Goal: Information Seeking & Learning: Compare options

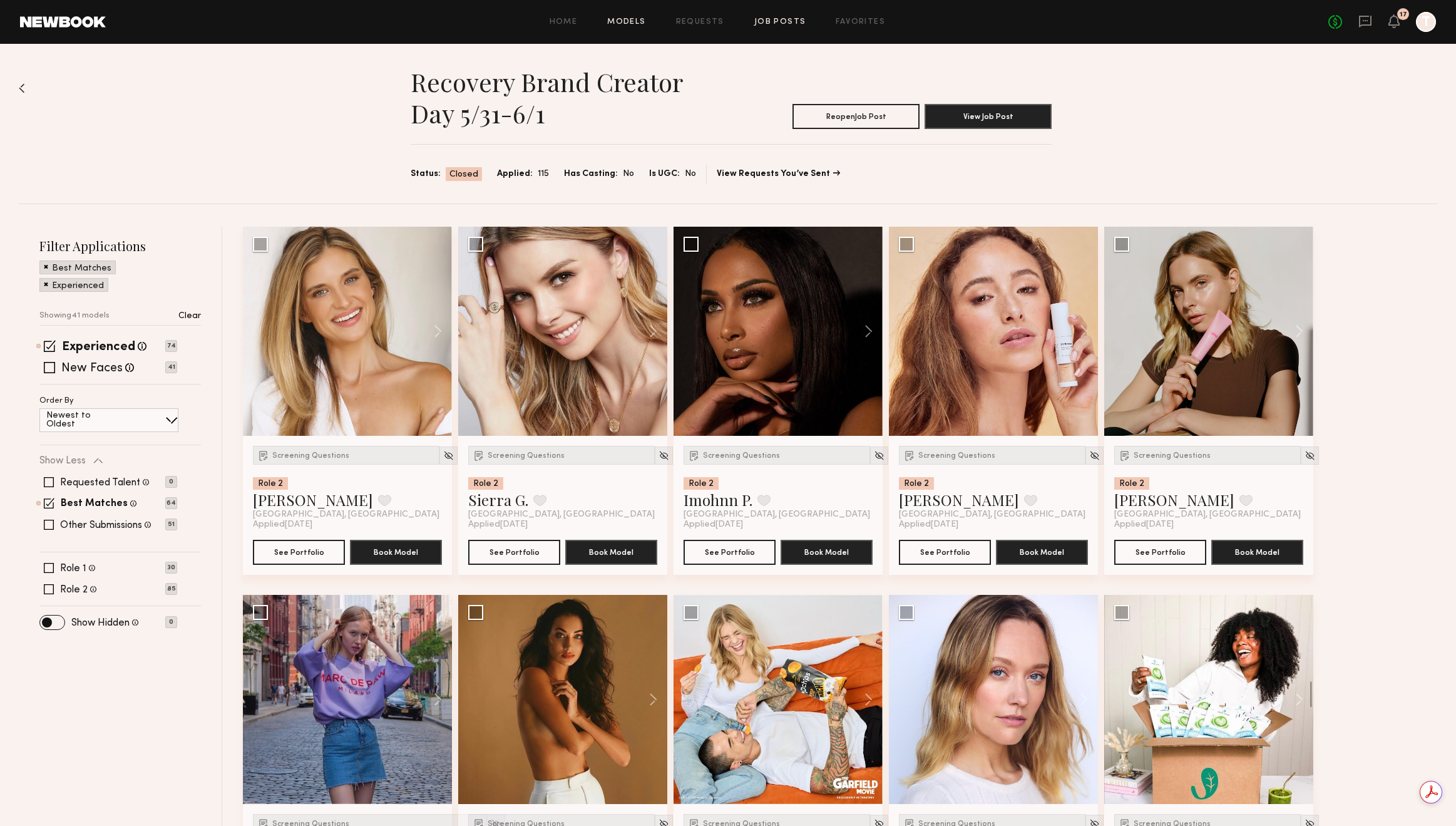
click at [644, 23] on link "Models" at bounding box center [626, 22] width 38 height 8
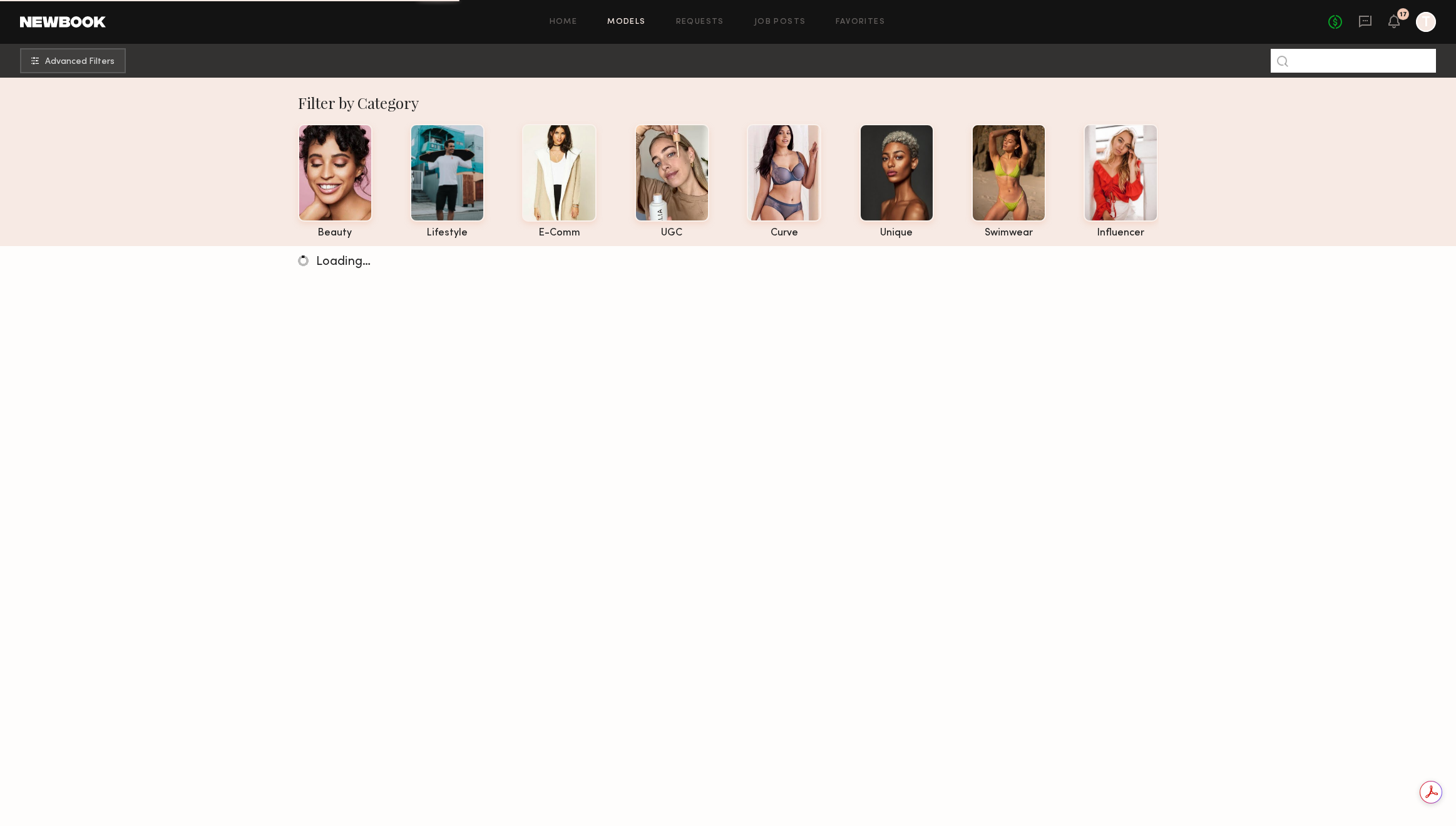
click at [1347, 65] on input at bounding box center [1353, 60] width 166 height 24
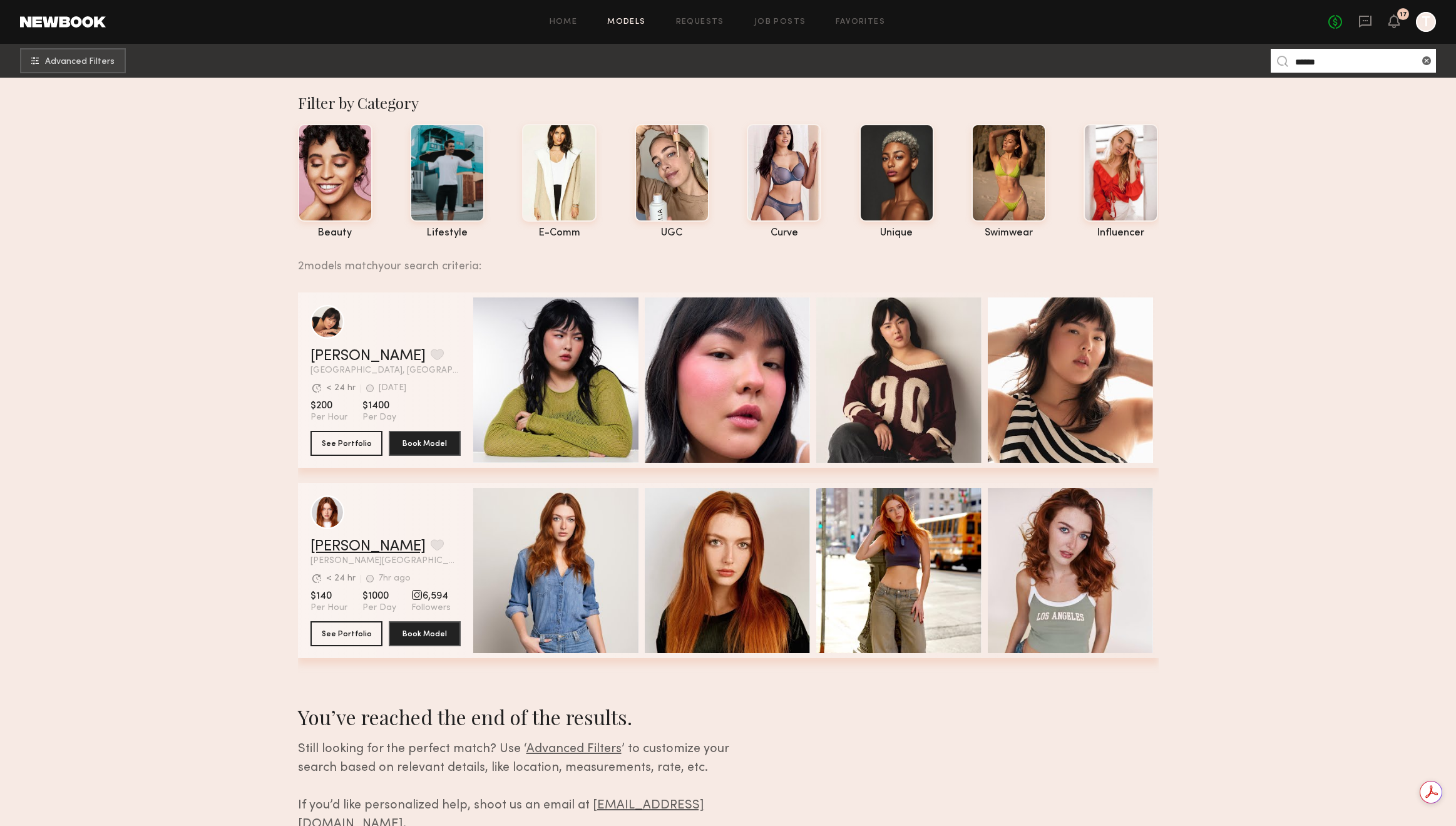
click at [349, 548] on link "Annika R." at bounding box center [368, 547] width 115 height 15
drag, startPoint x: 1335, startPoint y: 58, endPoint x: 1221, endPoint y: 60, distance: 114.0
click at [1221, 60] on nb-browse-subheader "Advanced Filters ******" at bounding box center [728, 60] width 1456 height 34
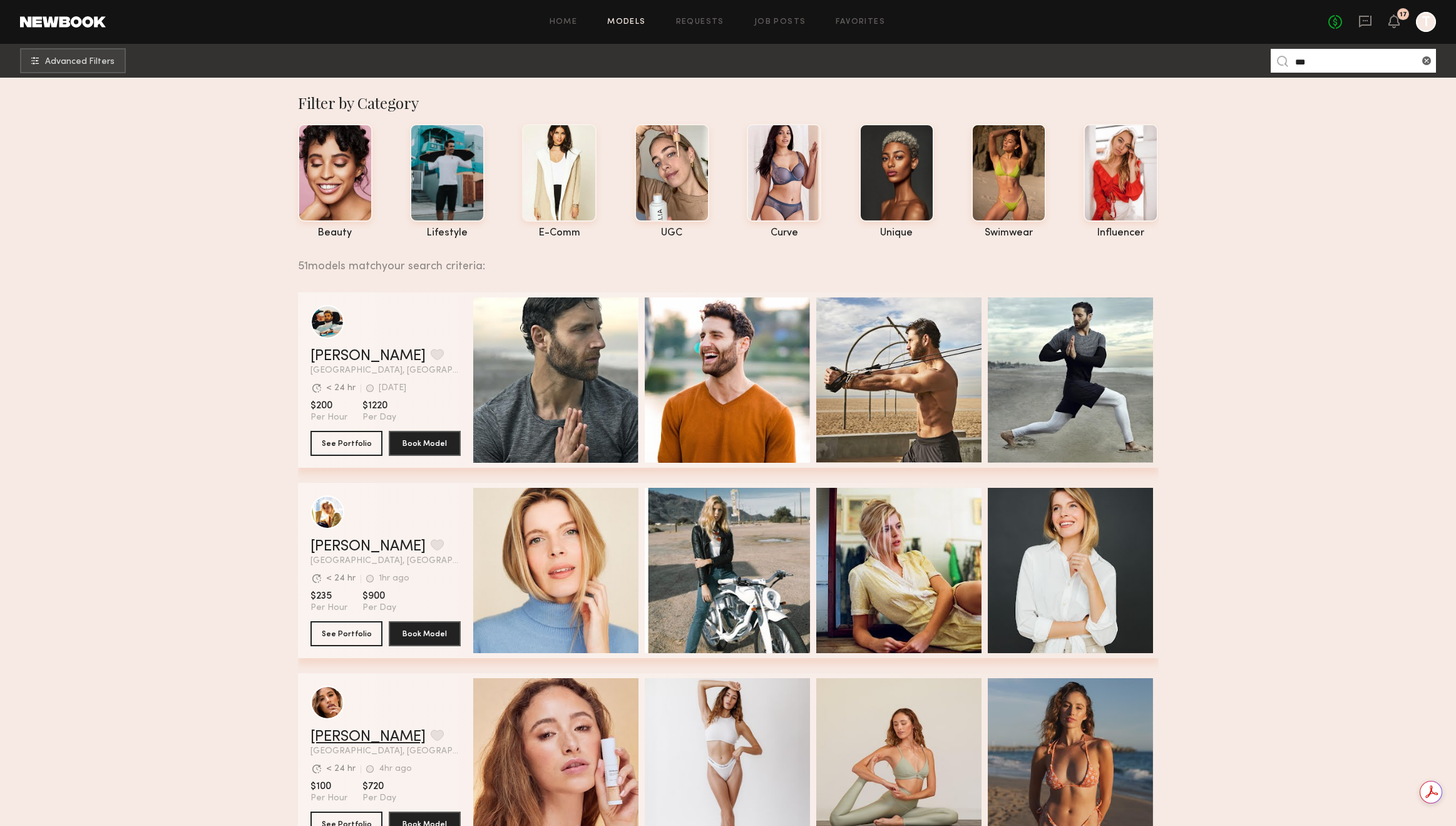
click at [365, 744] on link "[PERSON_NAME]" at bounding box center [368, 737] width 115 height 15
drag, startPoint x: 1332, startPoint y: 68, endPoint x: 1249, endPoint y: 65, distance: 83.1
click at [1249, 65] on nb-browse-subheader "Advanced Filters ***" at bounding box center [728, 60] width 1456 height 34
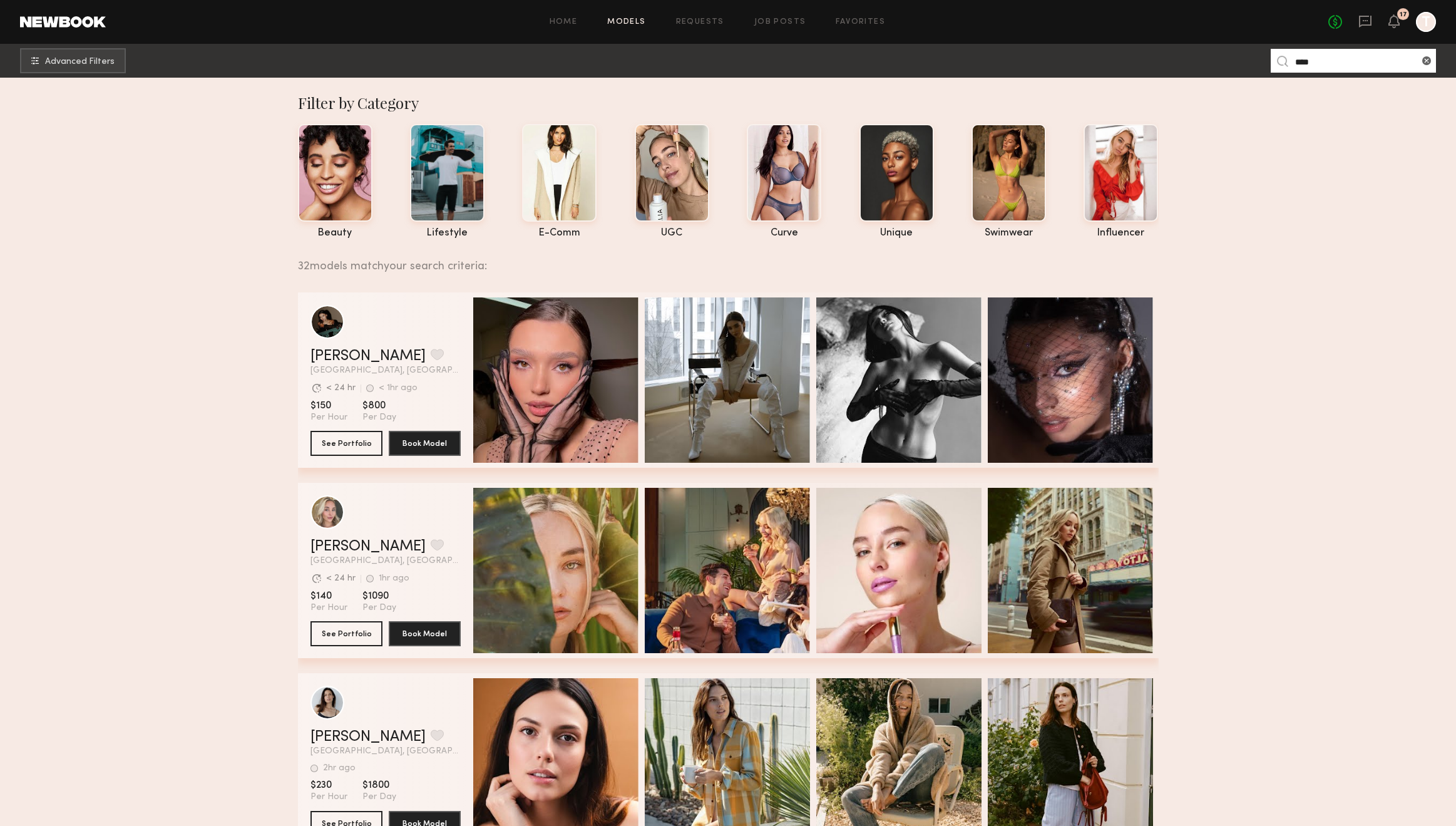
drag, startPoint x: 1344, startPoint y: 61, endPoint x: 1240, endPoint y: 64, distance: 104.0
click at [1240, 64] on nb-browse-subheader "Advanced Filters ****" at bounding box center [728, 60] width 1456 height 34
type input "*****"
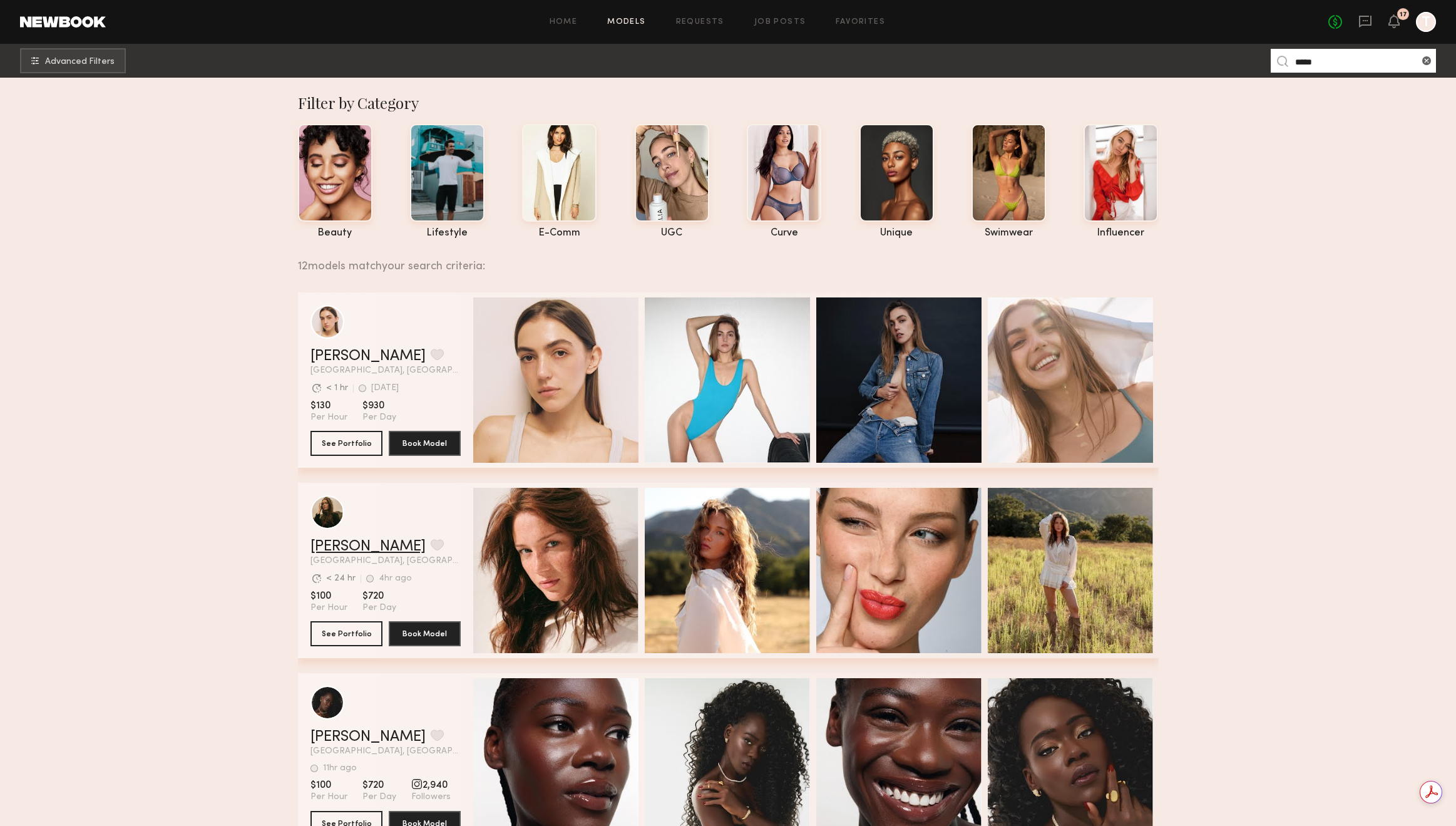
click at [355, 553] on link "Diana F." at bounding box center [368, 547] width 115 height 15
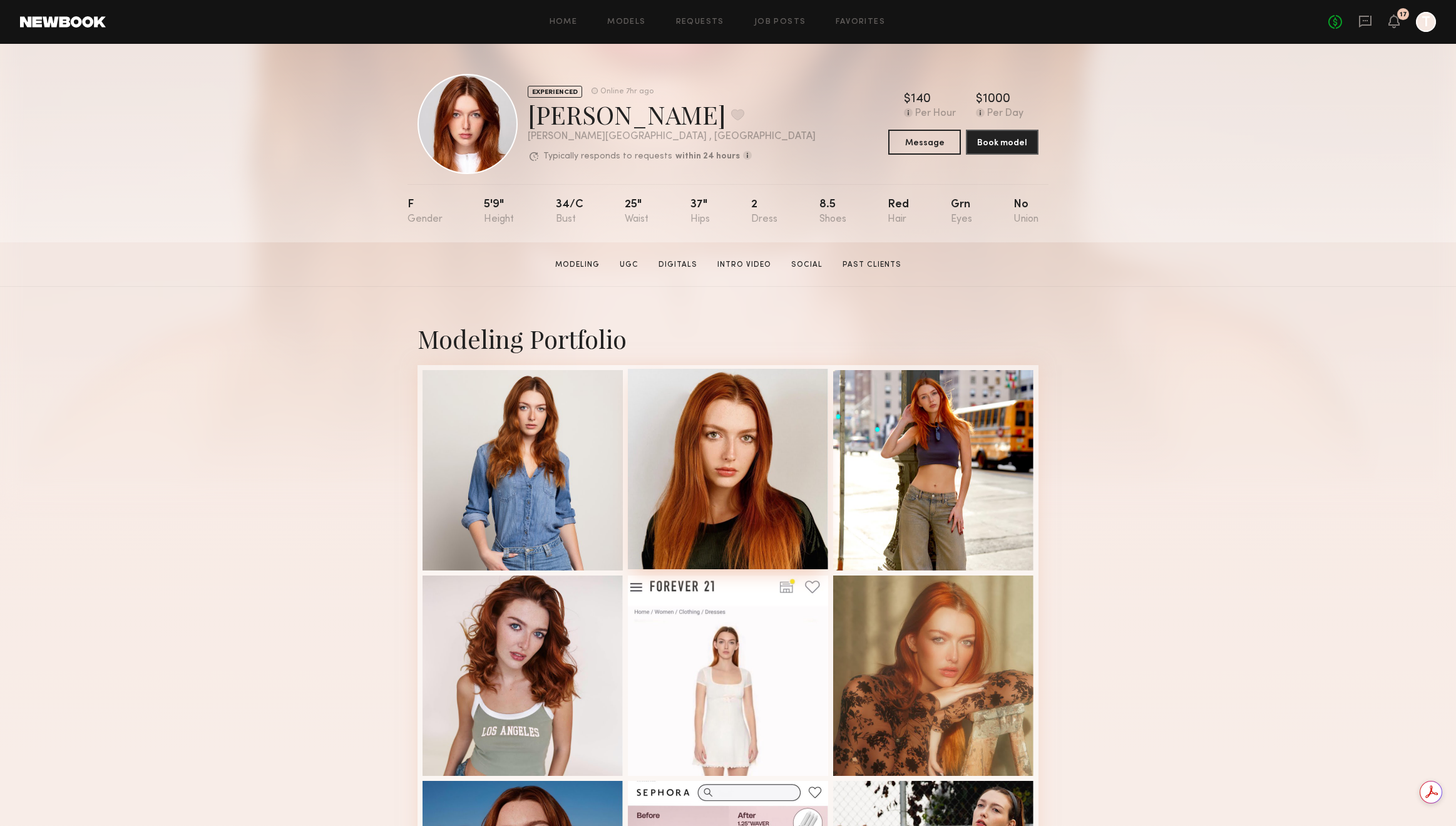
click at [693, 439] on div at bounding box center [728, 468] width 201 height 201
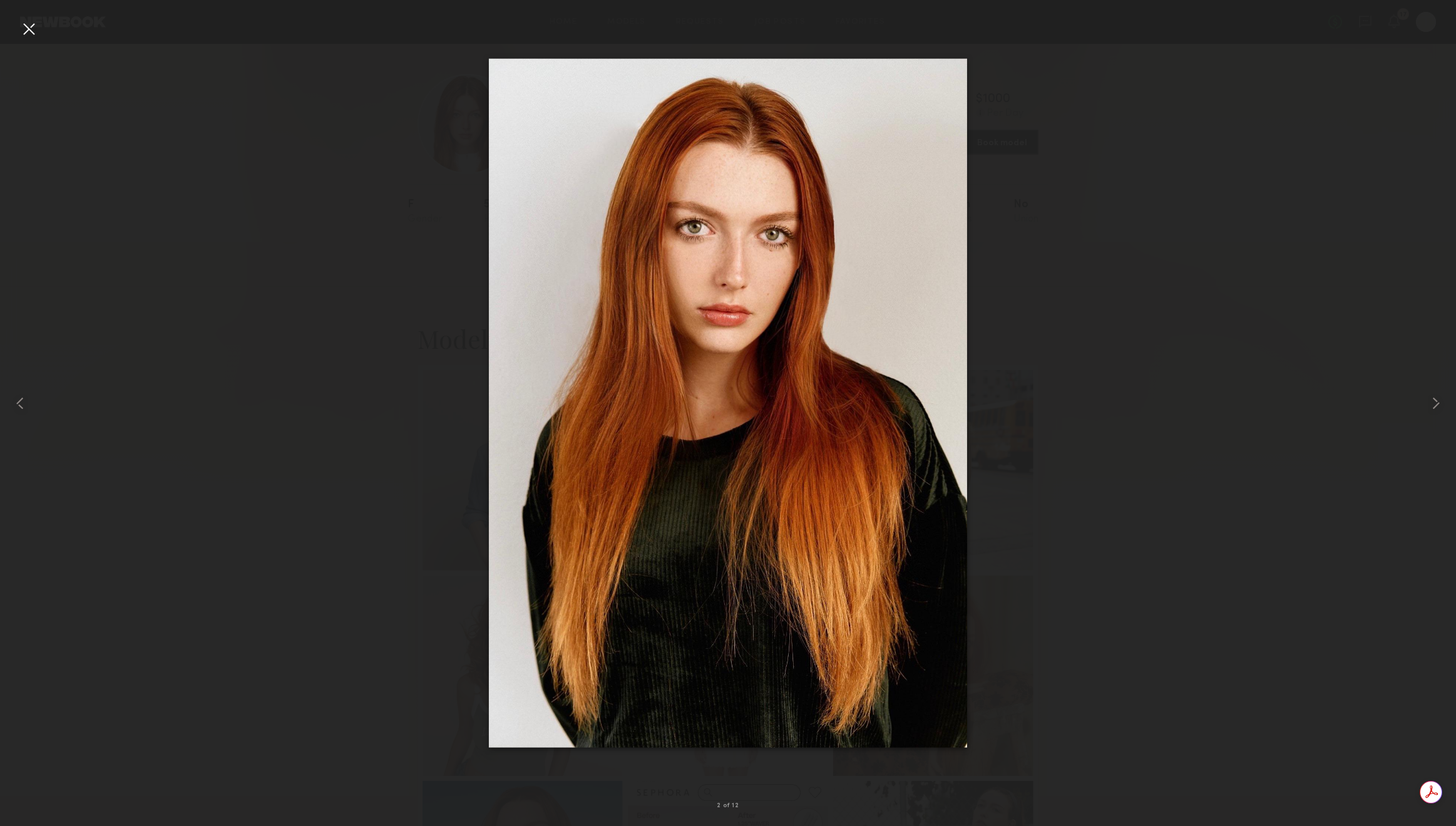
click at [34, 25] on div at bounding box center [29, 29] width 20 height 20
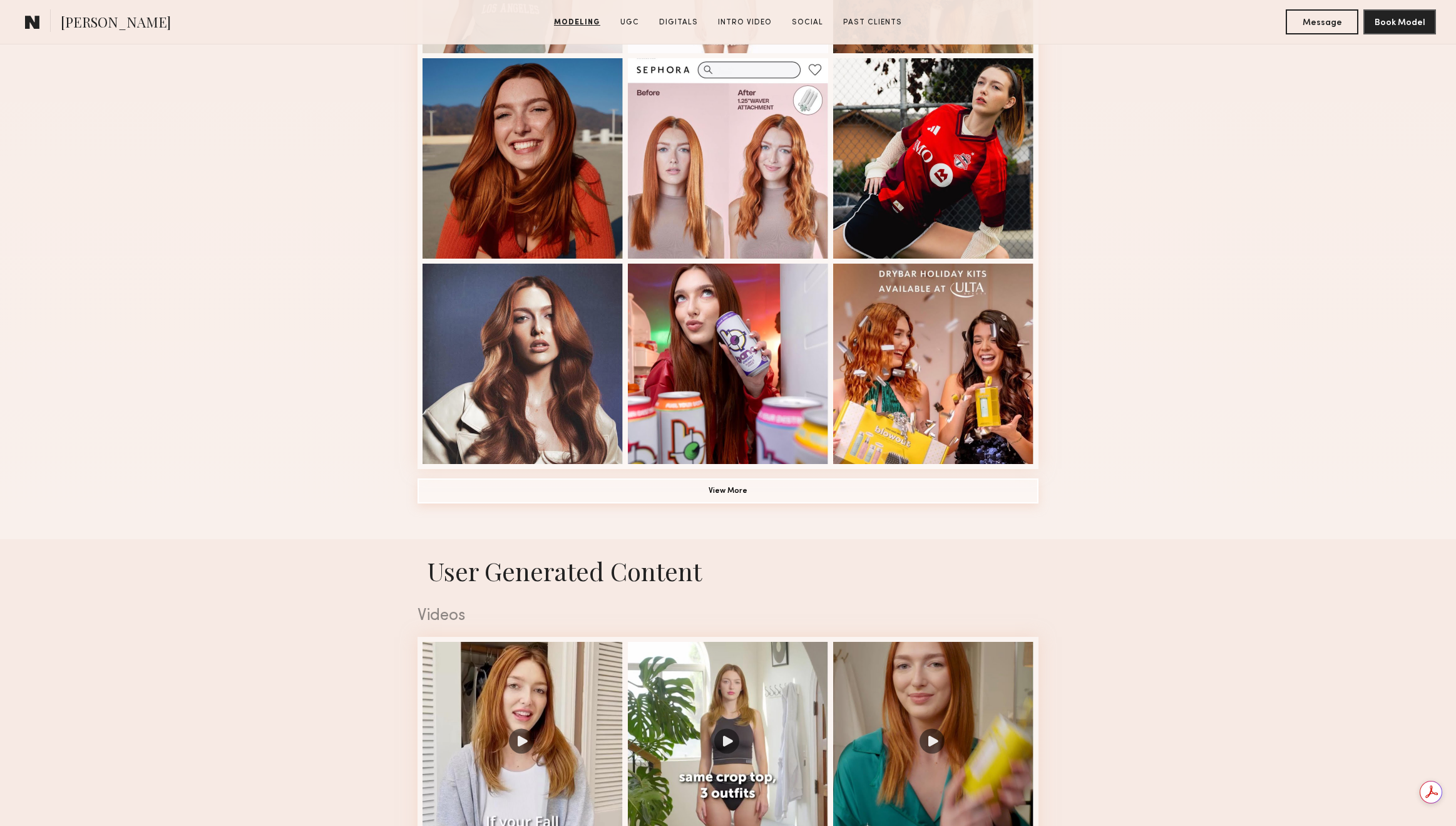
click at [628, 500] on button "View More" at bounding box center [728, 490] width 621 height 25
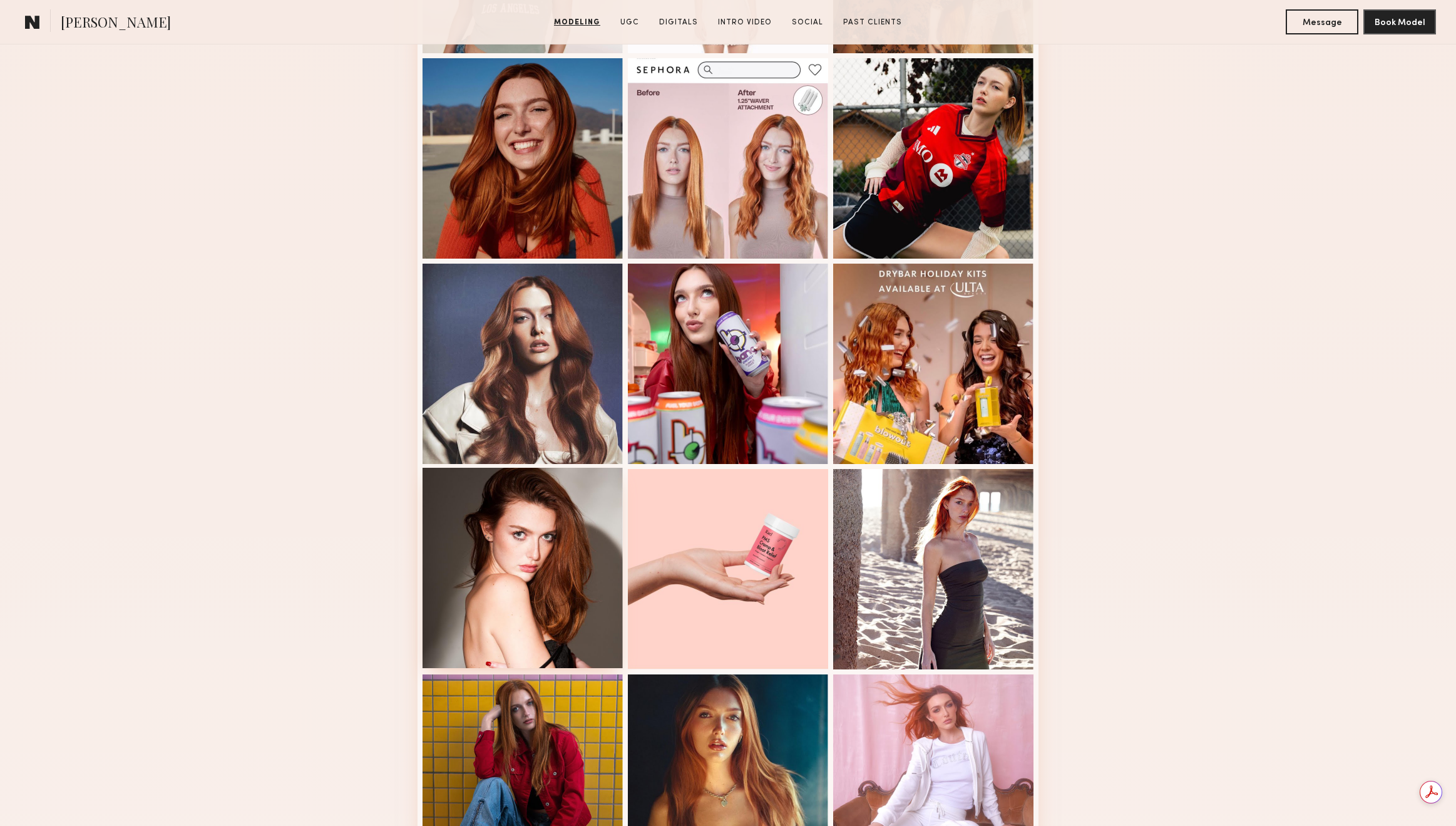
click at [554, 529] on div at bounding box center [522, 567] width 201 height 201
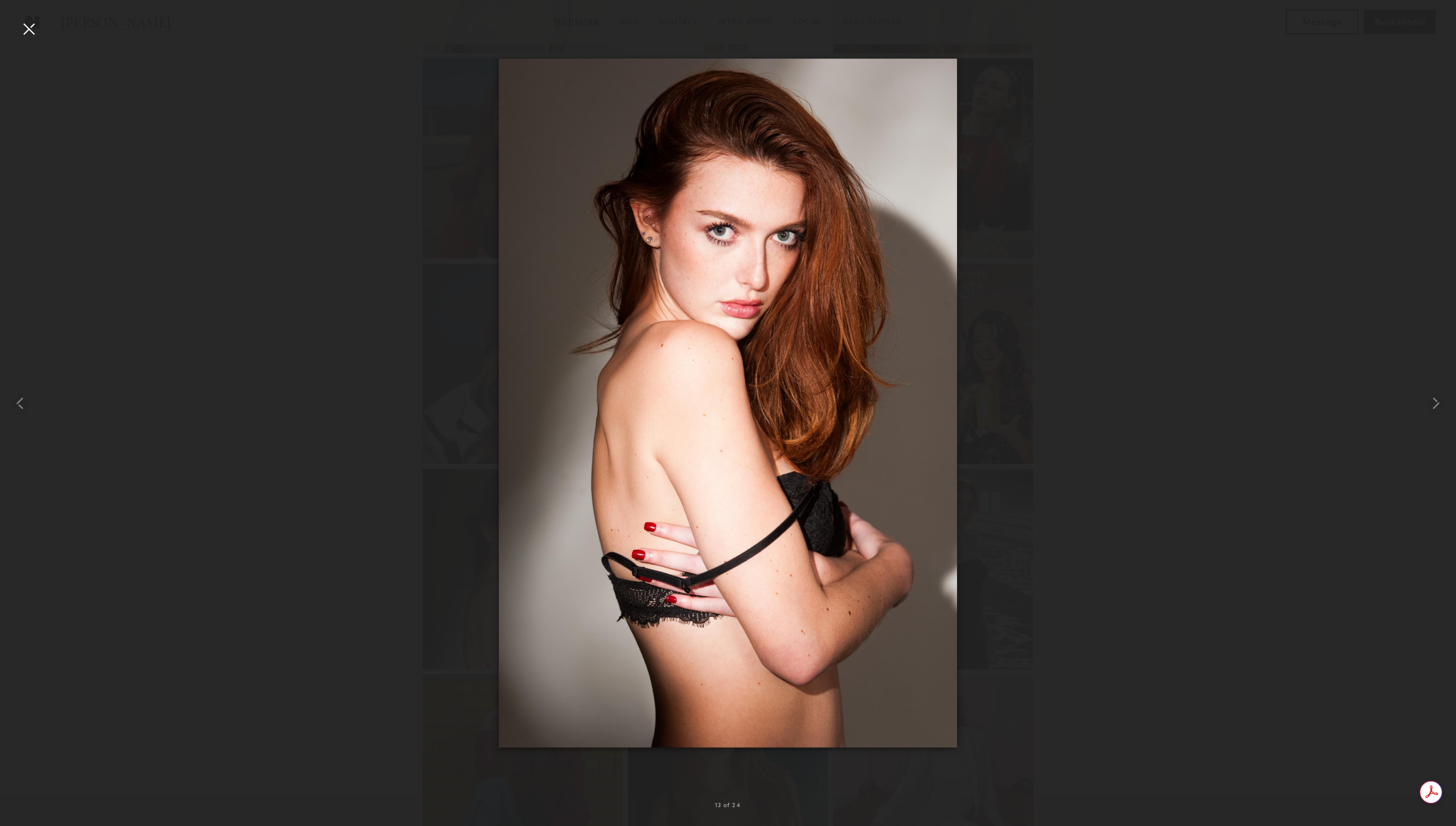
click at [34, 27] on div at bounding box center [29, 29] width 20 height 20
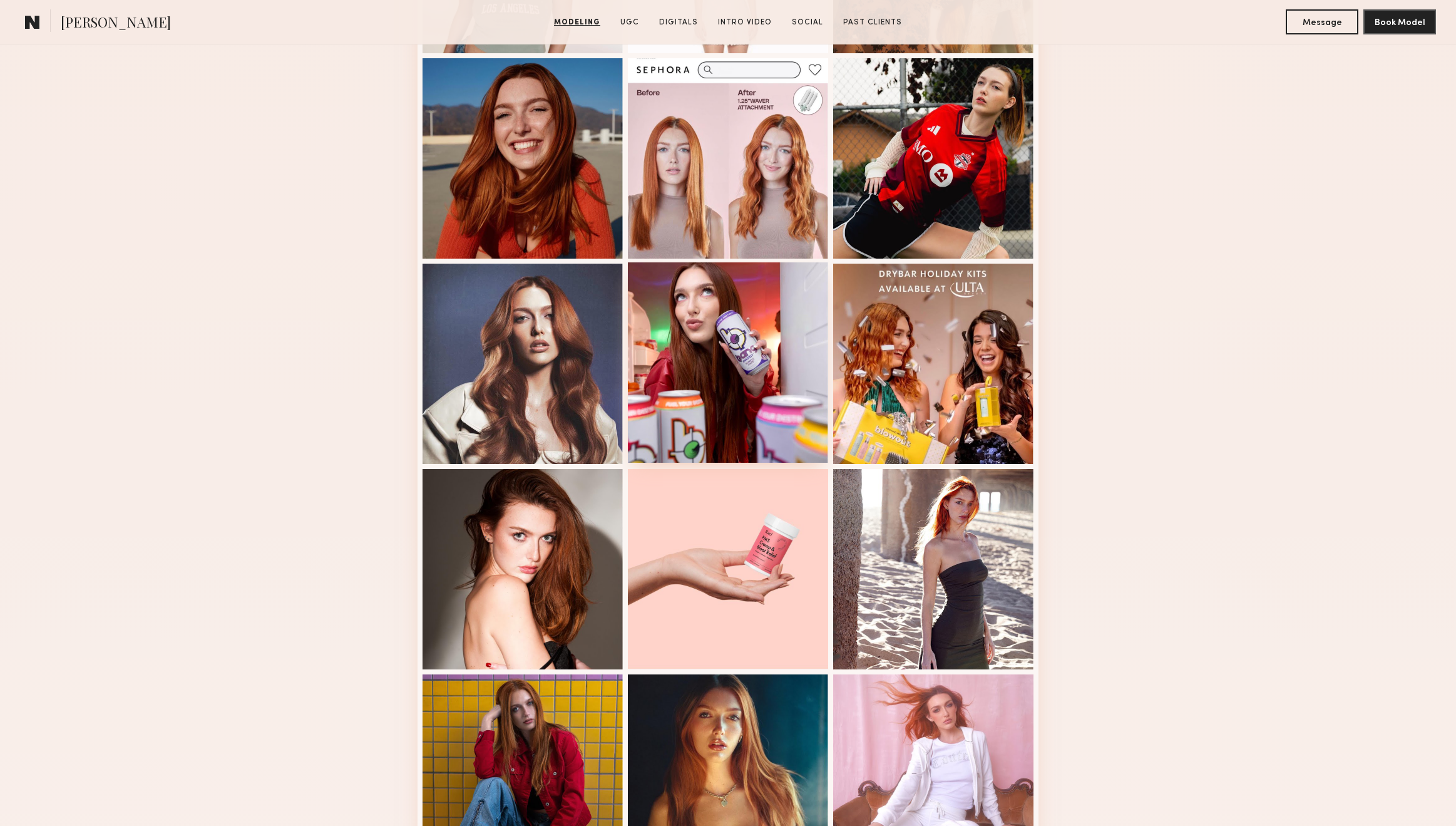
scroll to position [1445, 0]
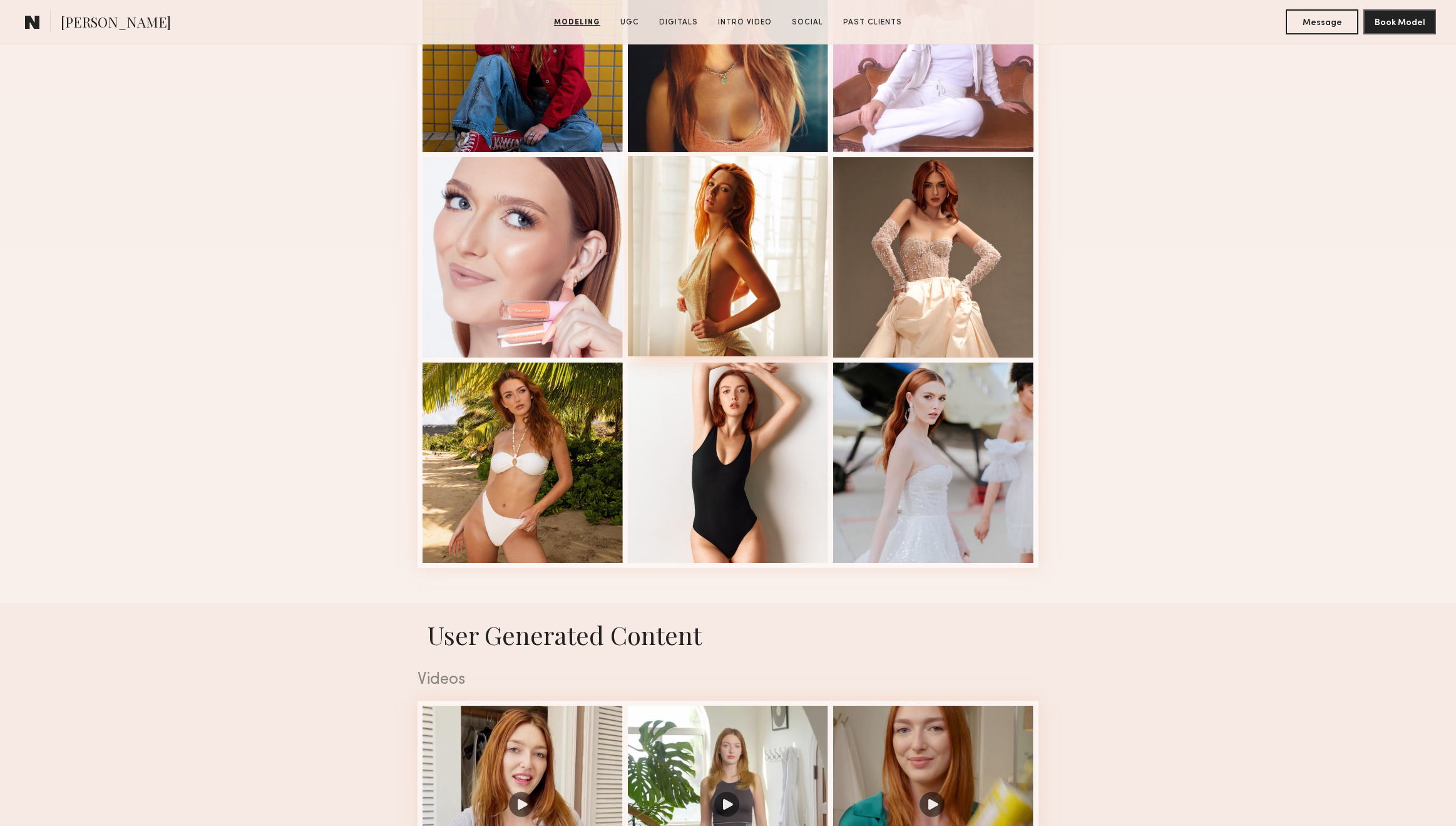
click at [741, 272] on div at bounding box center [728, 256] width 201 height 201
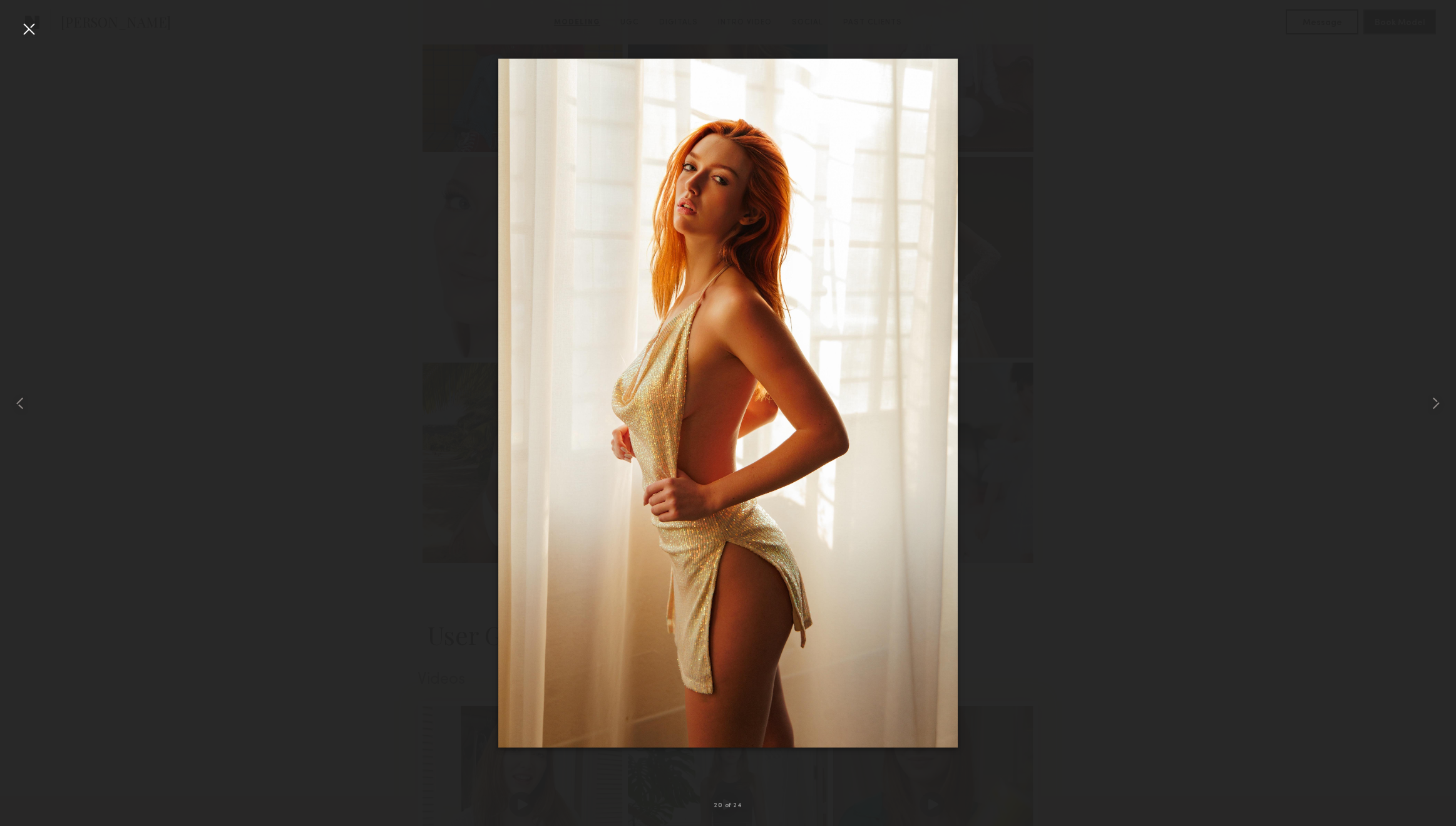
click at [34, 31] on div at bounding box center [29, 29] width 20 height 20
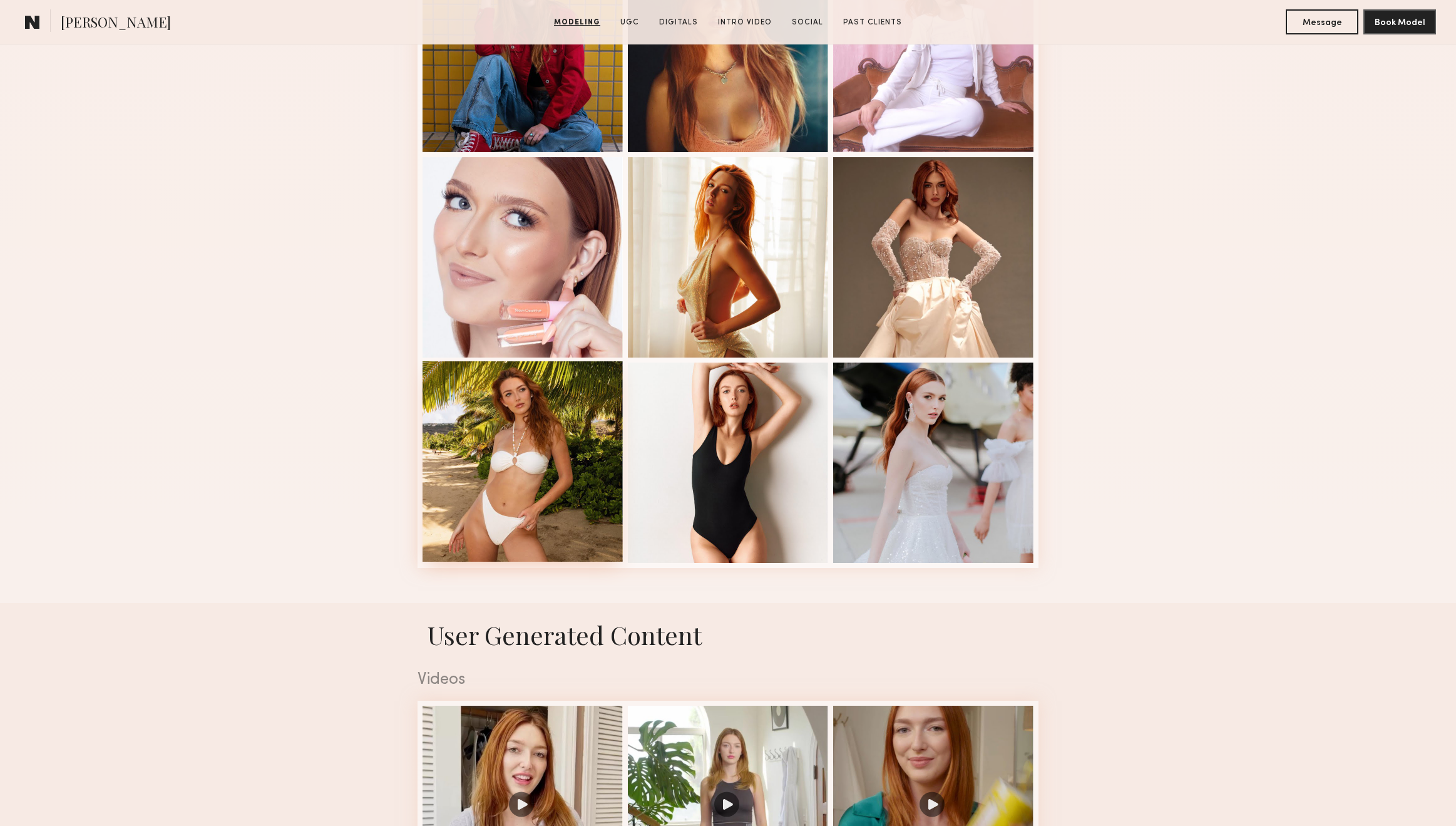
scroll to position [0, 0]
click at [533, 497] on div at bounding box center [522, 461] width 201 height 201
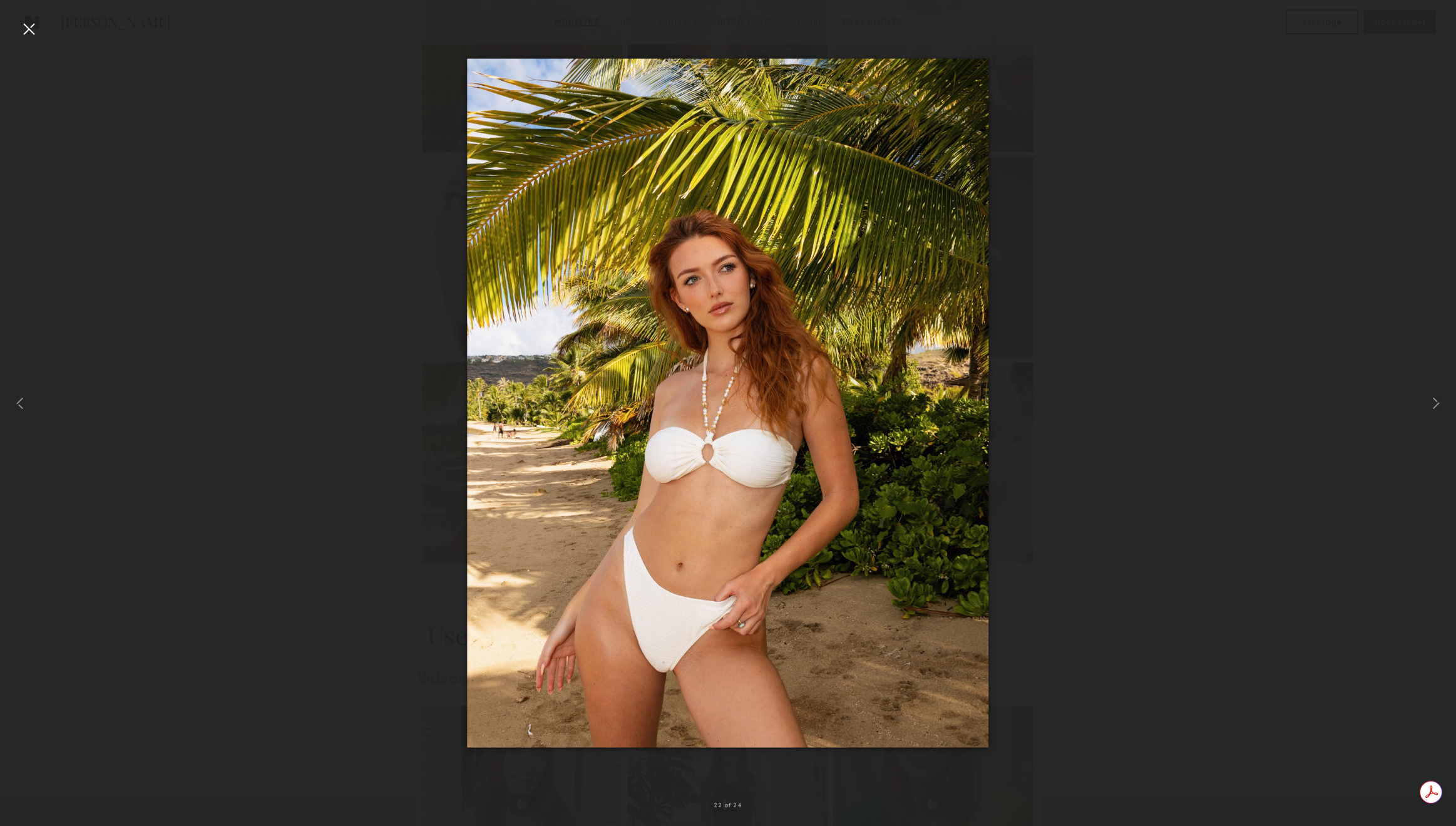
click at [35, 20] on div at bounding box center [29, 29] width 20 height 20
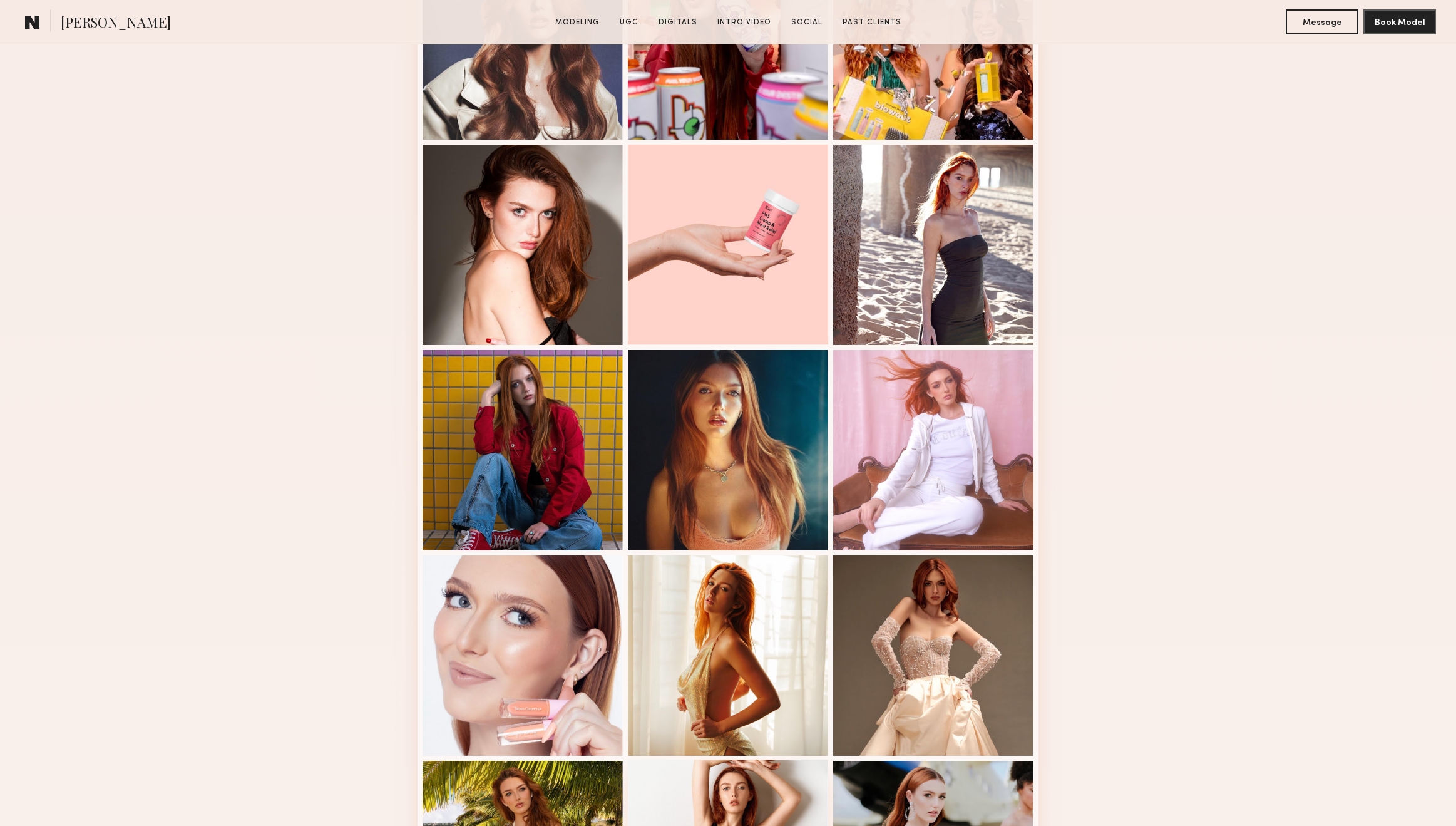
scroll to position [1445, 0]
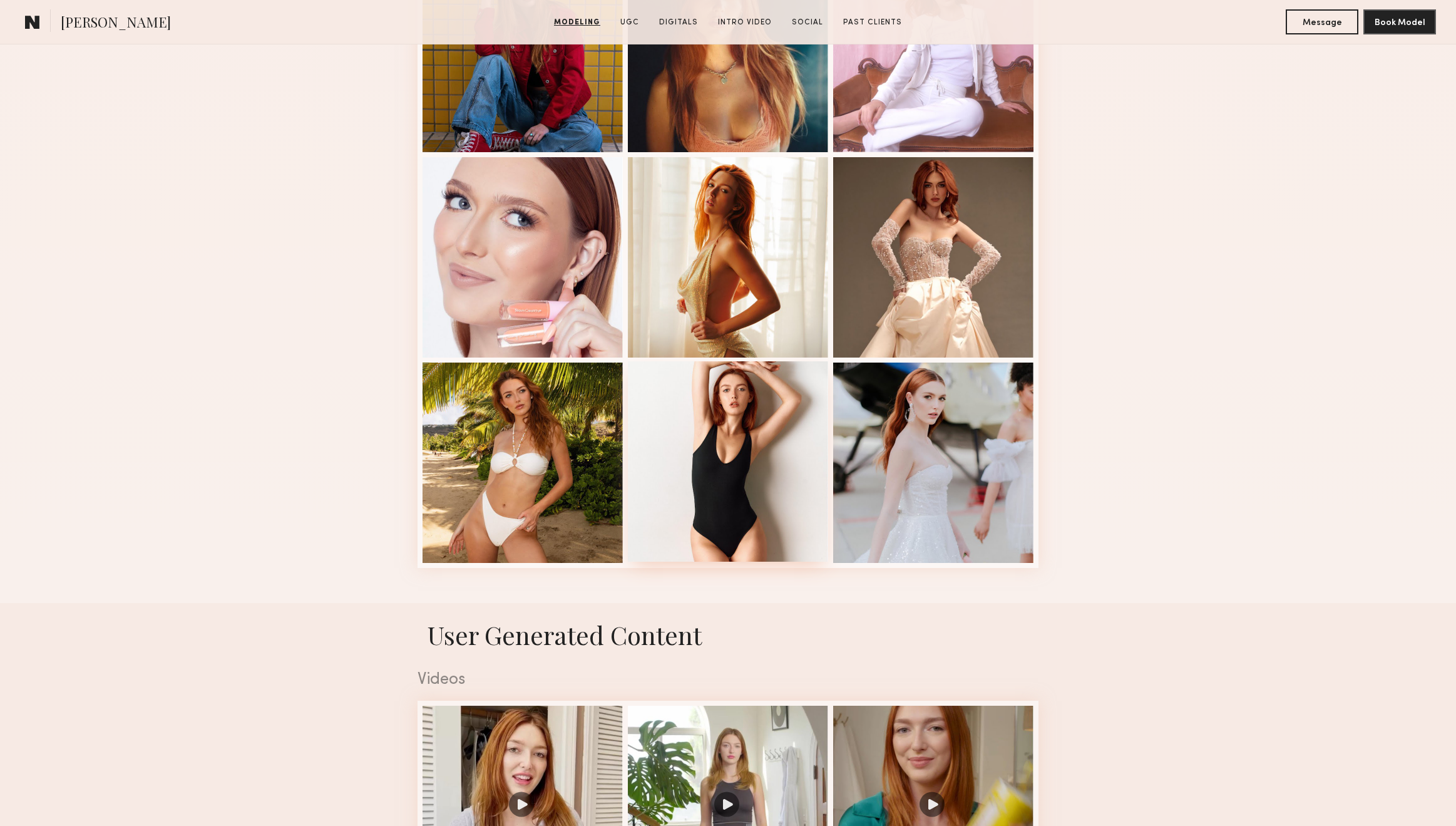
click at [780, 436] on div at bounding box center [728, 461] width 201 height 201
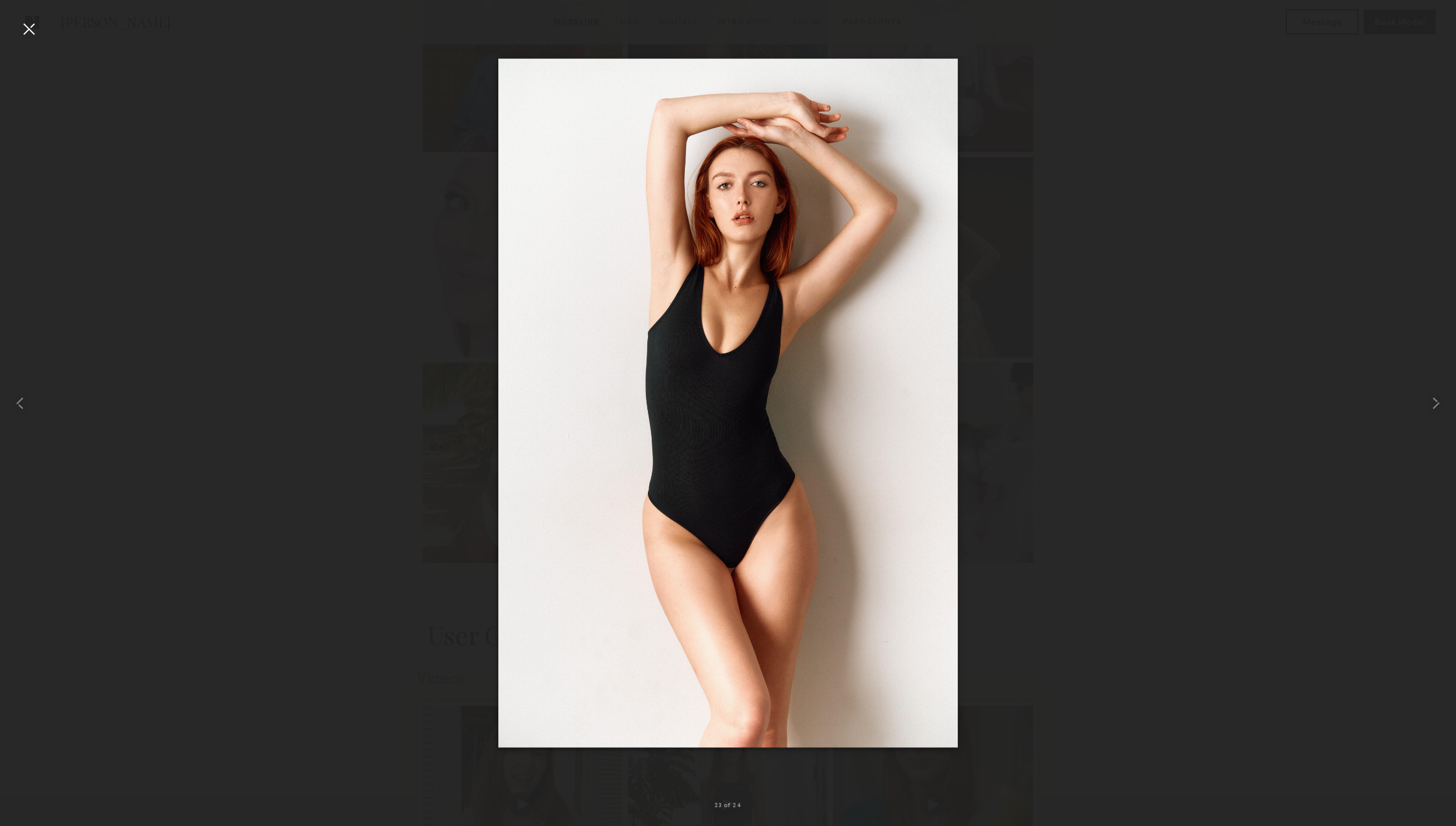
click at [35, 25] on div at bounding box center [29, 29] width 20 height 20
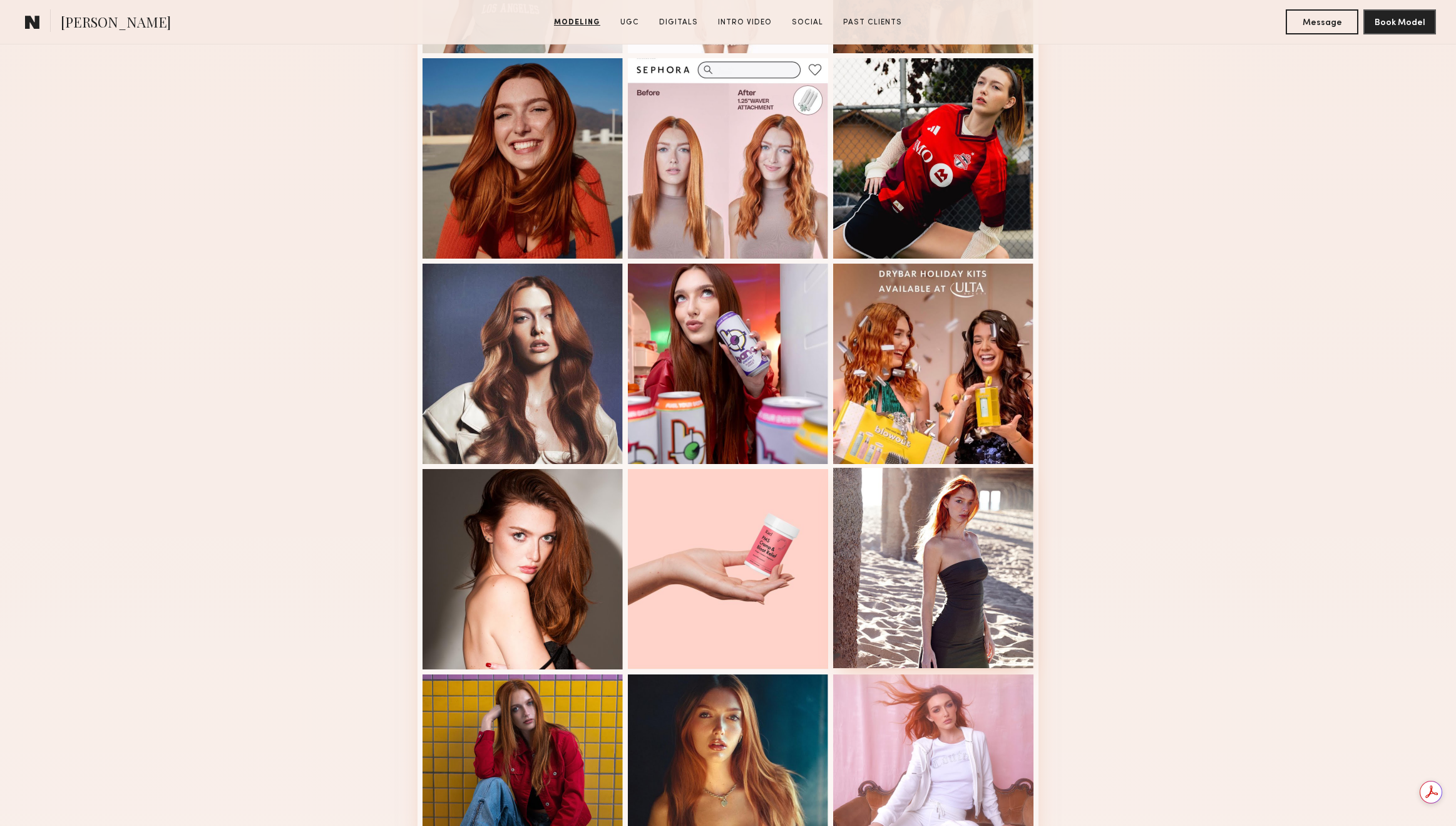
scroll to position [0, 0]
click at [945, 717] on div at bounding box center [934, 773] width 201 height 201
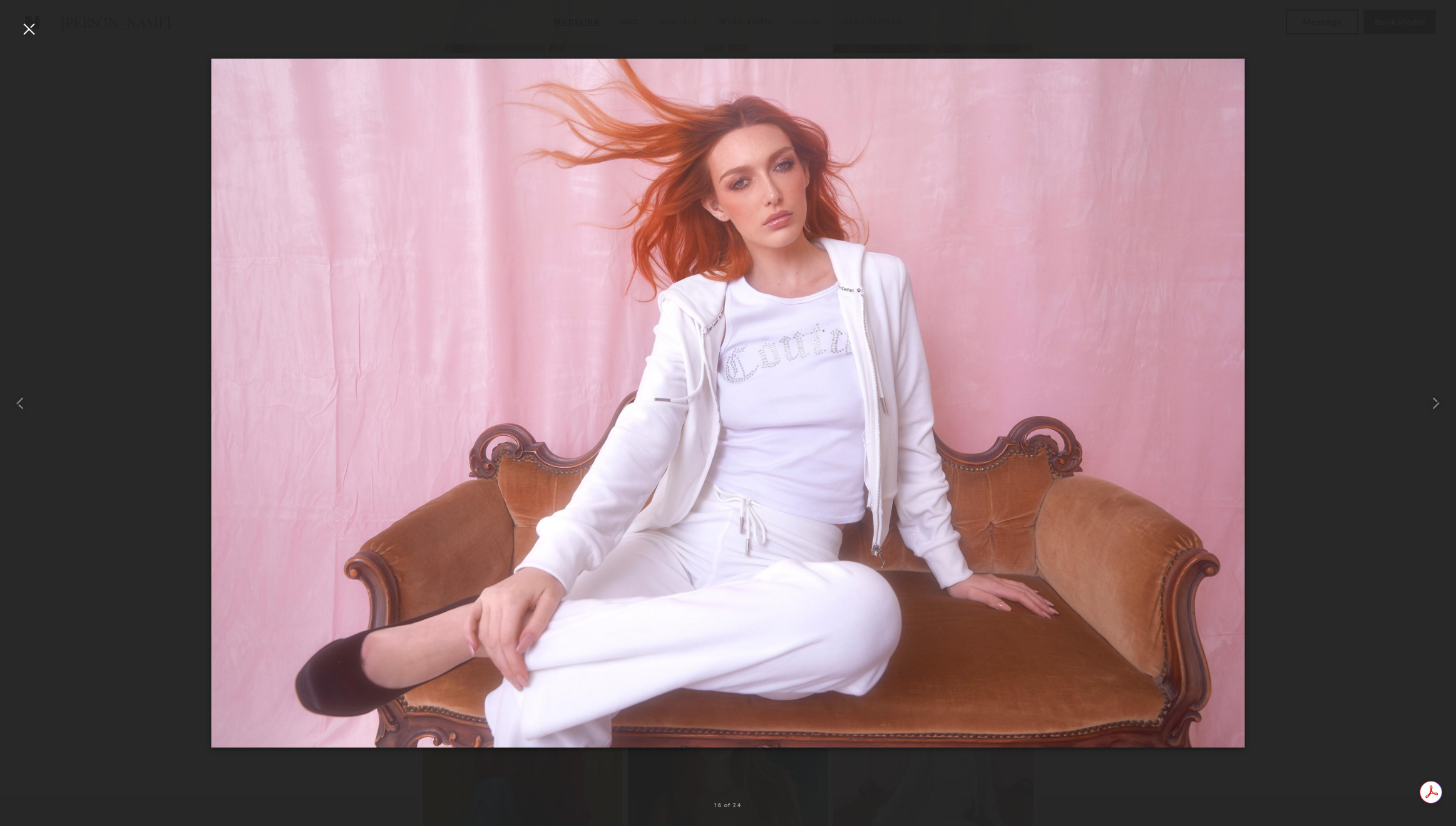
click at [31, 23] on div at bounding box center [29, 29] width 20 height 20
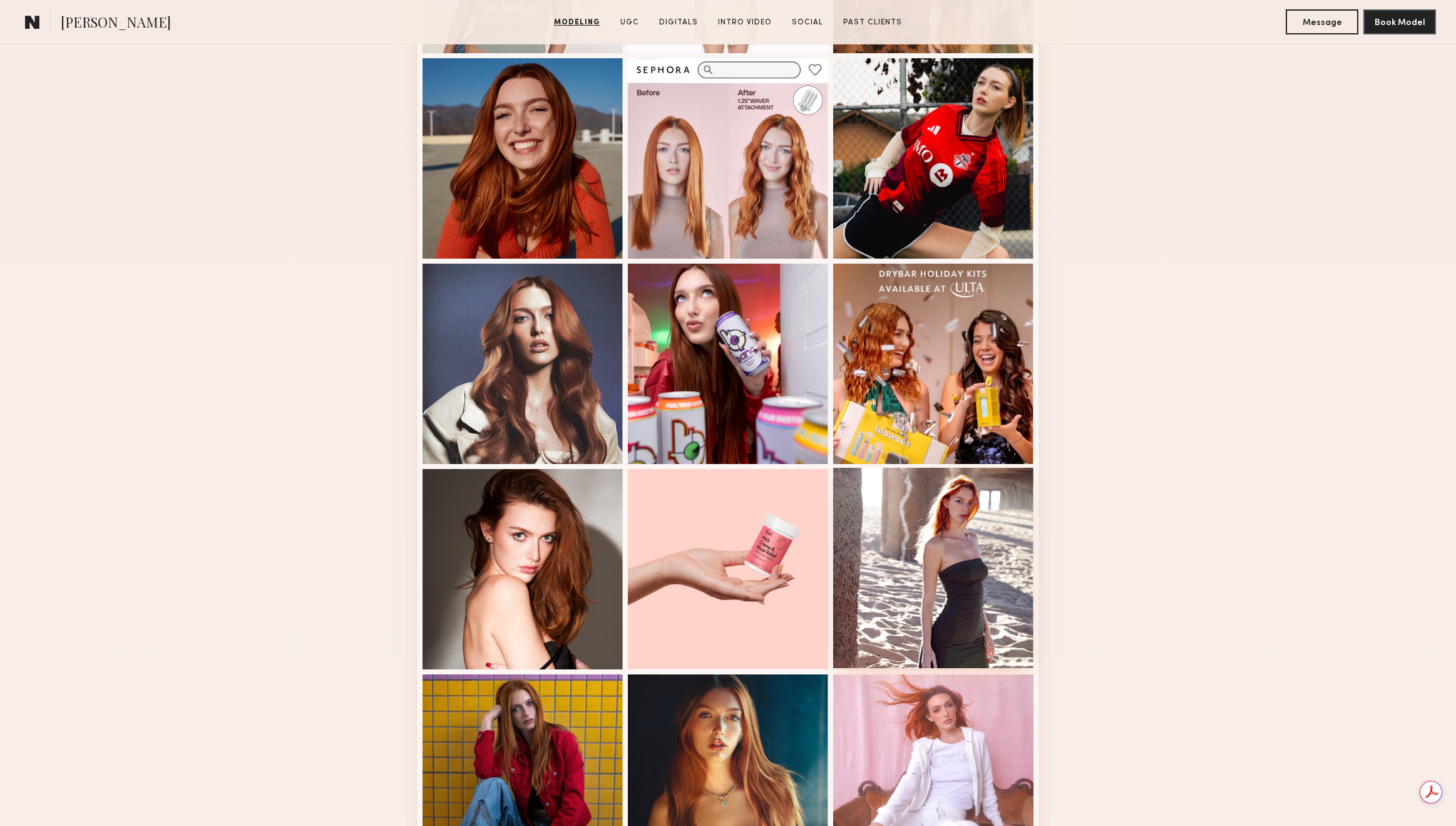
scroll to position [1445, 0]
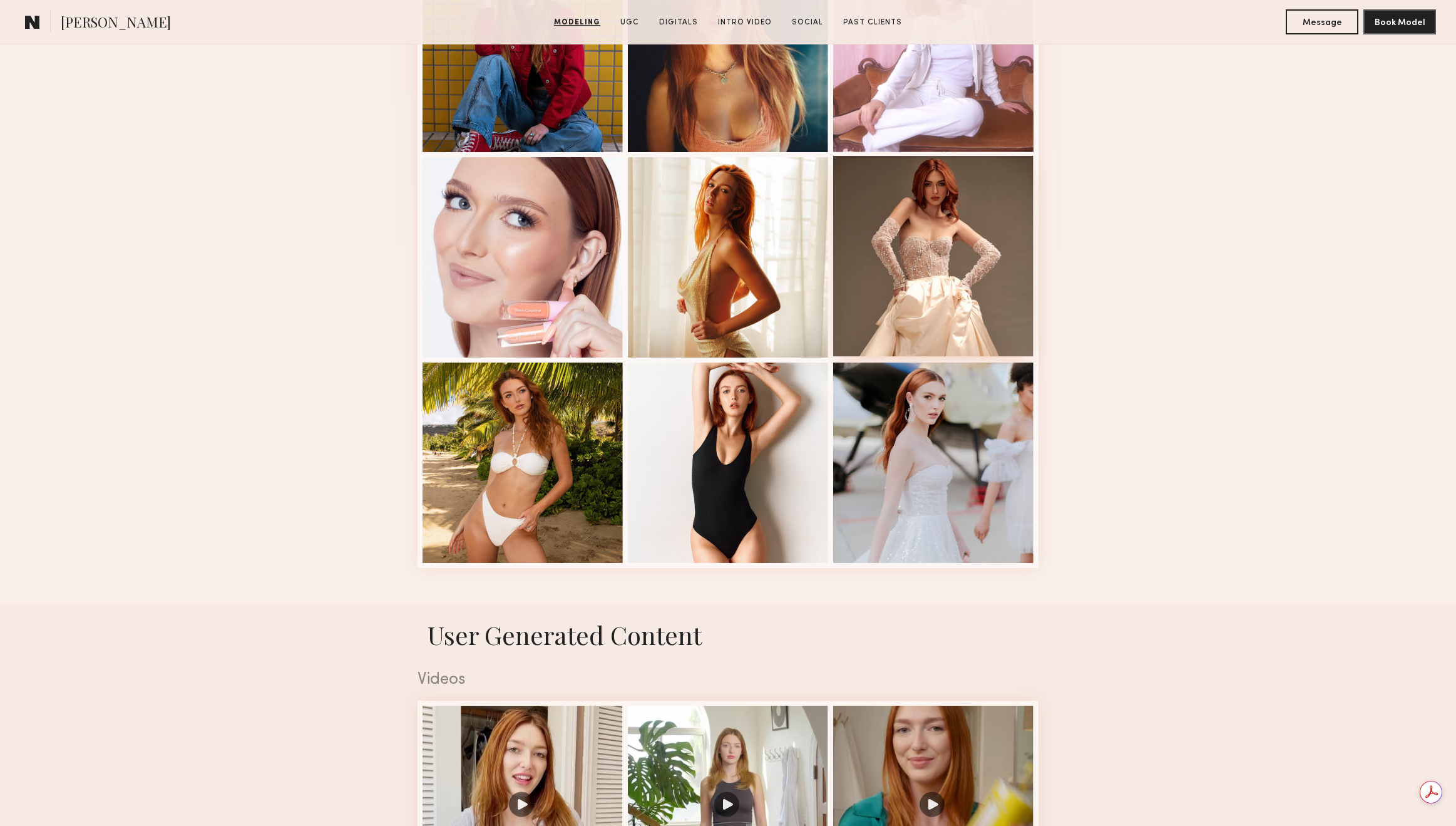
click at [943, 259] on div at bounding box center [934, 256] width 201 height 201
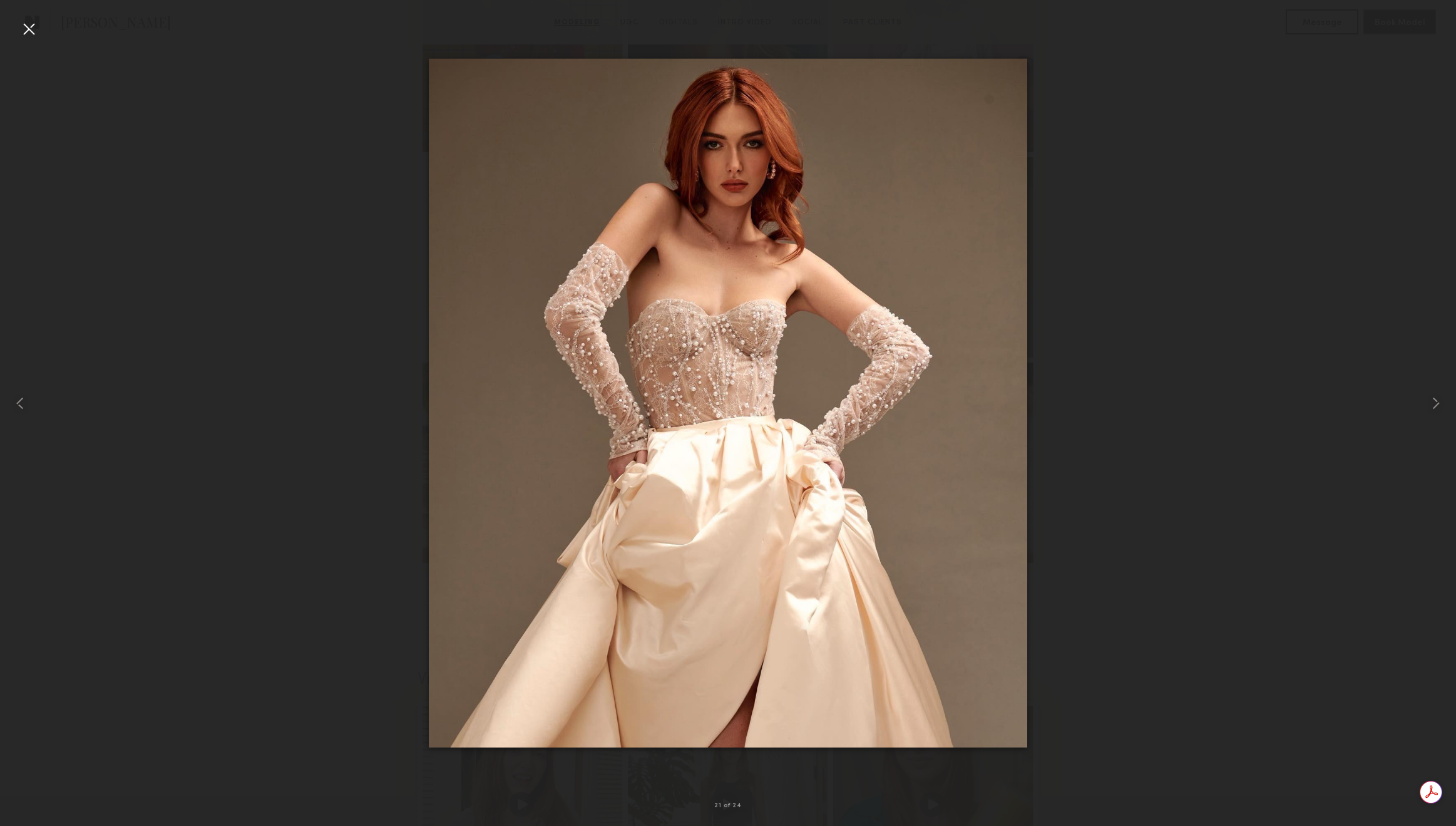
click at [34, 27] on div at bounding box center [29, 29] width 20 height 20
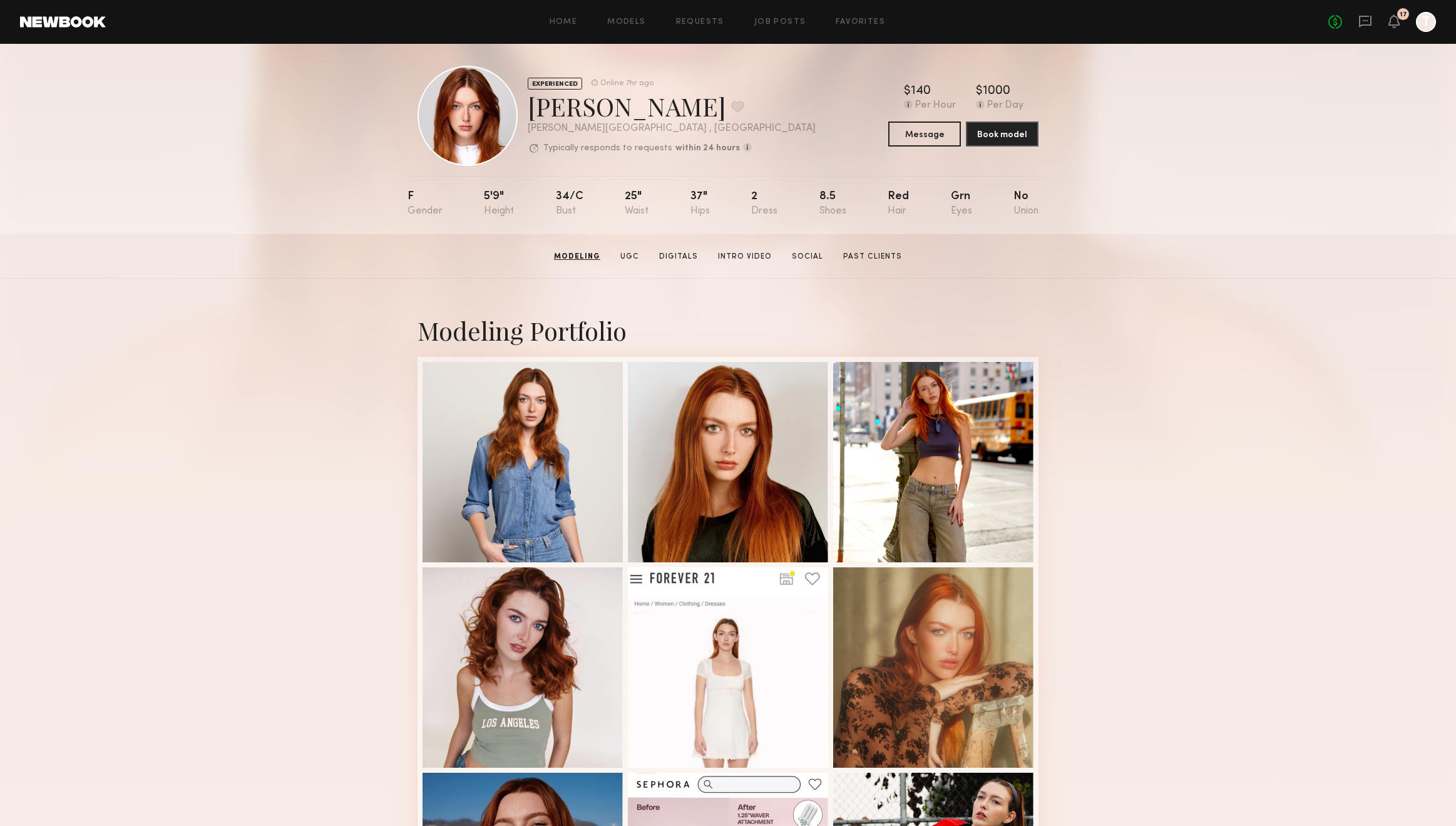
scroll to position [0, 0]
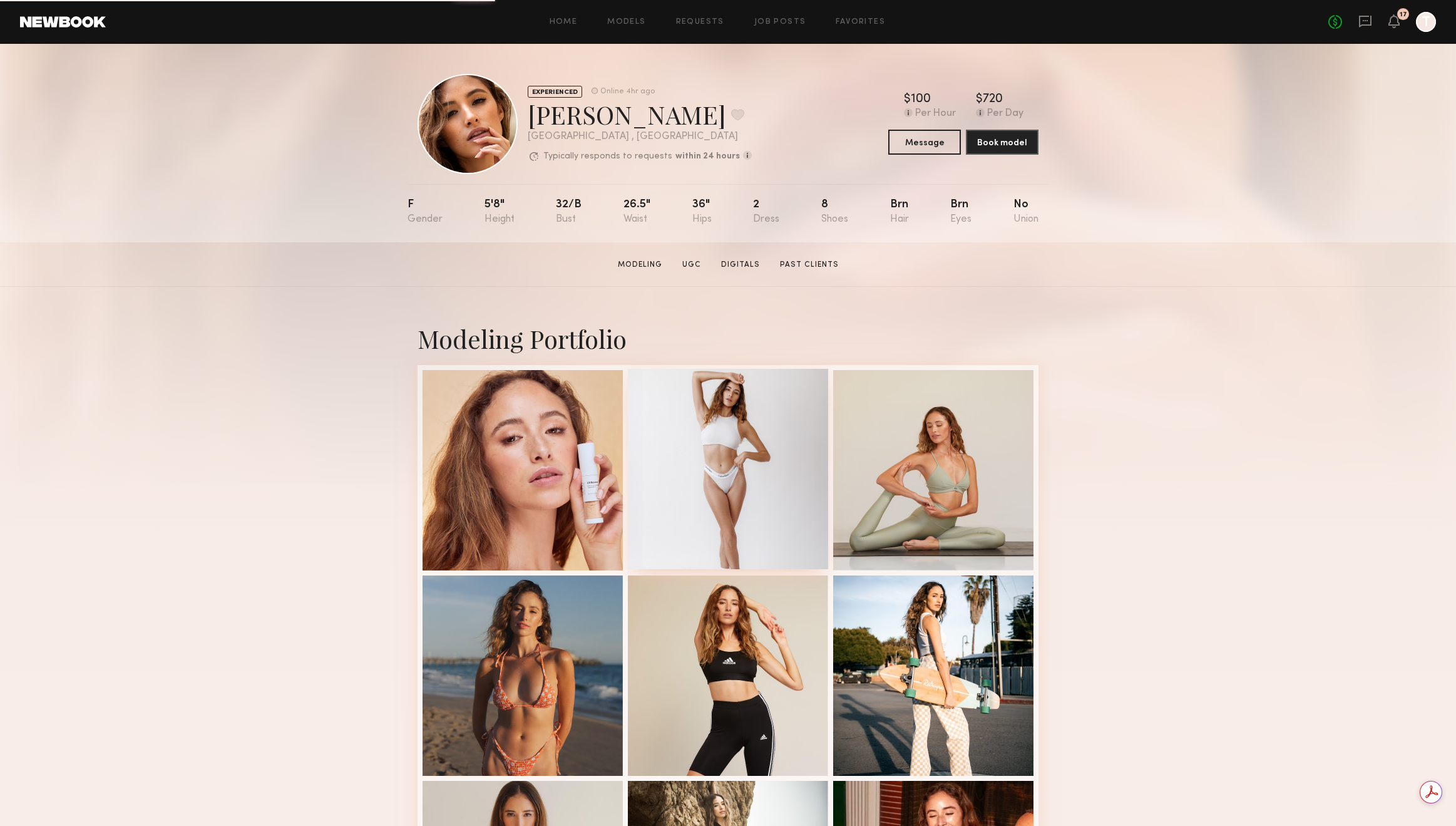
scroll to position [722, 0]
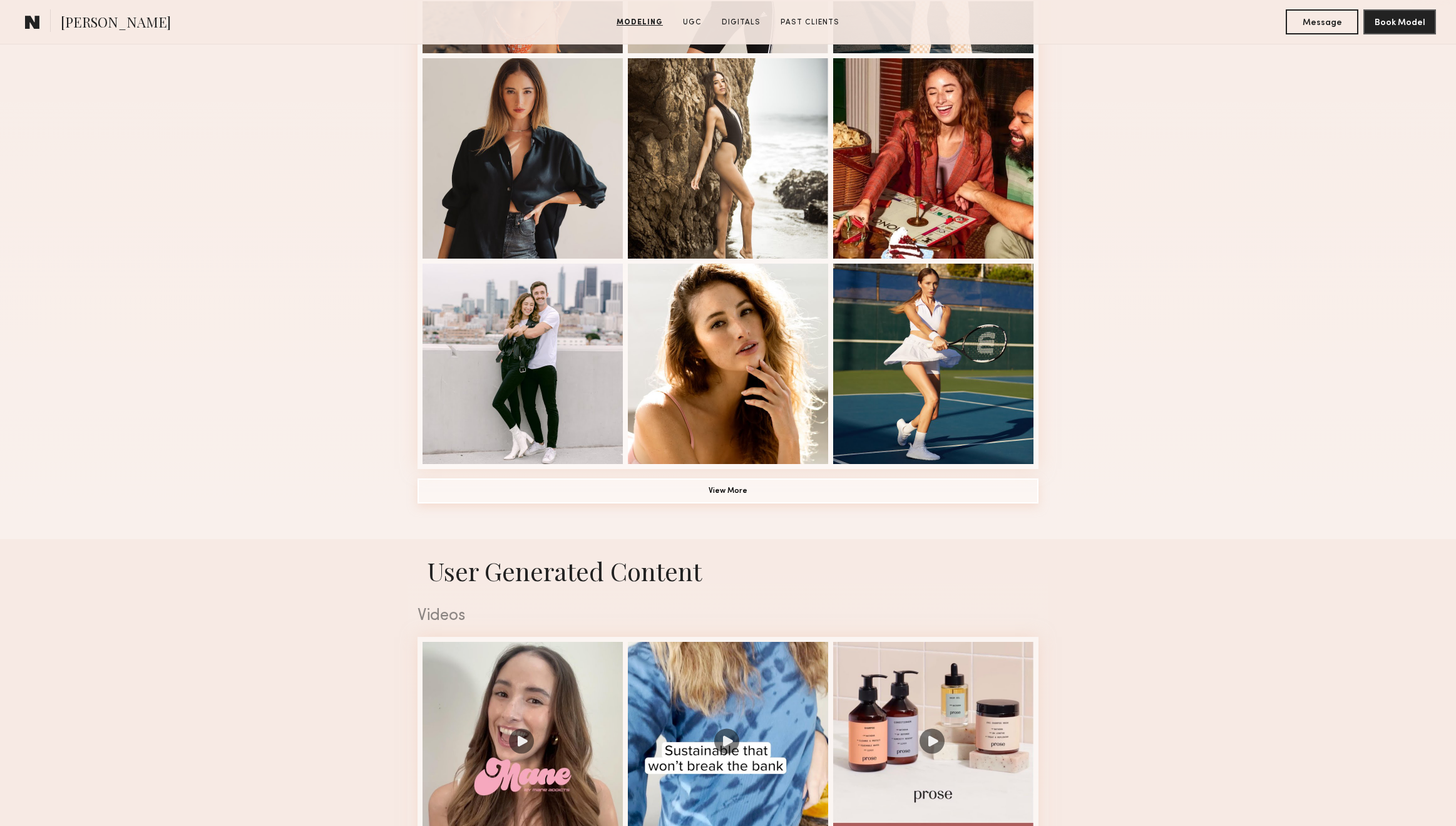
click at [705, 484] on button "View More" at bounding box center [728, 490] width 621 height 25
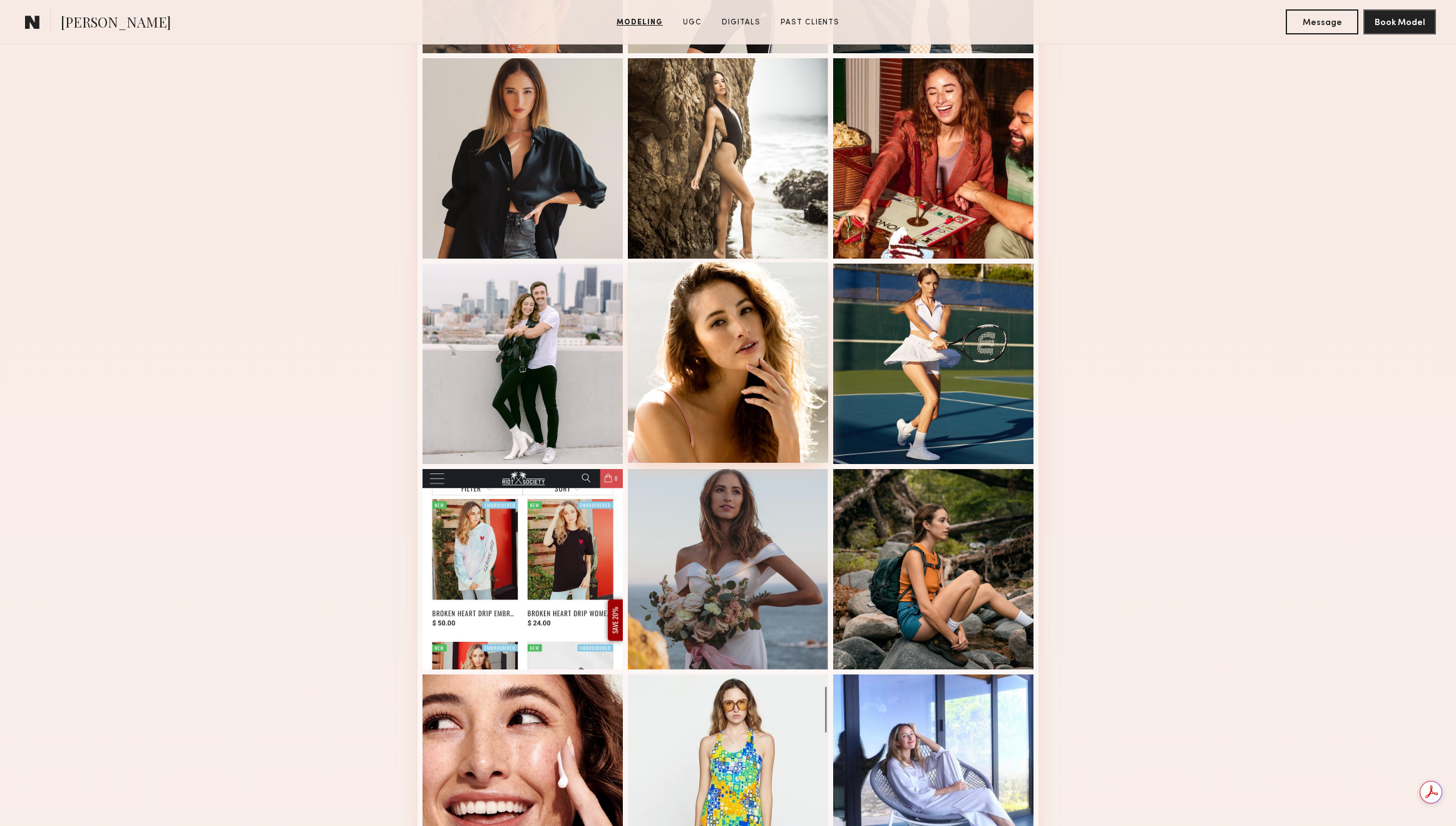
click at [704, 365] on div at bounding box center [728, 362] width 201 height 201
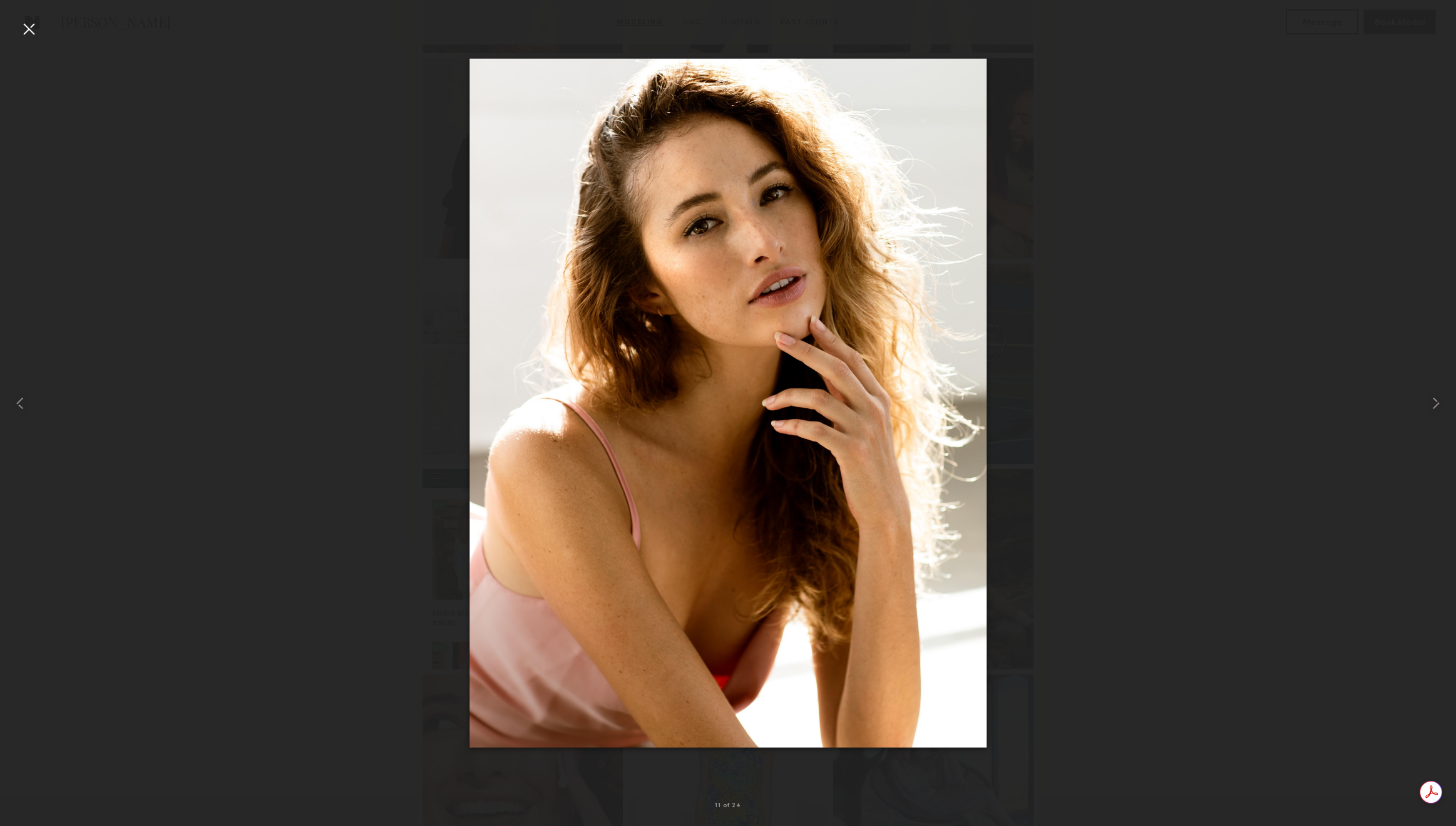
click at [23, 26] on div at bounding box center [29, 29] width 20 height 20
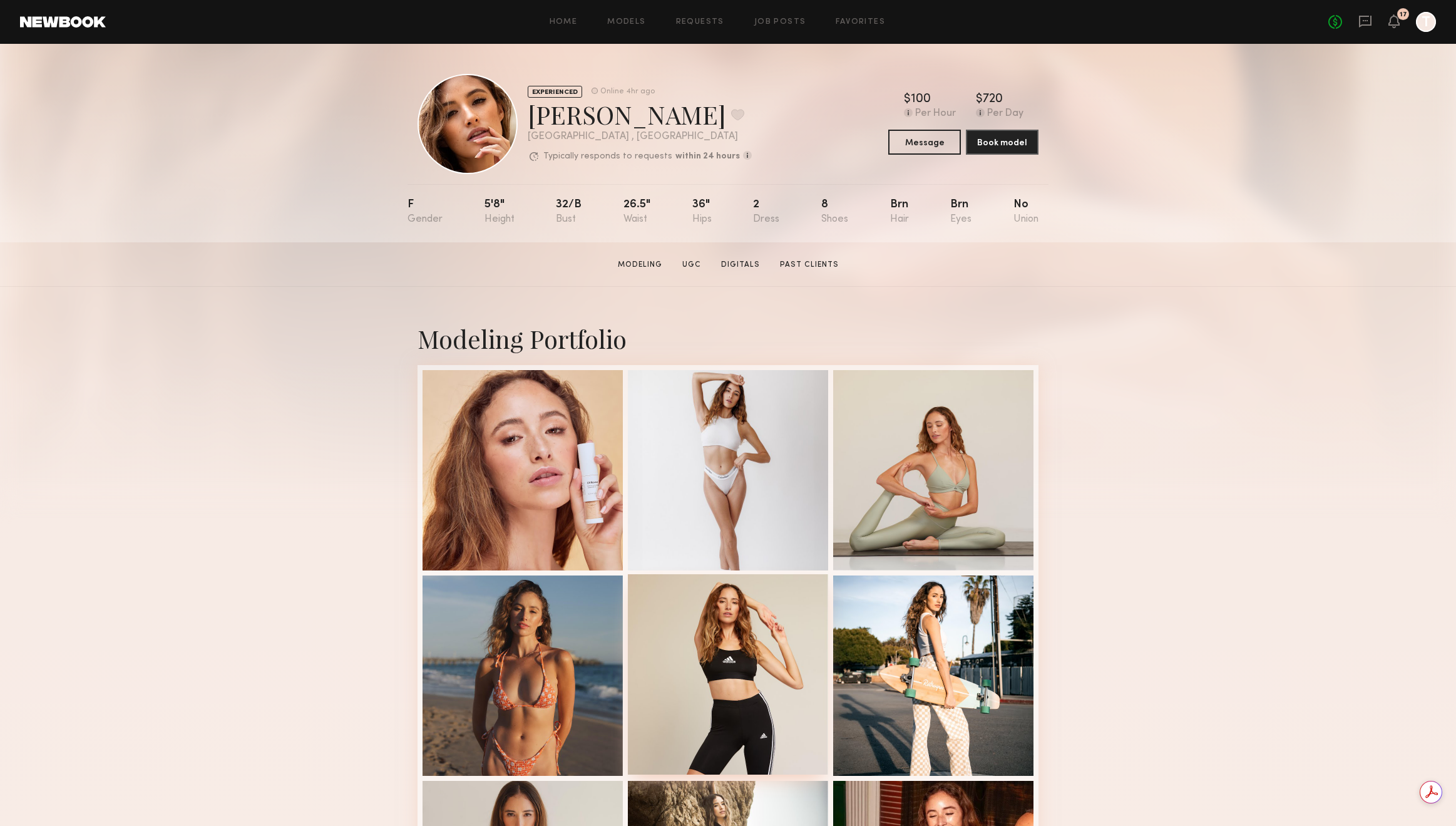
scroll to position [0, 0]
click at [728, 618] on div at bounding box center [728, 674] width 201 height 201
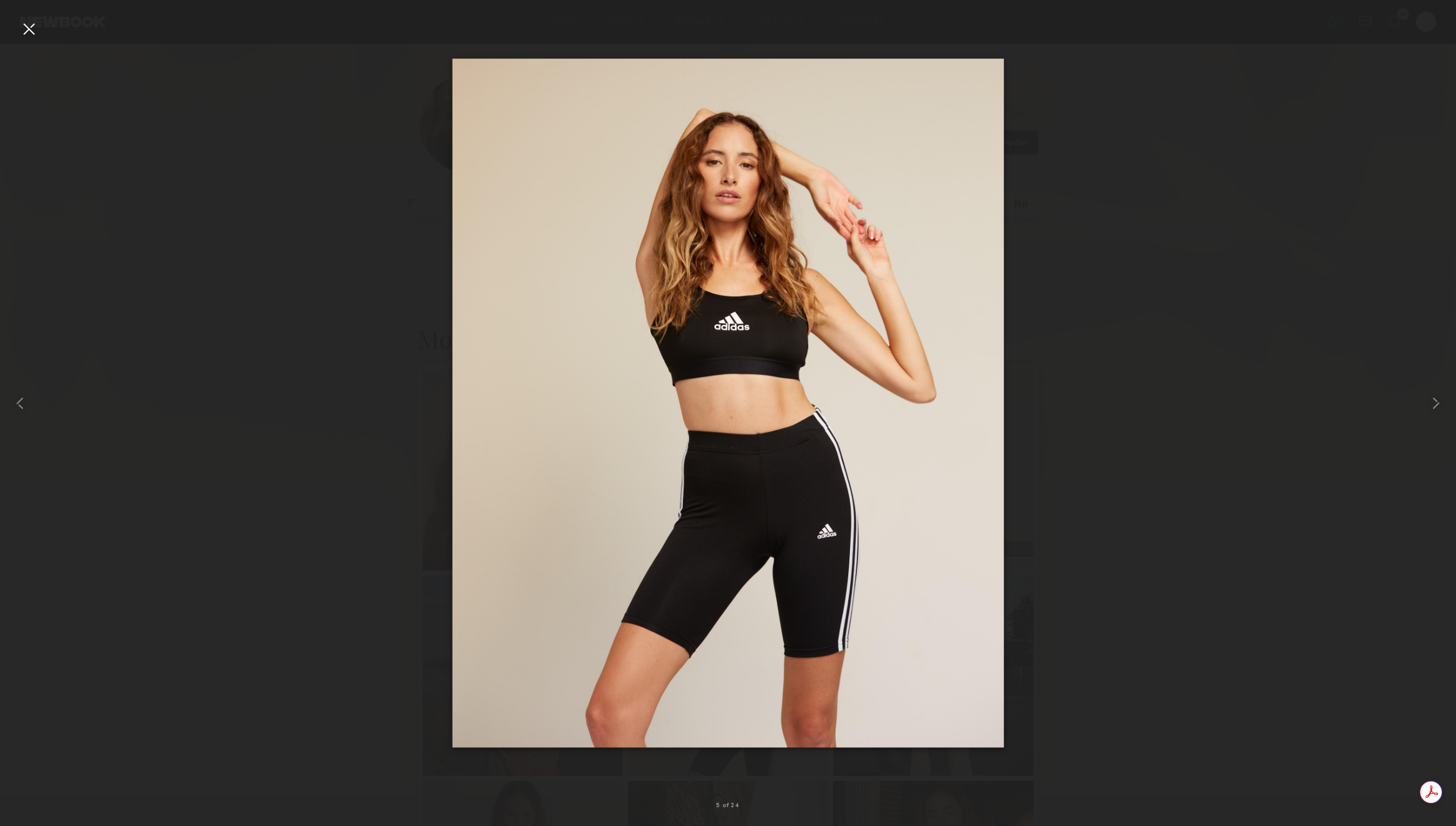
click at [30, 32] on div at bounding box center [29, 29] width 20 height 20
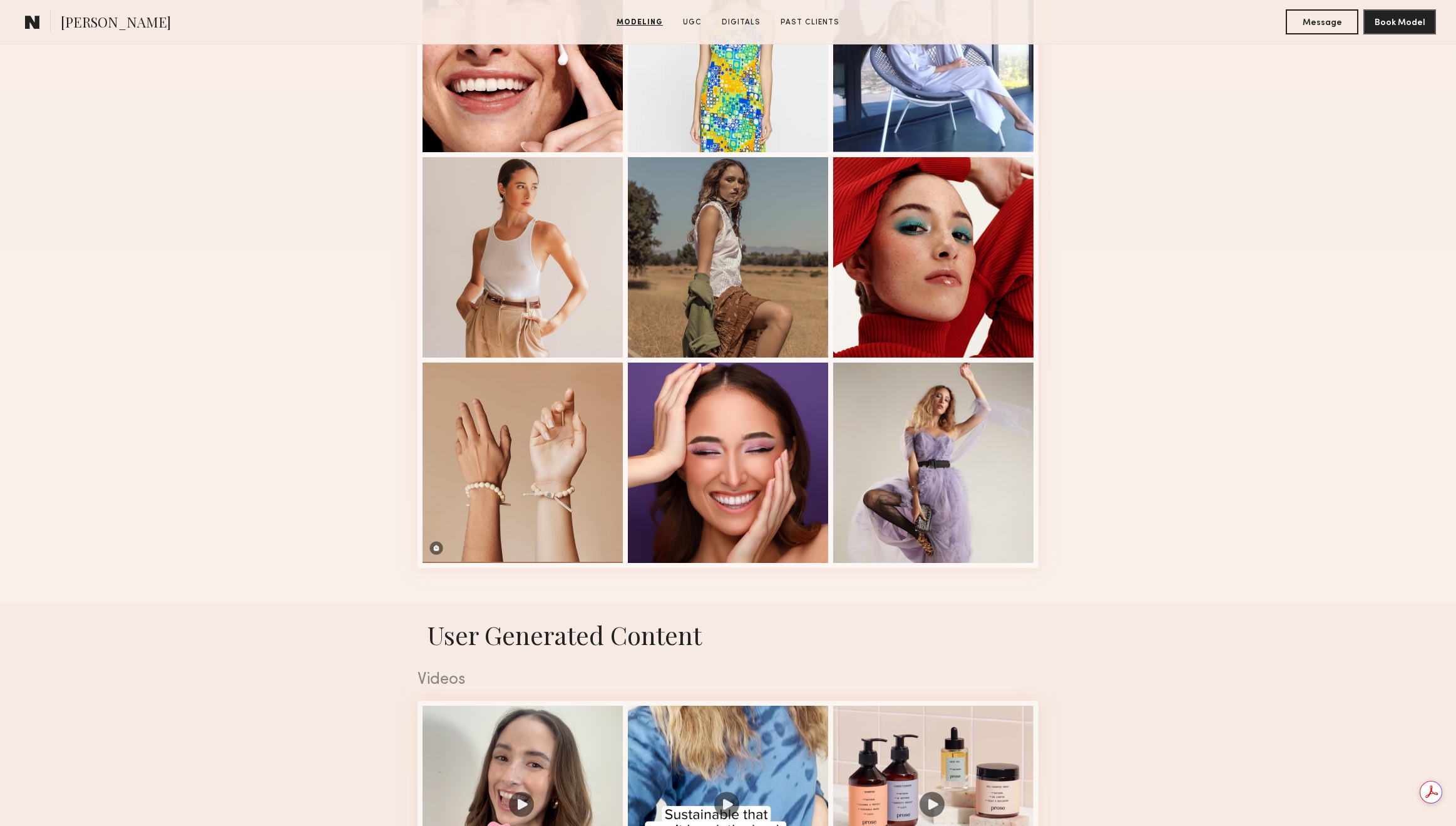
scroll to position [722, 0]
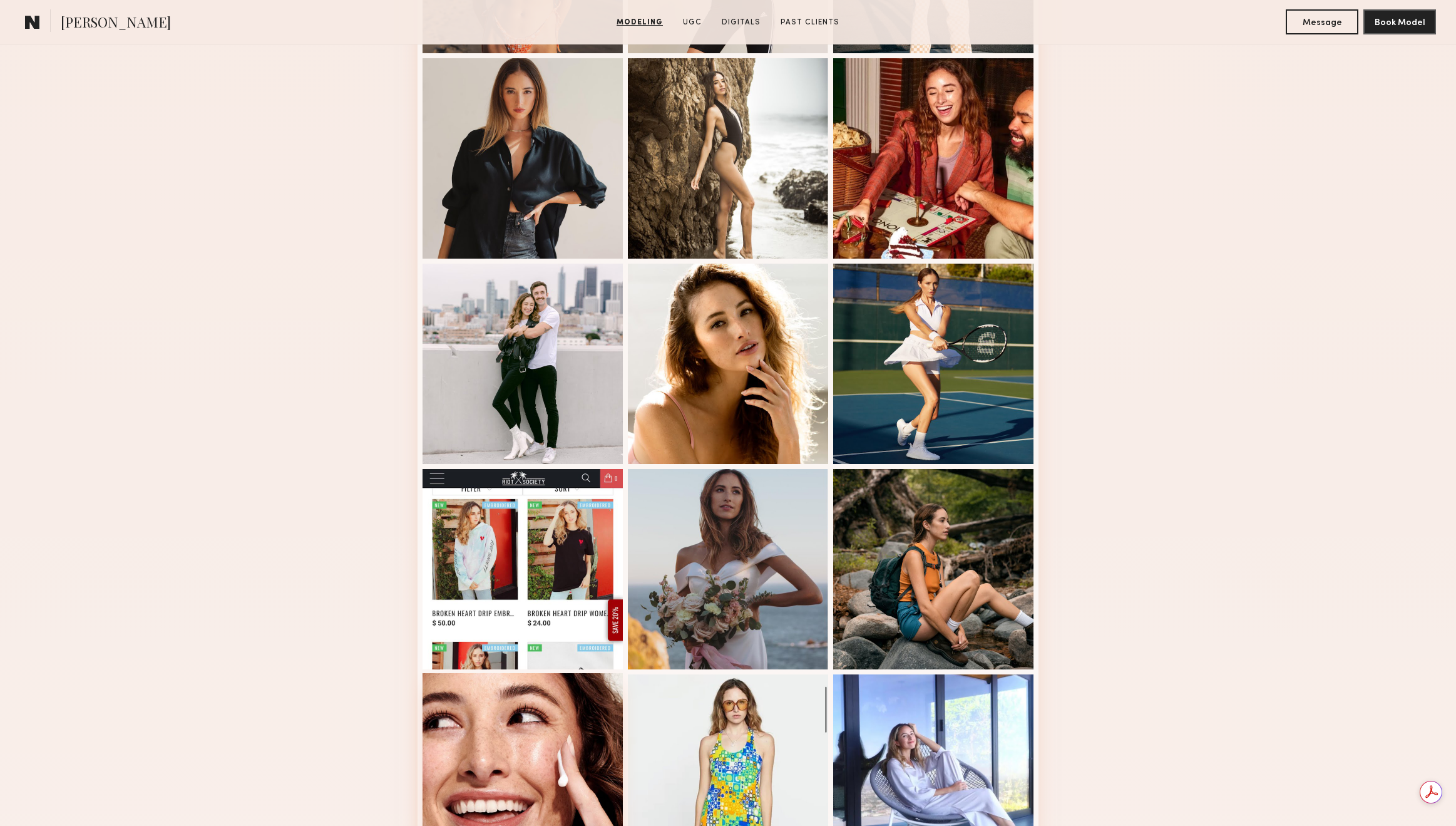
click at [567, 711] on div at bounding box center [522, 773] width 201 height 201
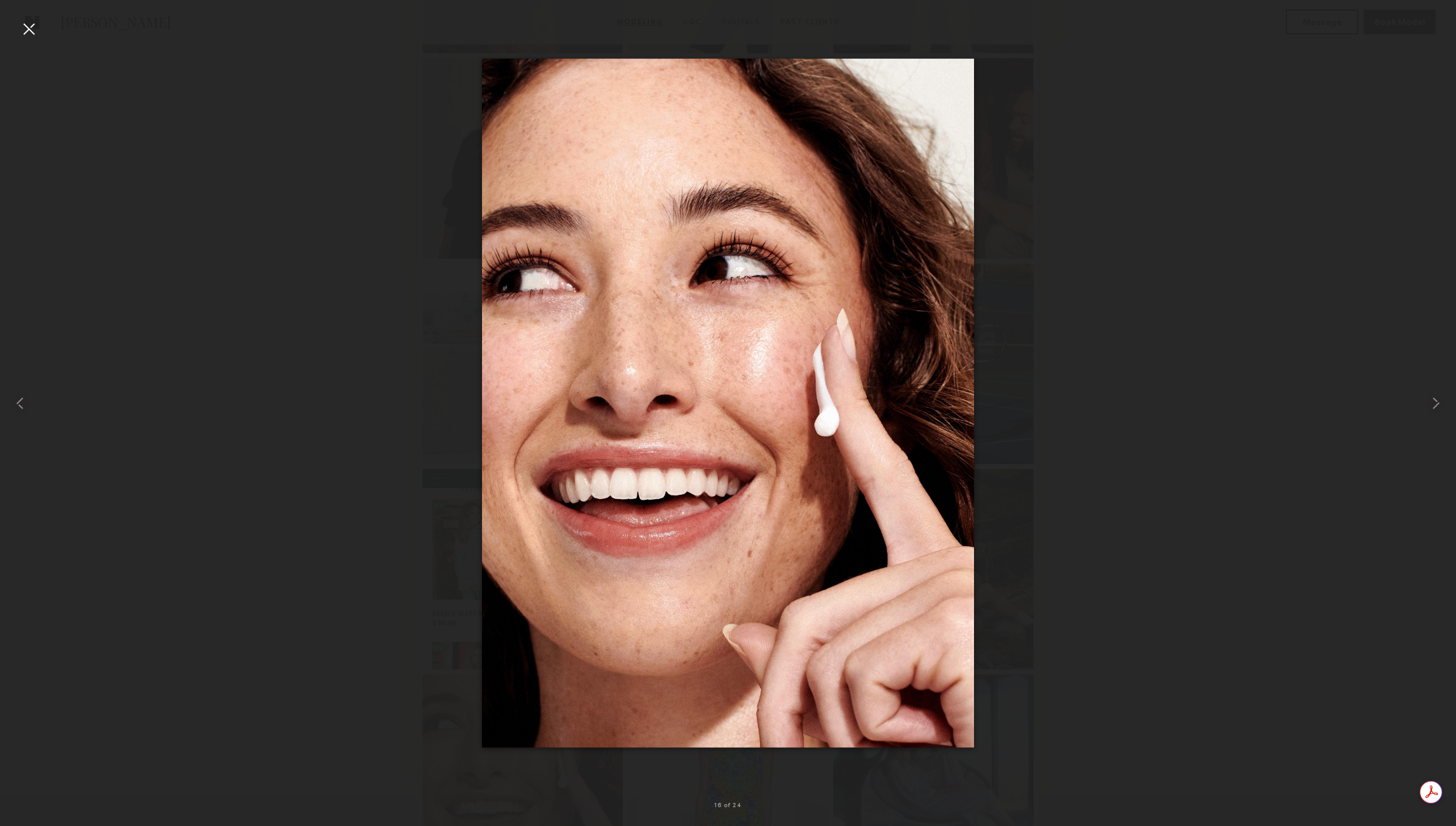
click at [19, 32] on div at bounding box center [29, 29] width 20 height 20
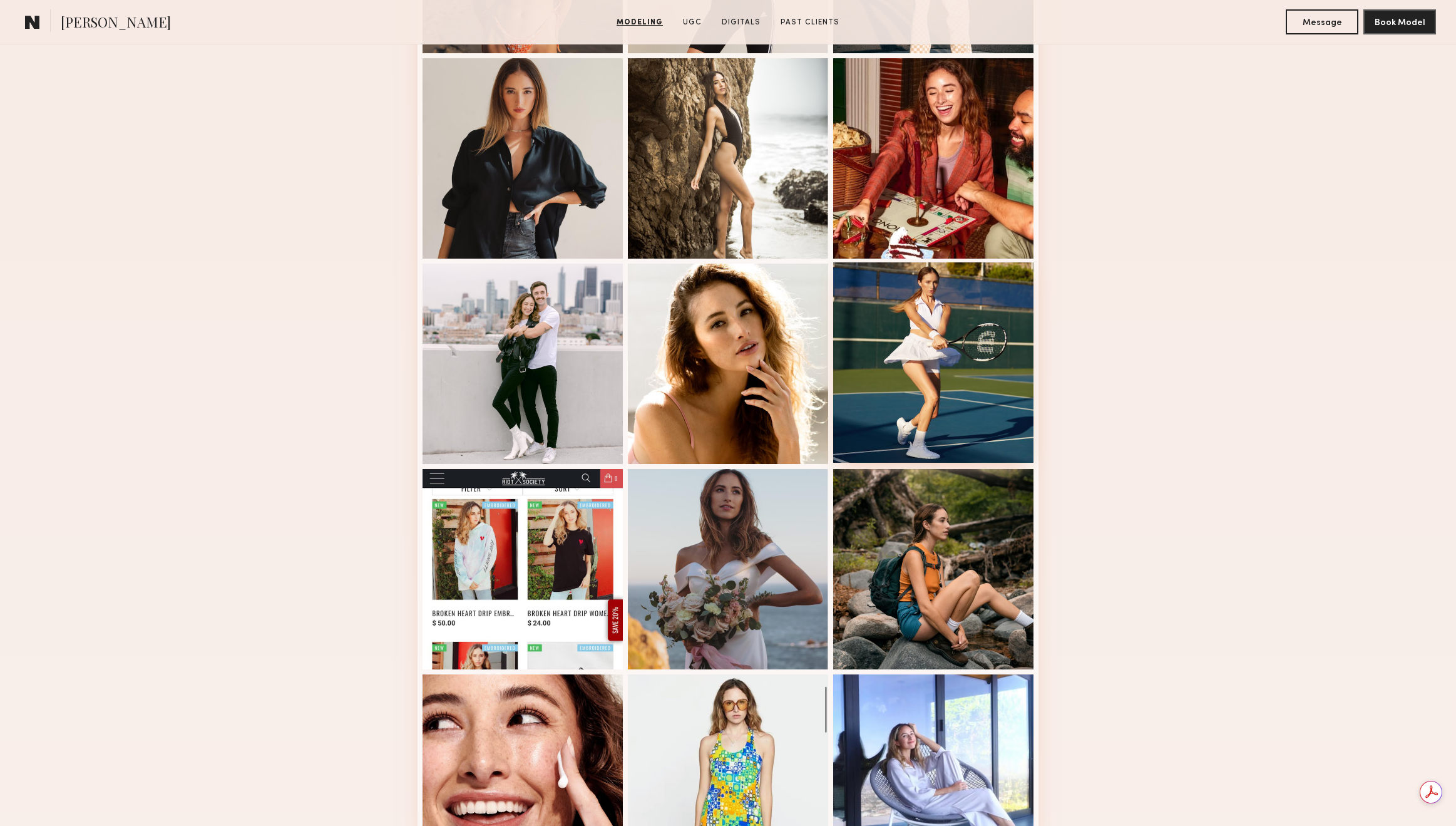
scroll to position [0, 0]
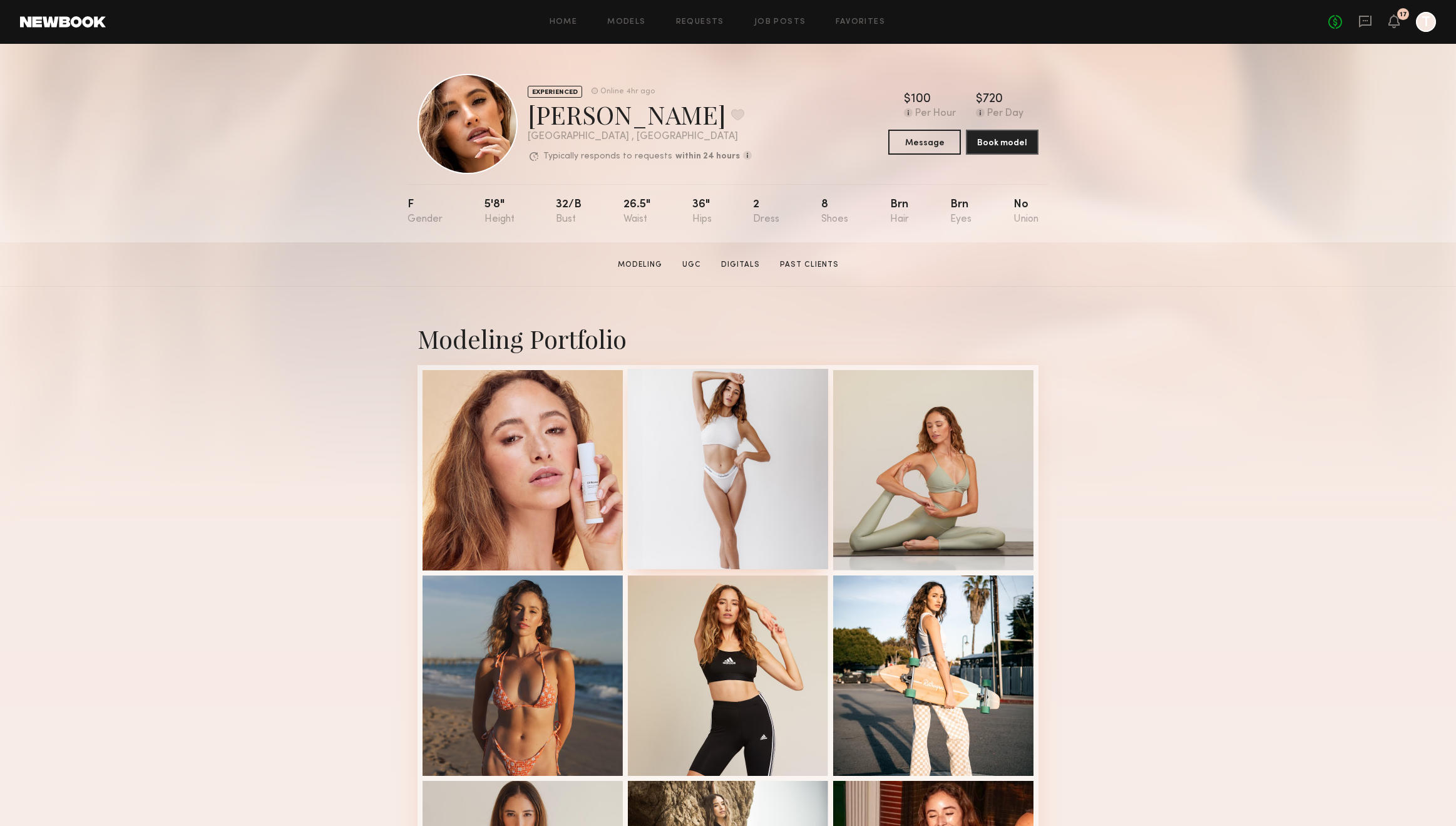
click at [793, 431] on div at bounding box center [728, 468] width 201 height 201
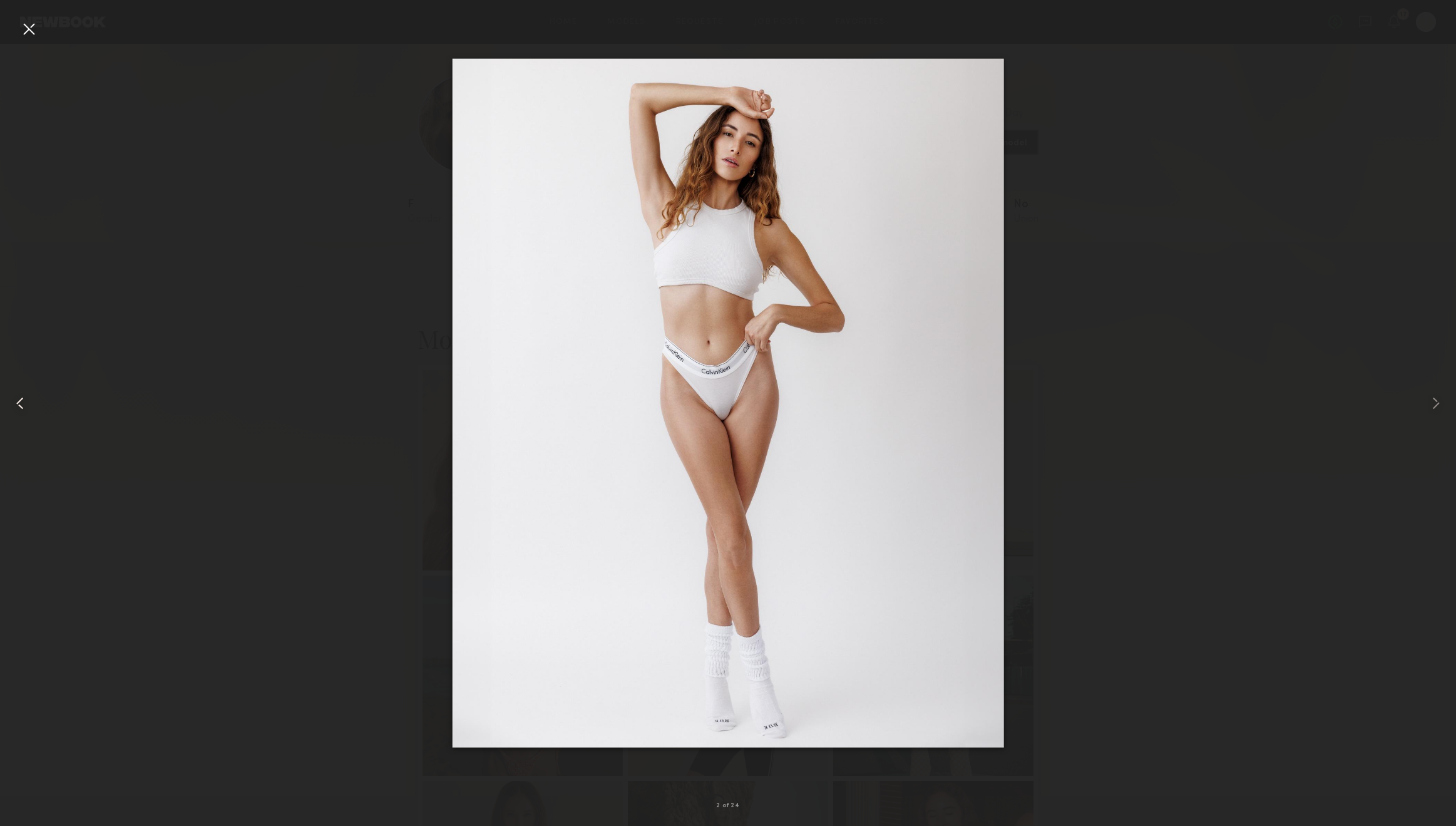
click at [16, 21] on div at bounding box center [29, 403] width 58 height 766
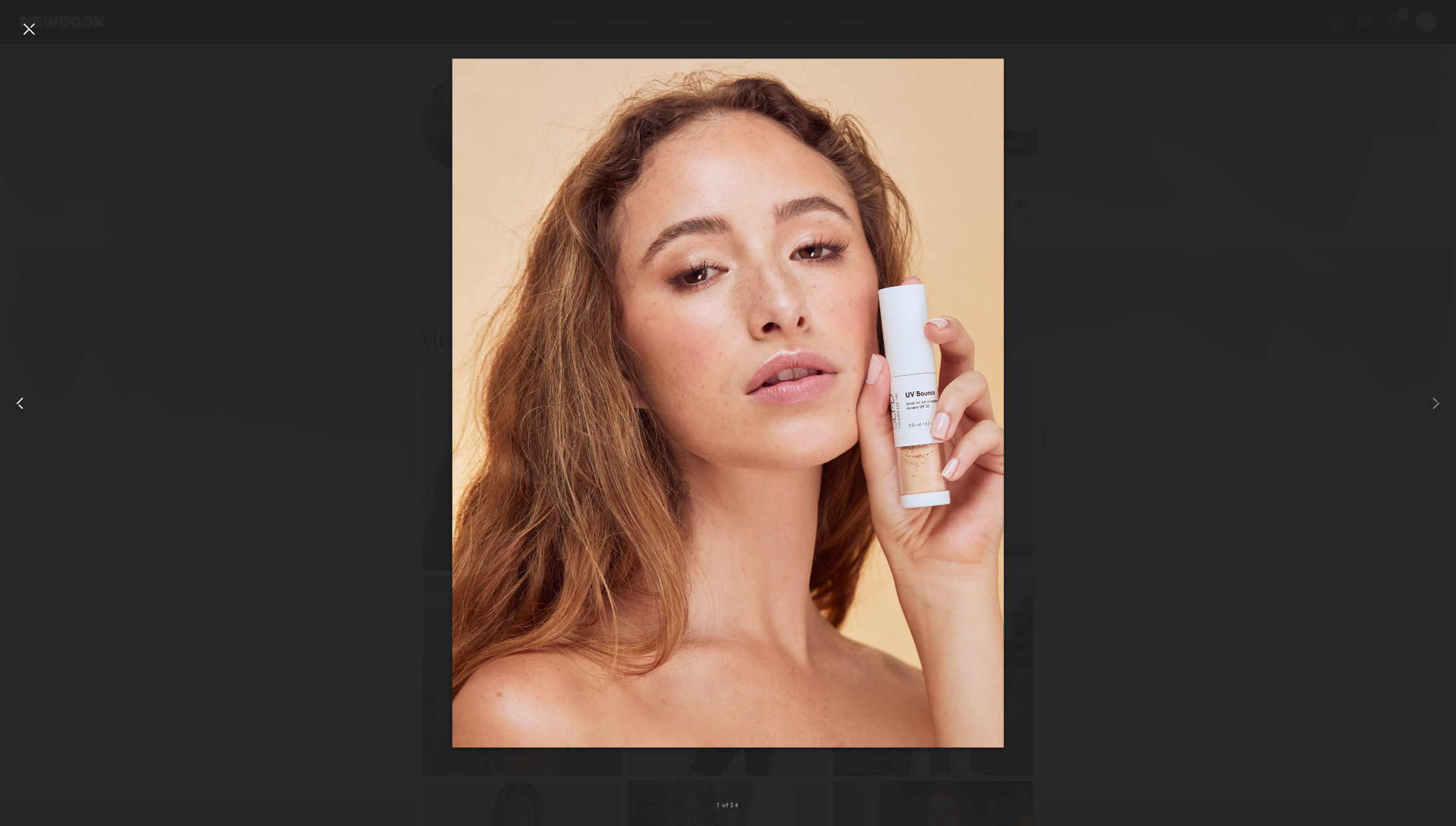
click at [26, 40] on div at bounding box center [29, 403] width 58 height 766
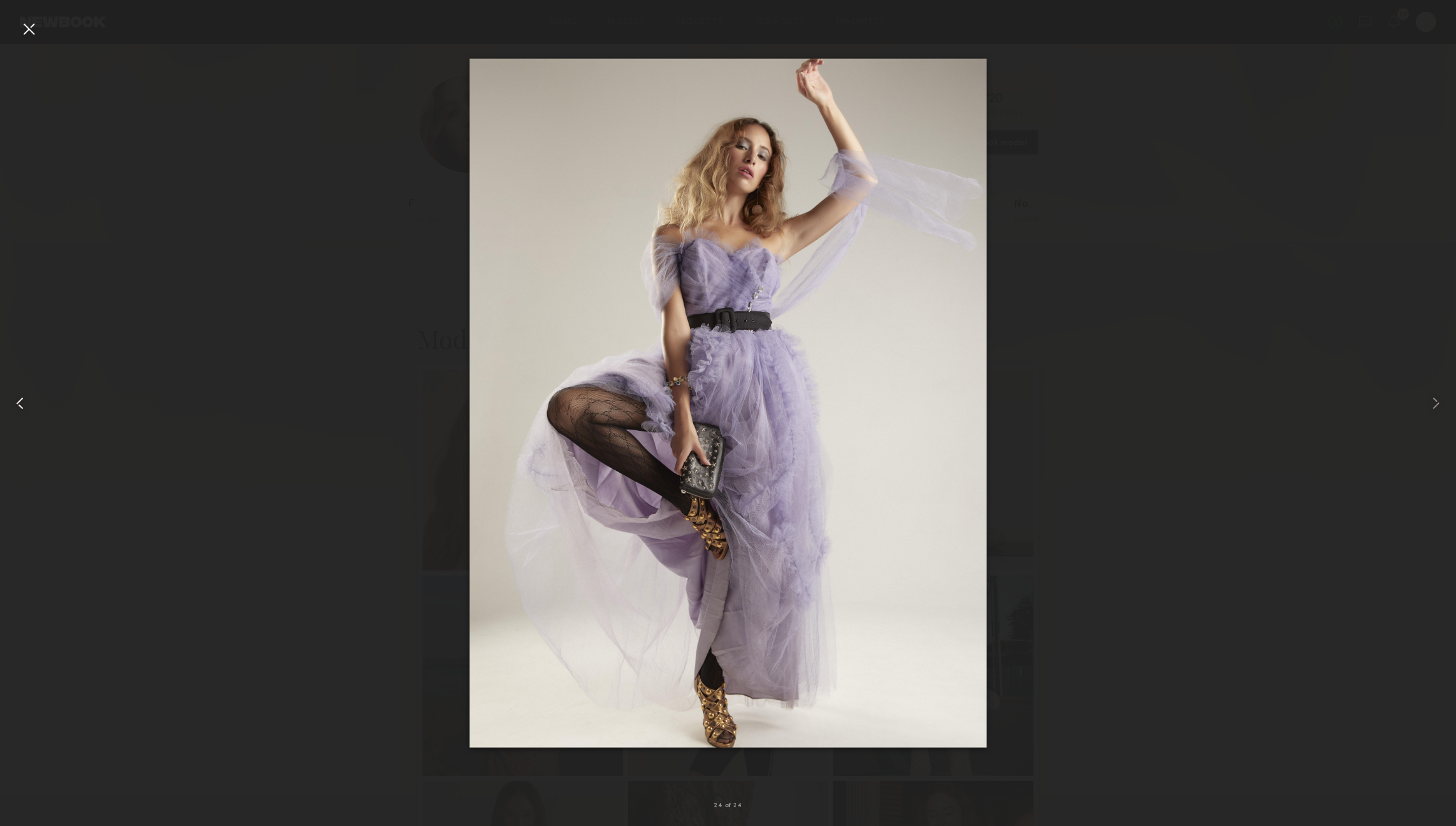
click at [18, 32] on div at bounding box center [29, 403] width 58 height 766
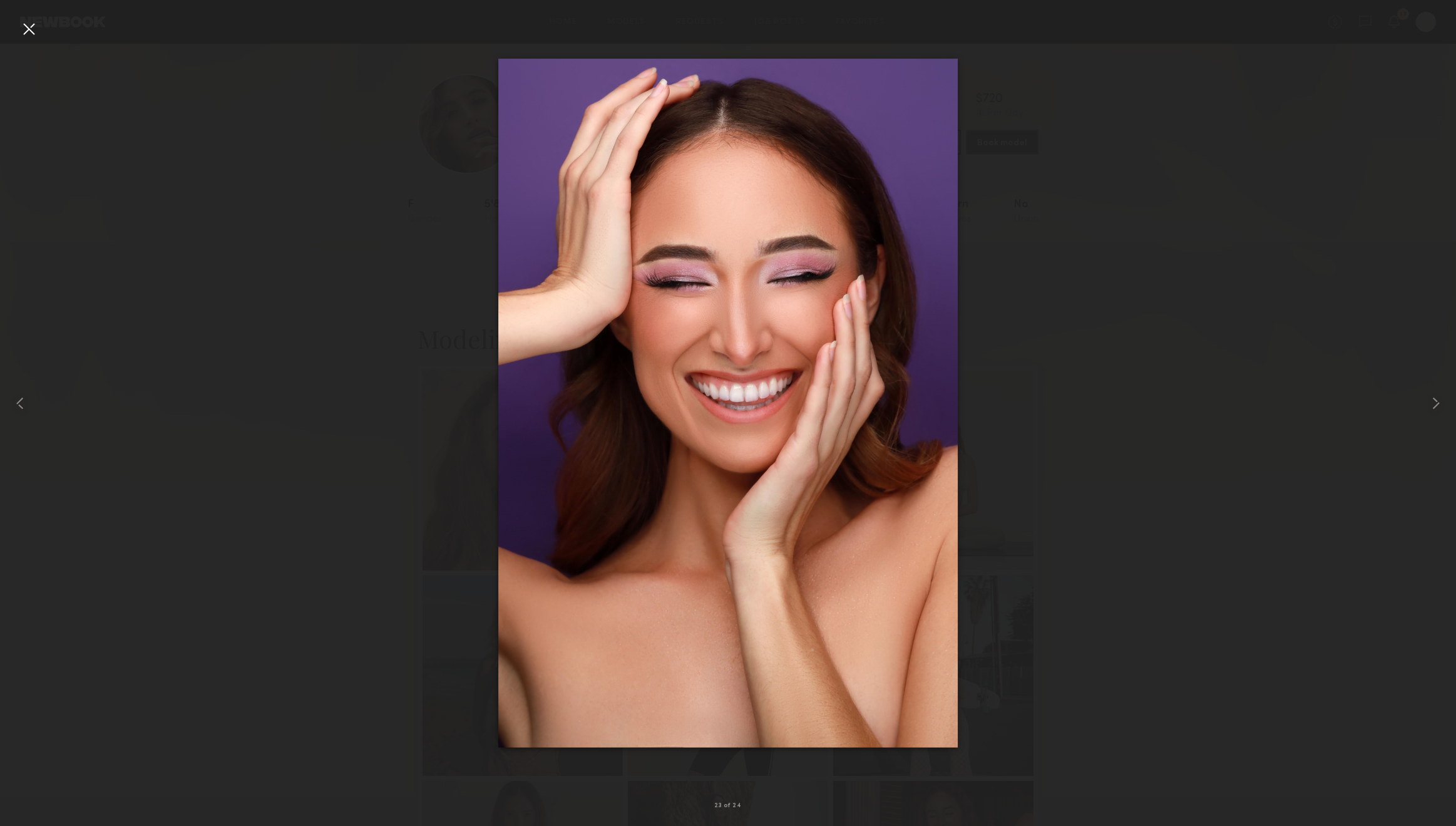
click at [33, 29] on div at bounding box center [29, 29] width 20 height 20
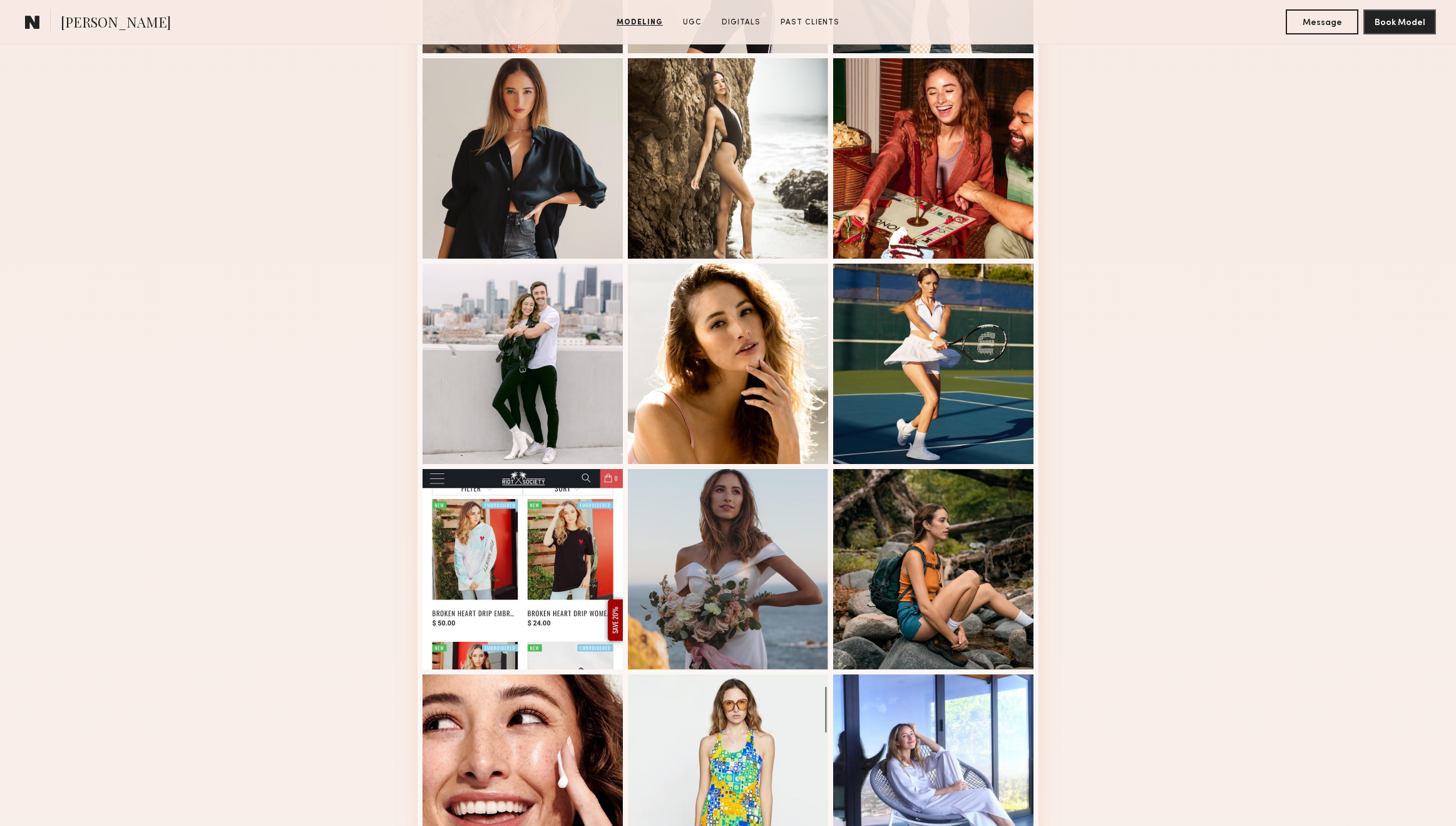
scroll to position [1445, 0]
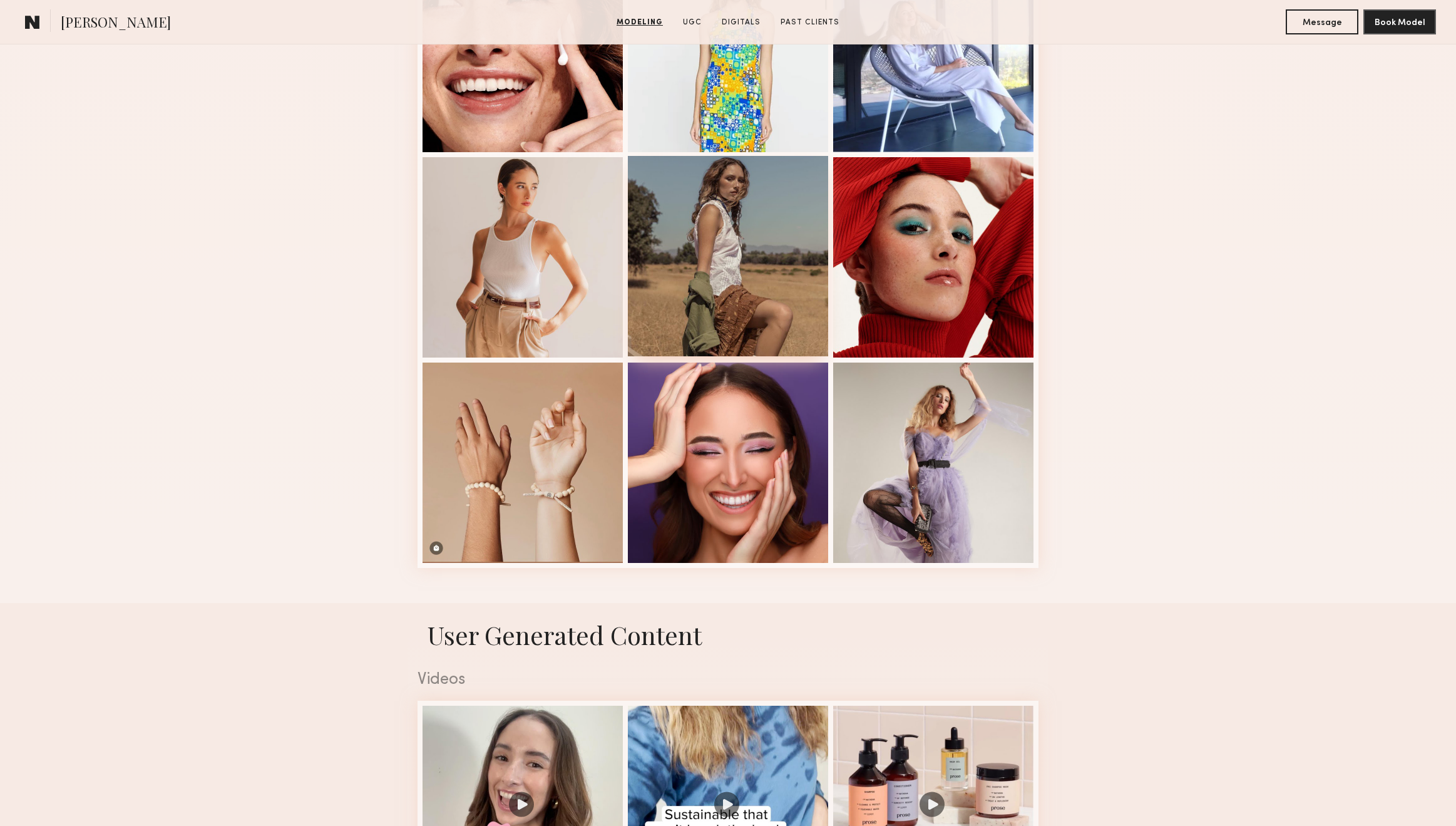
click at [722, 271] on div at bounding box center [728, 256] width 201 height 201
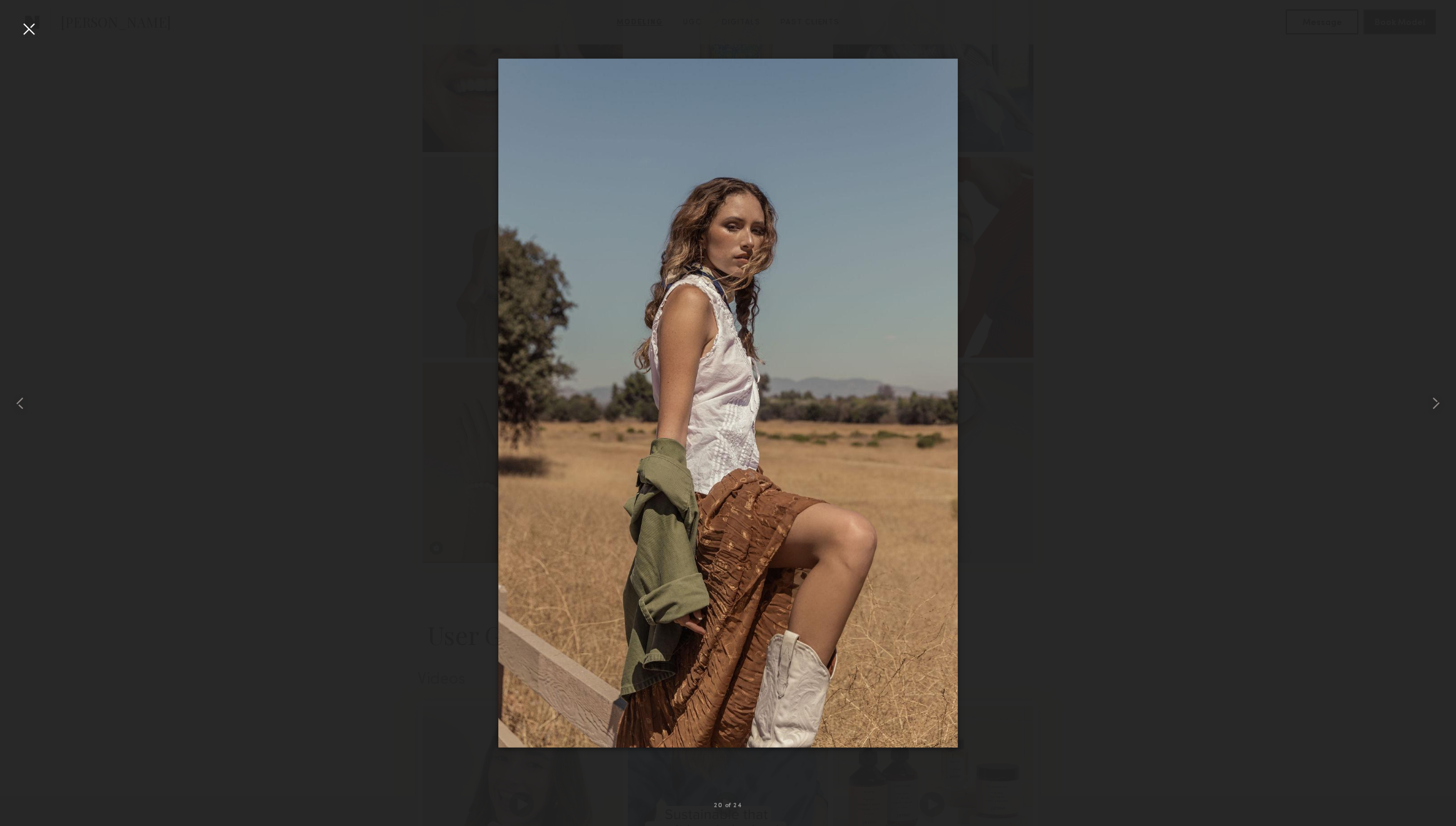
click at [26, 30] on div at bounding box center [29, 29] width 20 height 20
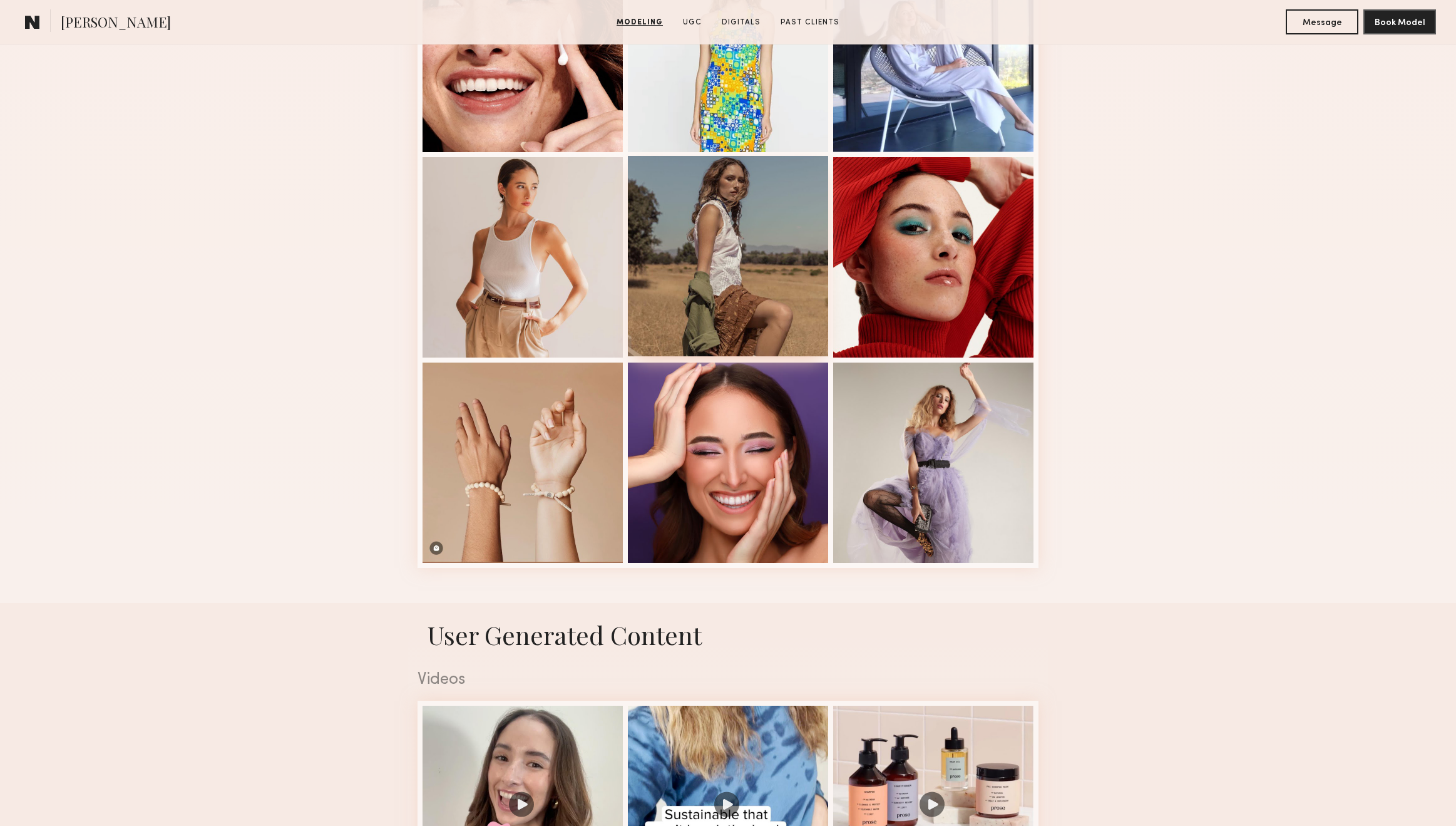
click at [685, 267] on div at bounding box center [728, 256] width 201 height 201
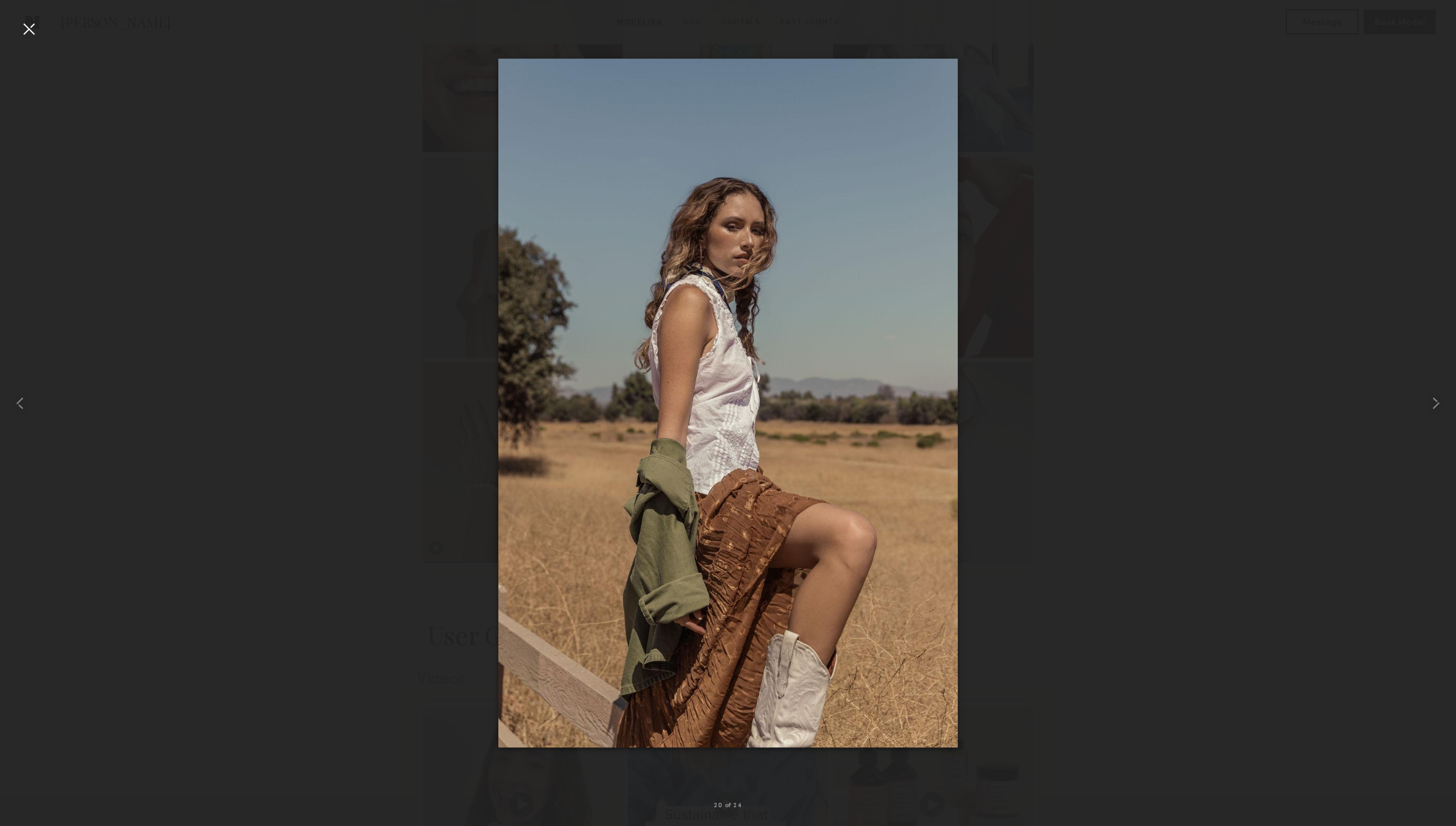
click at [24, 30] on div at bounding box center [29, 29] width 20 height 20
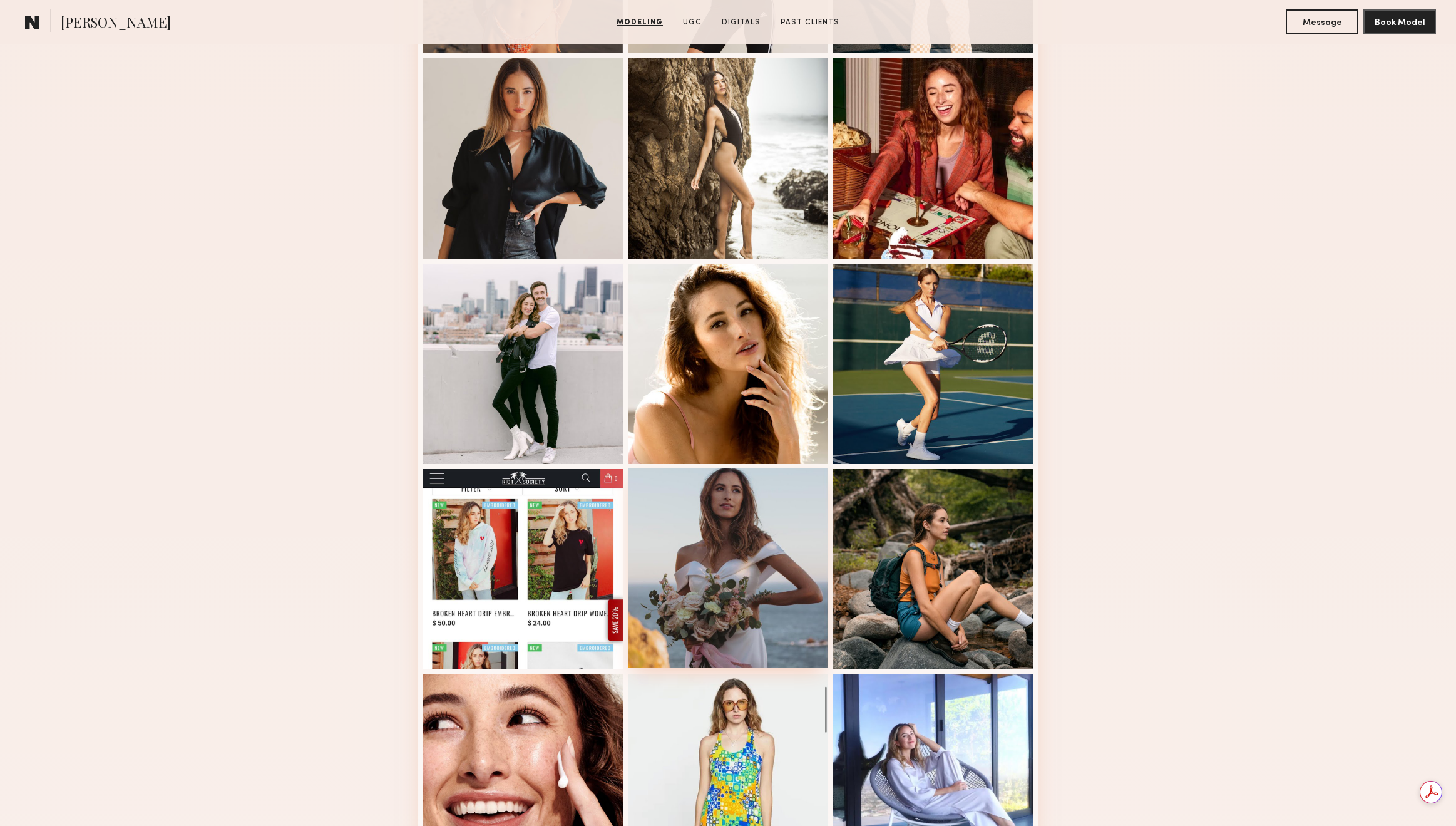
scroll to position [0, 0]
click at [664, 515] on div at bounding box center [728, 567] width 201 height 201
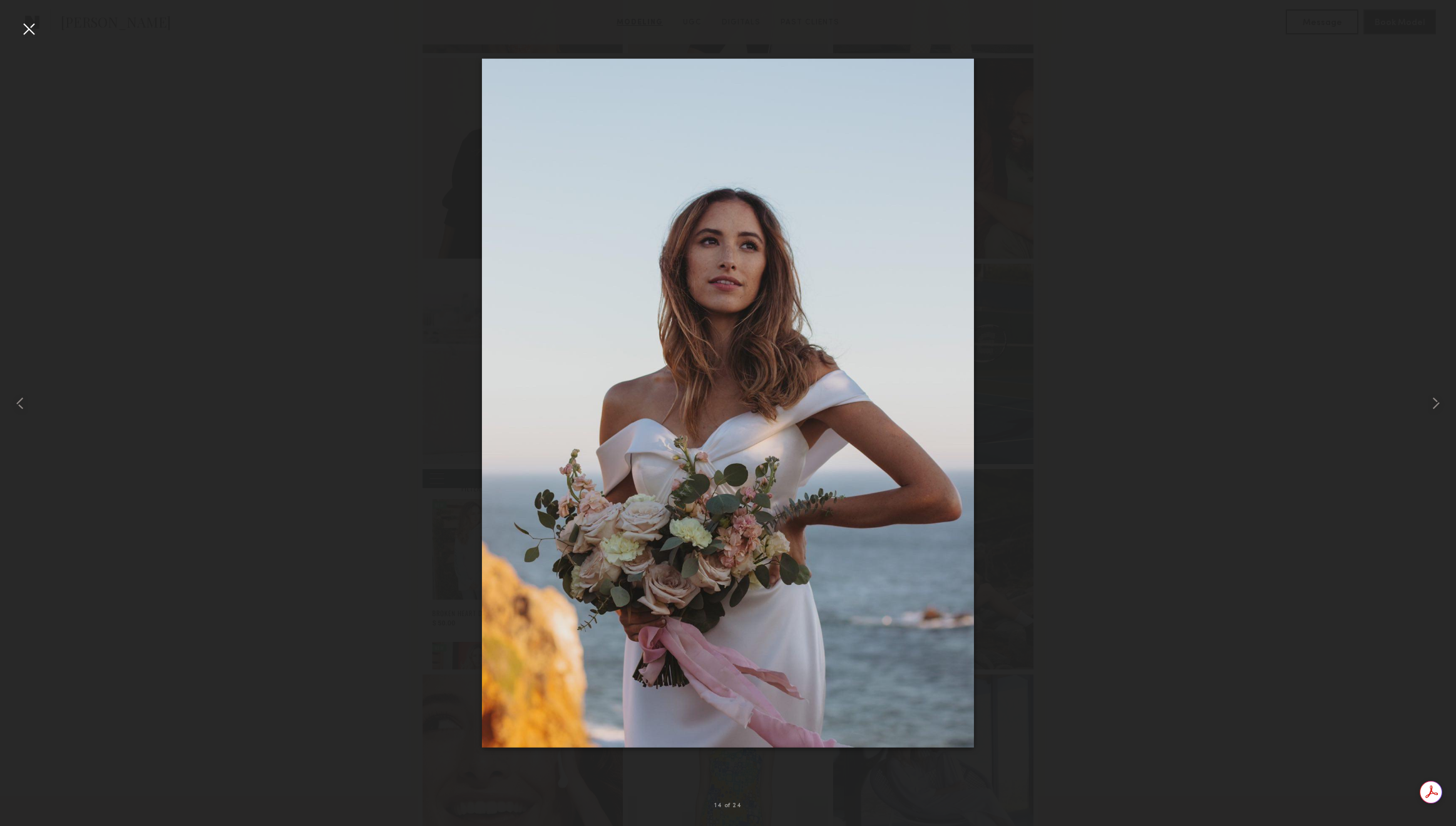
click at [28, 28] on div at bounding box center [29, 29] width 20 height 20
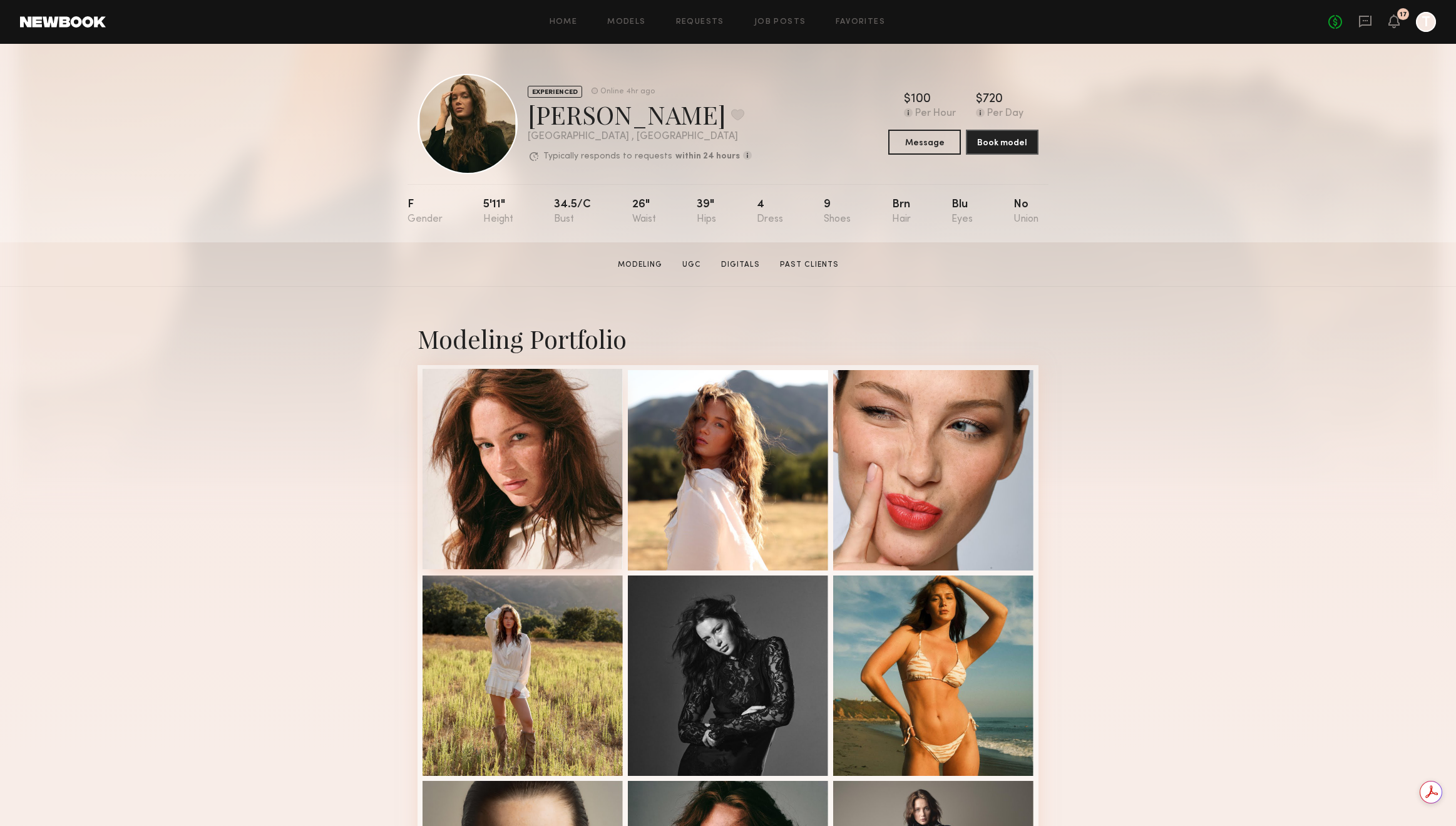
click at [561, 472] on div at bounding box center [522, 468] width 201 height 201
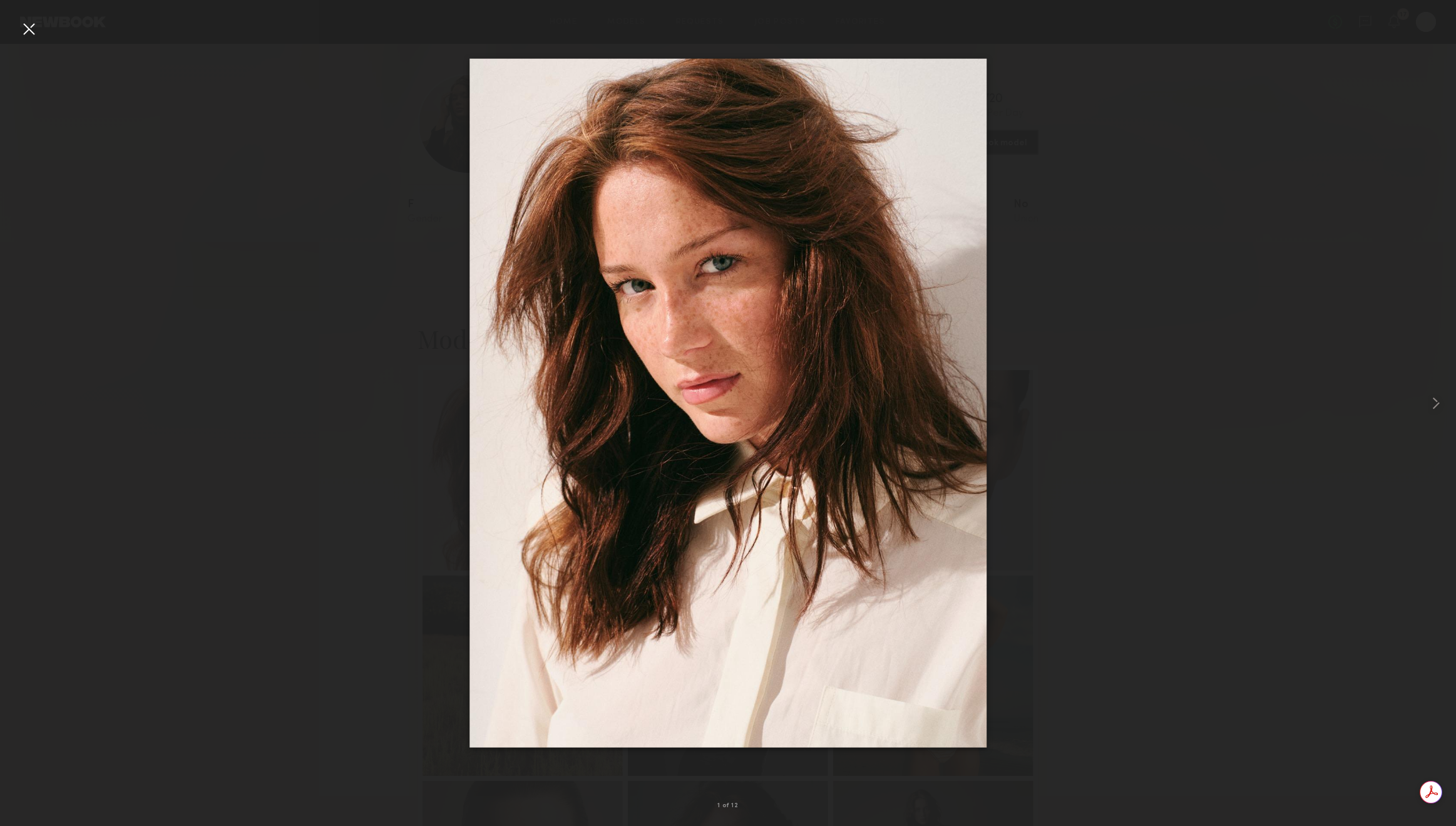
click at [23, 30] on div at bounding box center [29, 29] width 20 height 20
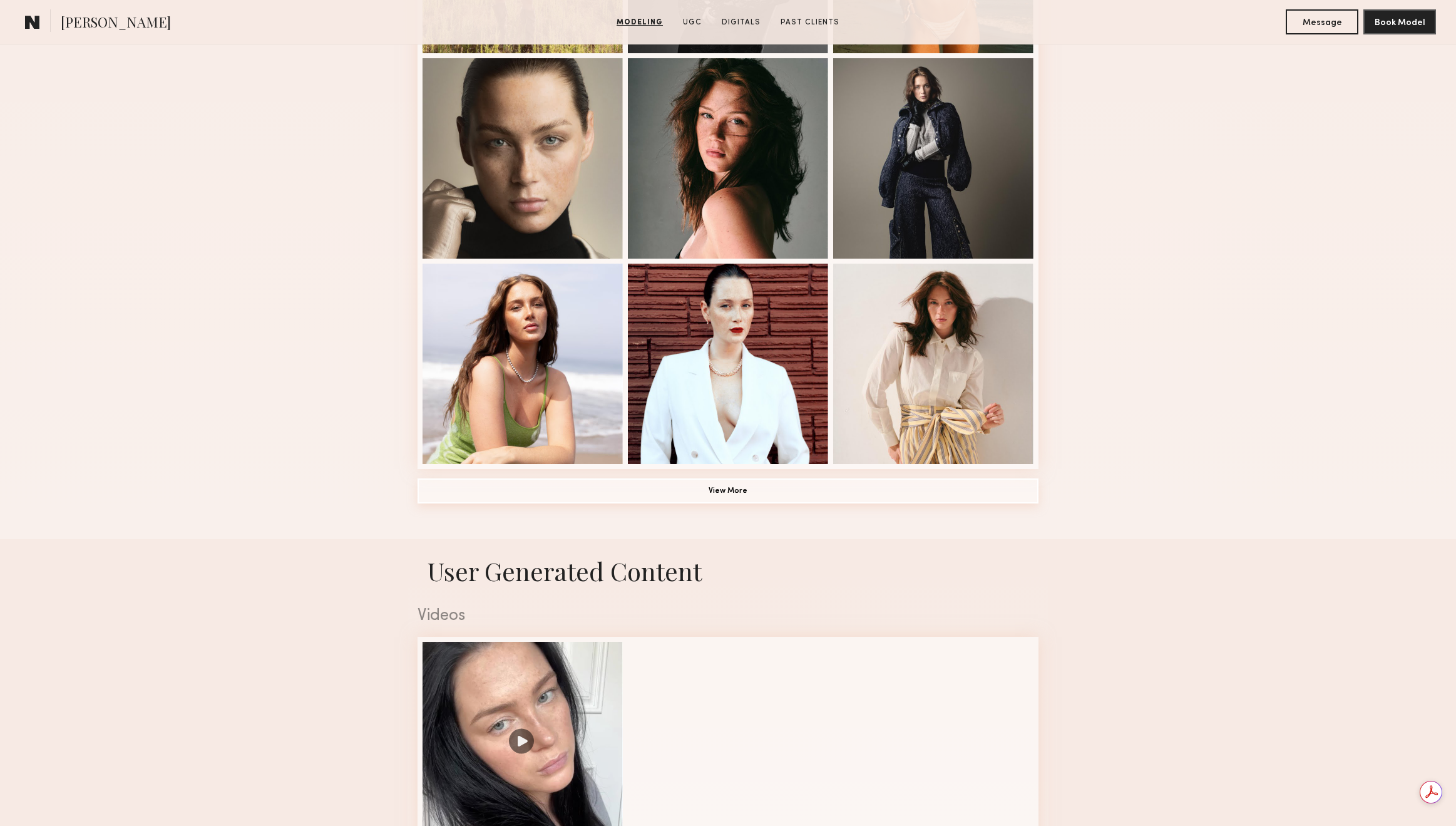
click at [710, 501] on button "View More" at bounding box center [728, 490] width 621 height 25
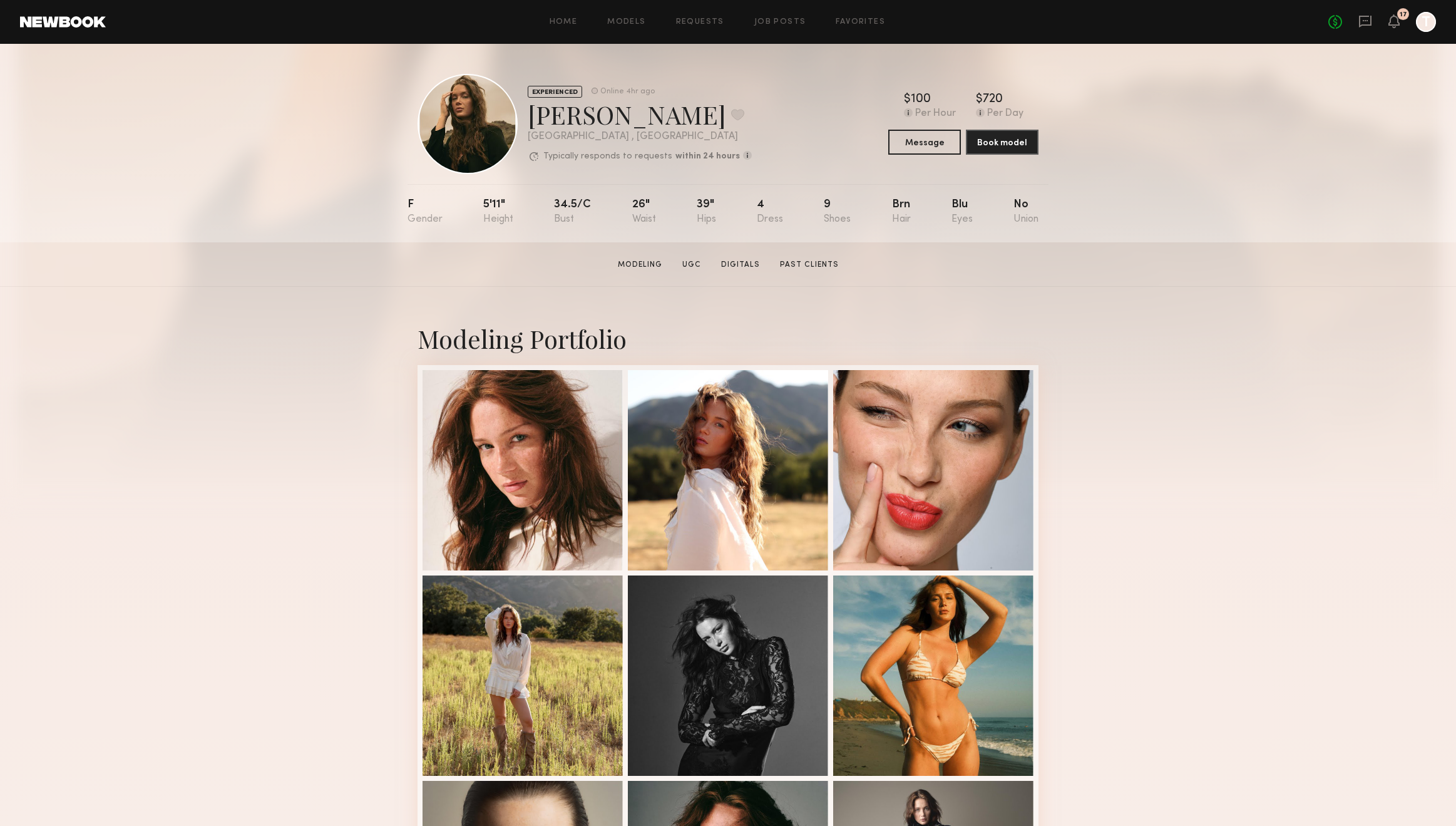
scroll to position [722, 0]
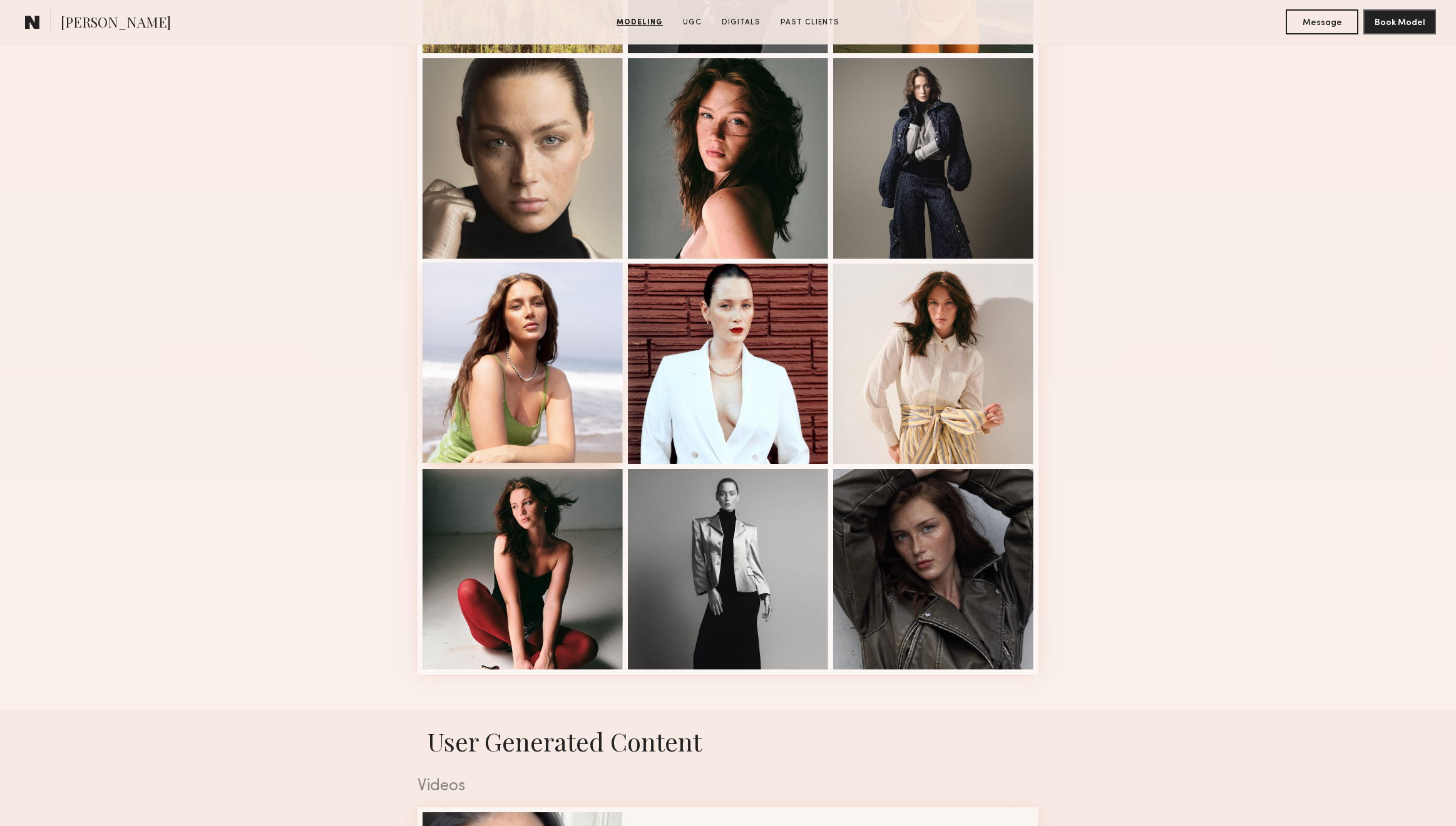
click at [540, 363] on div at bounding box center [522, 362] width 201 height 201
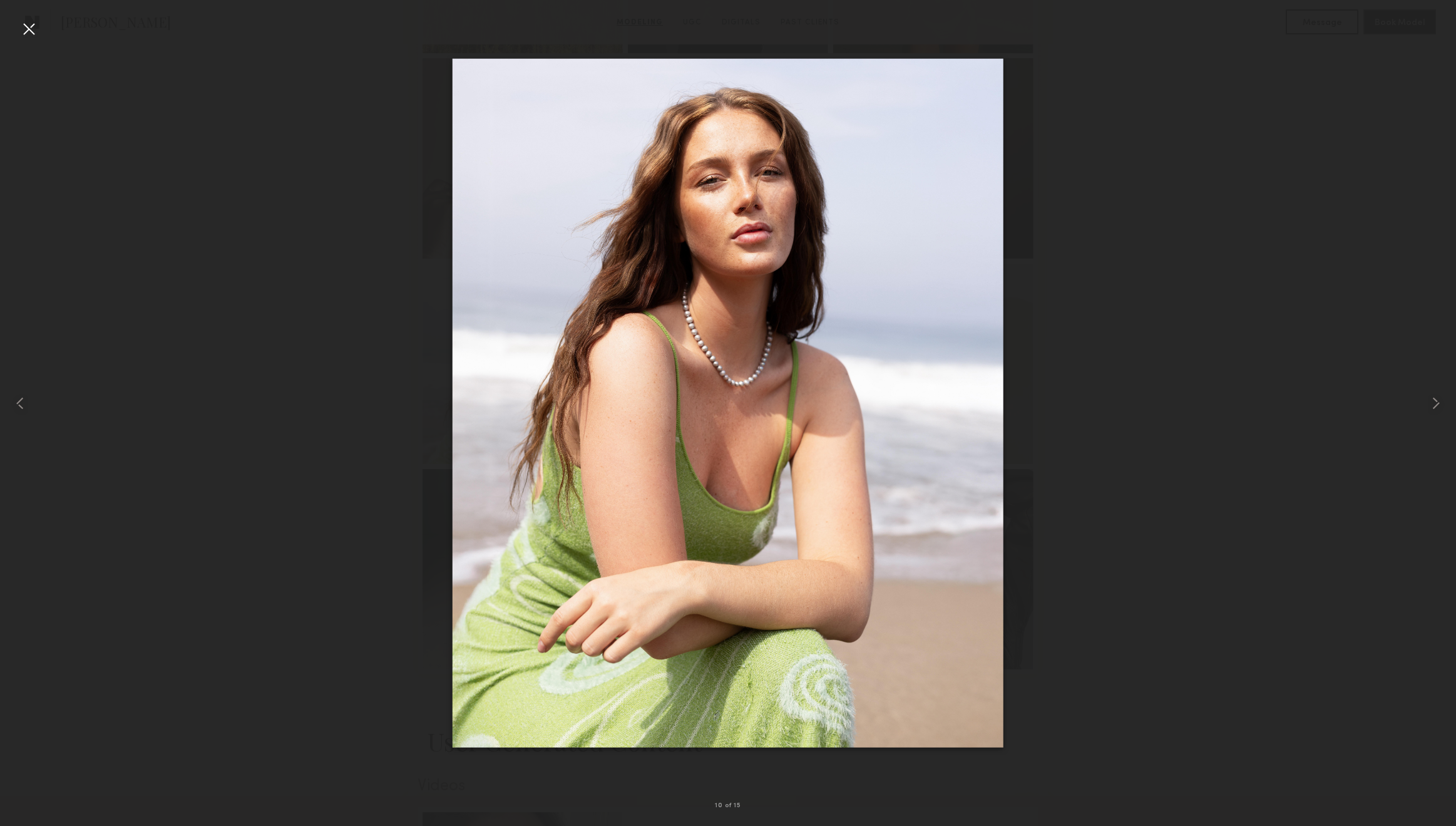
click at [30, 29] on div at bounding box center [29, 29] width 20 height 20
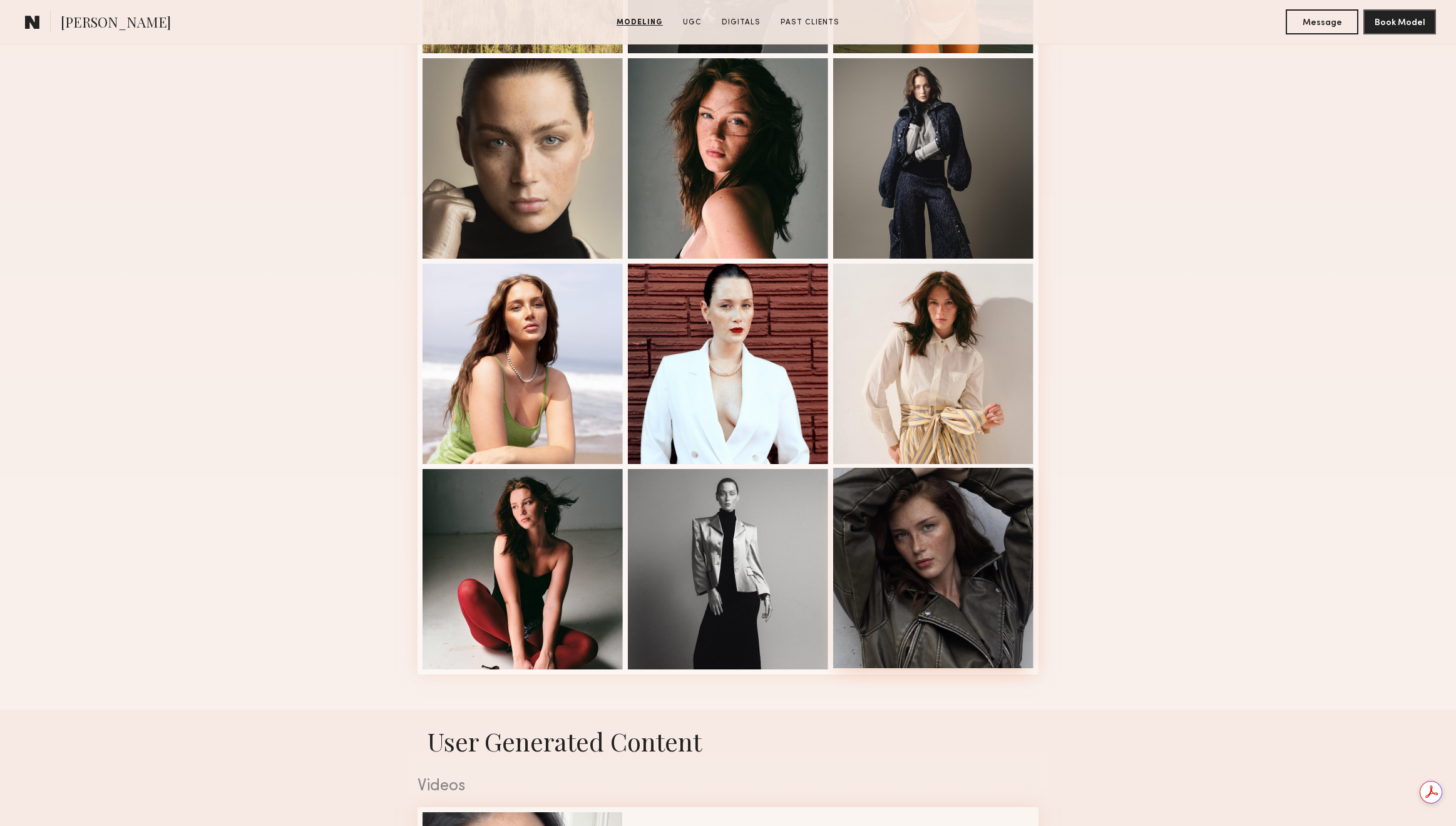
scroll to position [0, 0]
click at [911, 537] on div at bounding box center [934, 567] width 201 height 201
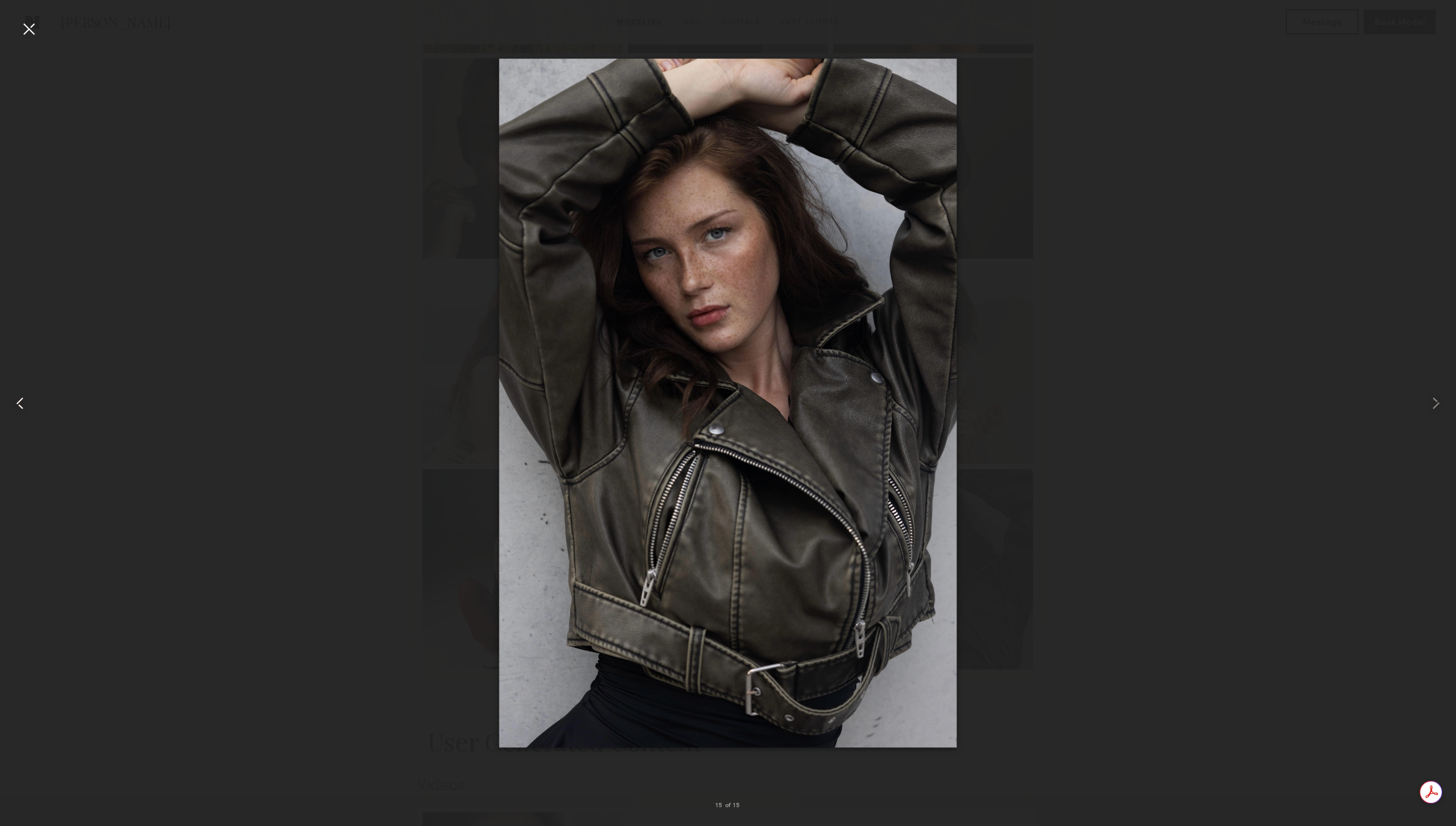
click at [16, 29] on div at bounding box center [29, 403] width 58 height 766
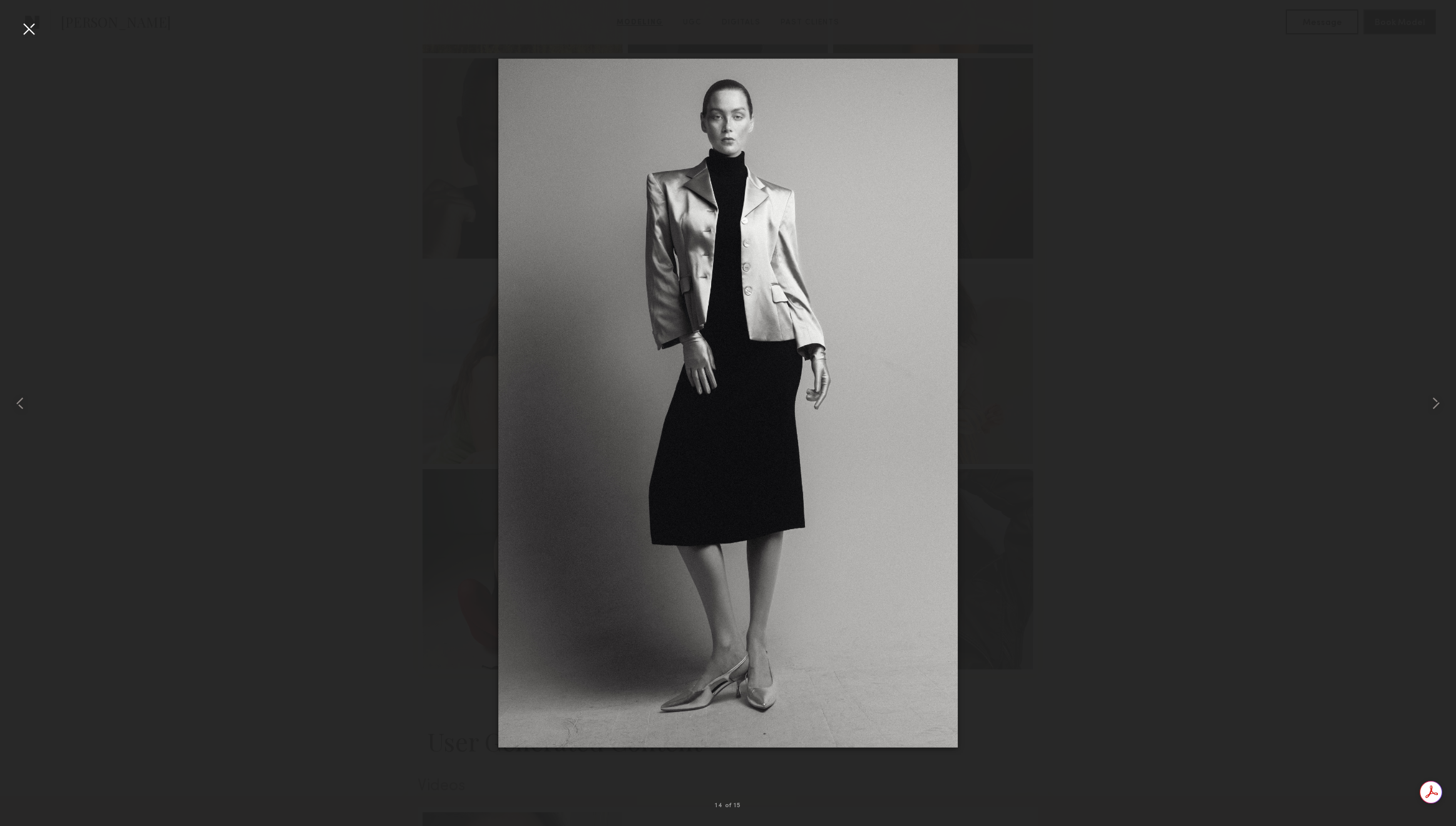
click at [28, 29] on div at bounding box center [29, 29] width 20 height 20
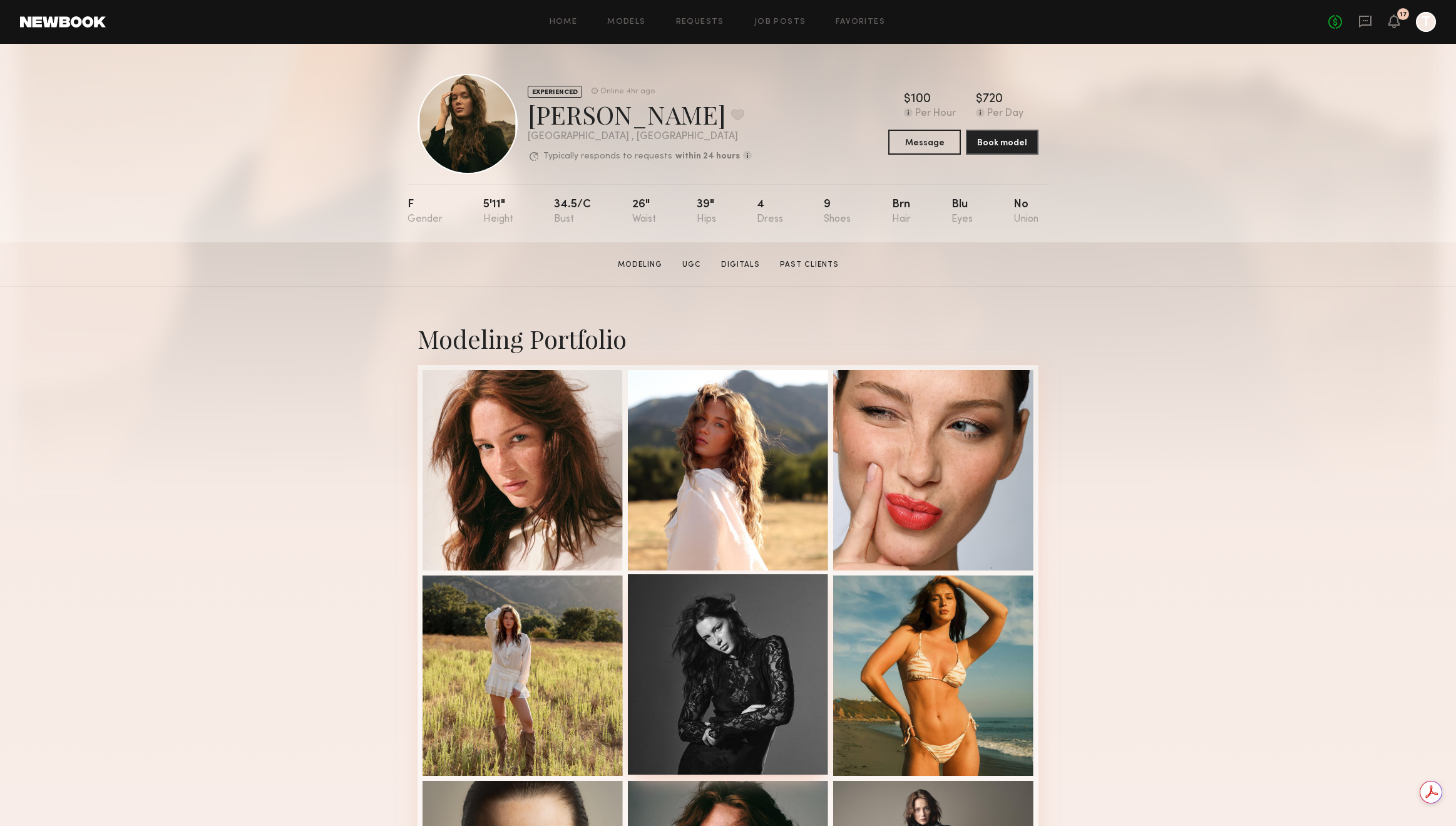
click at [777, 637] on div at bounding box center [728, 674] width 201 height 201
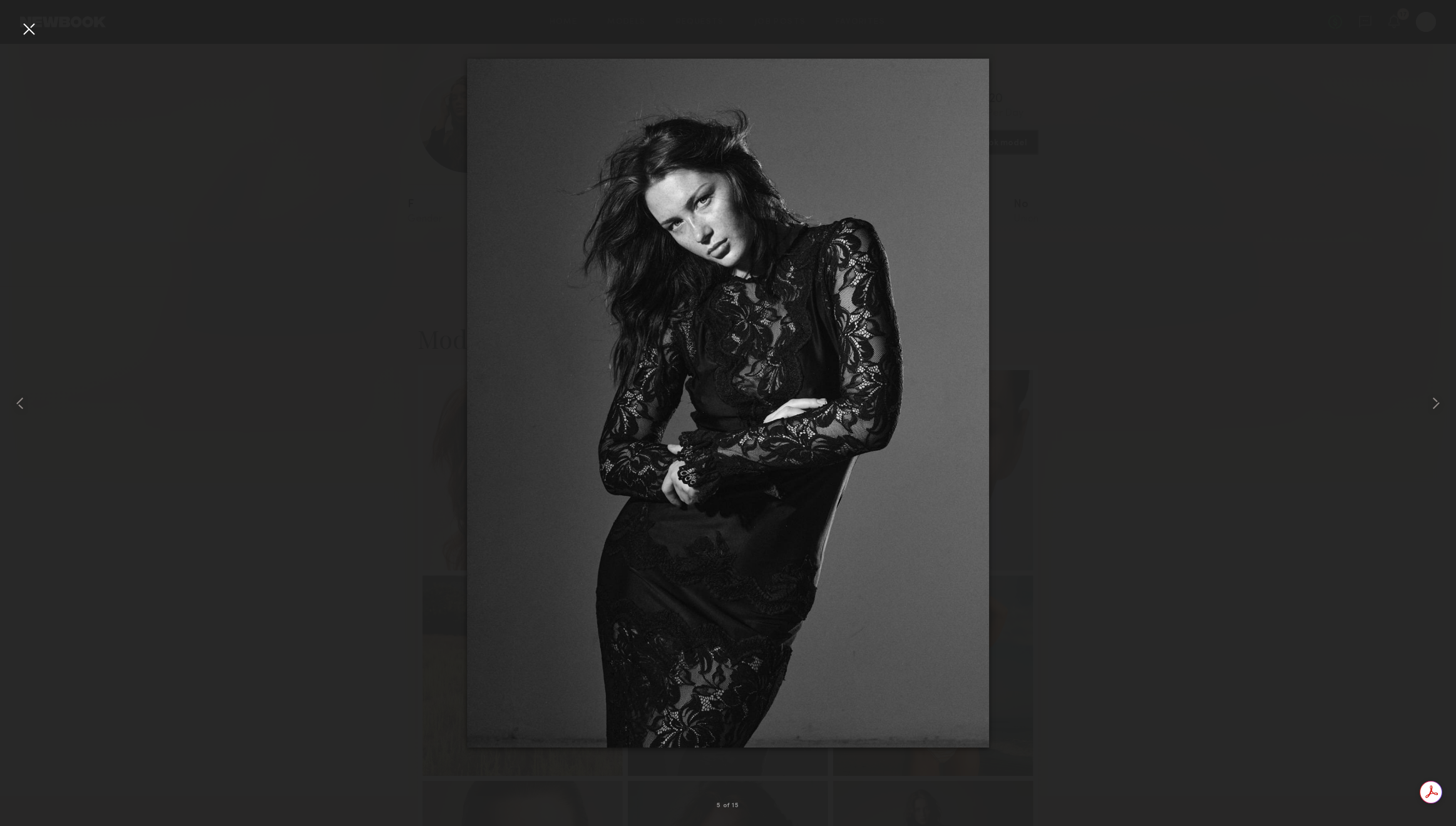
click at [34, 36] on div at bounding box center [29, 29] width 20 height 20
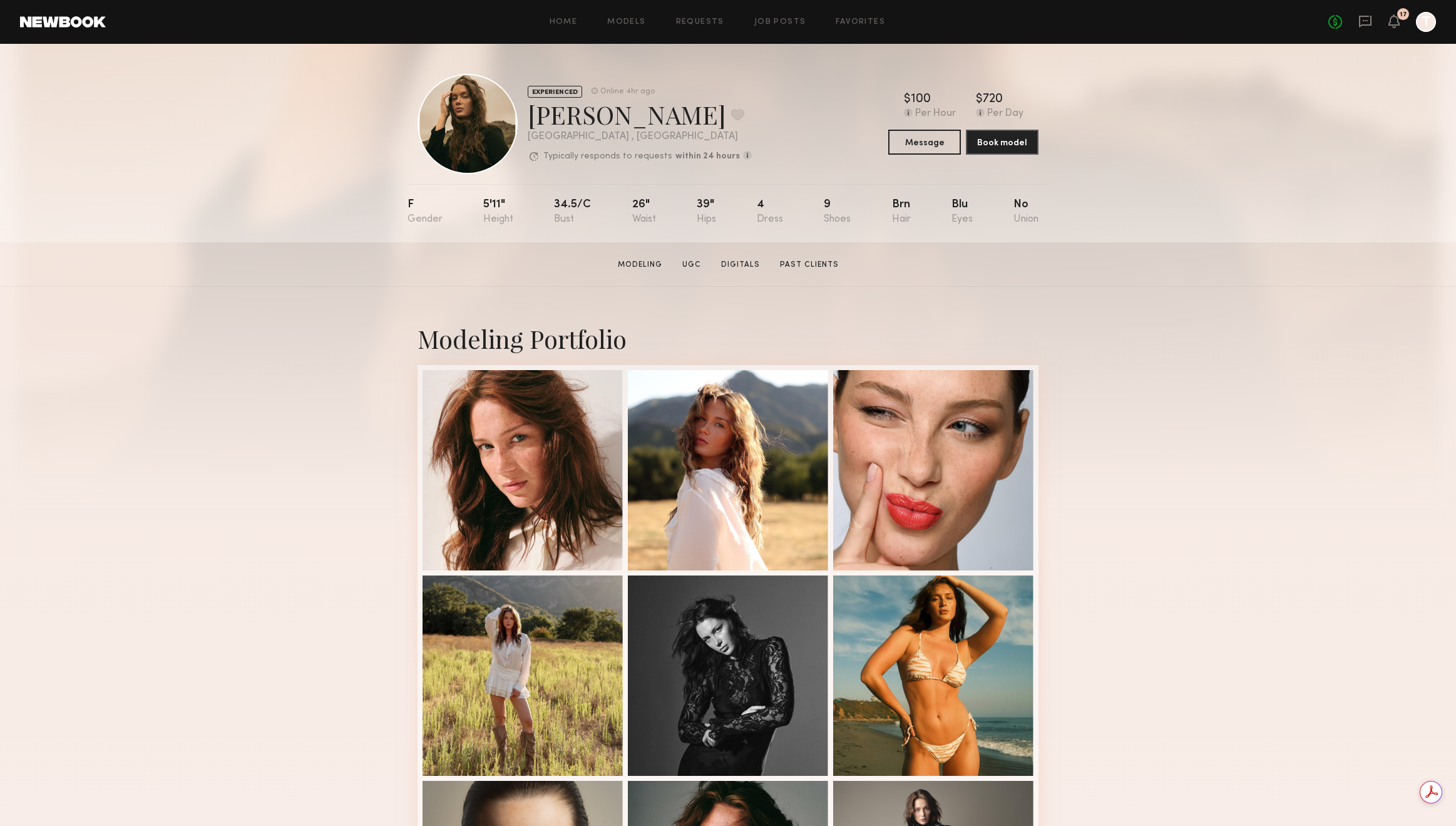
scroll to position [722, 0]
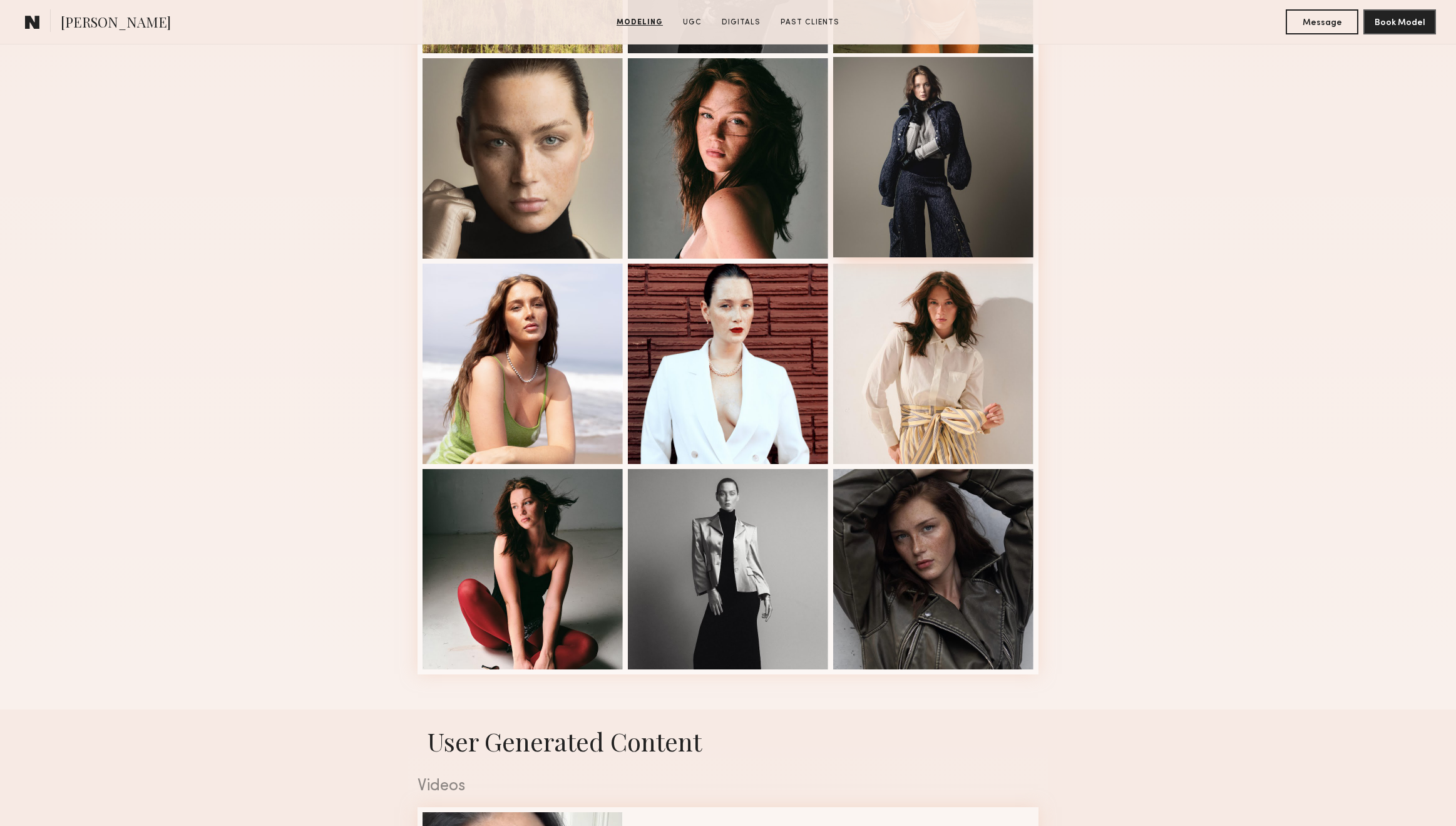
click at [959, 187] on div at bounding box center [934, 157] width 201 height 201
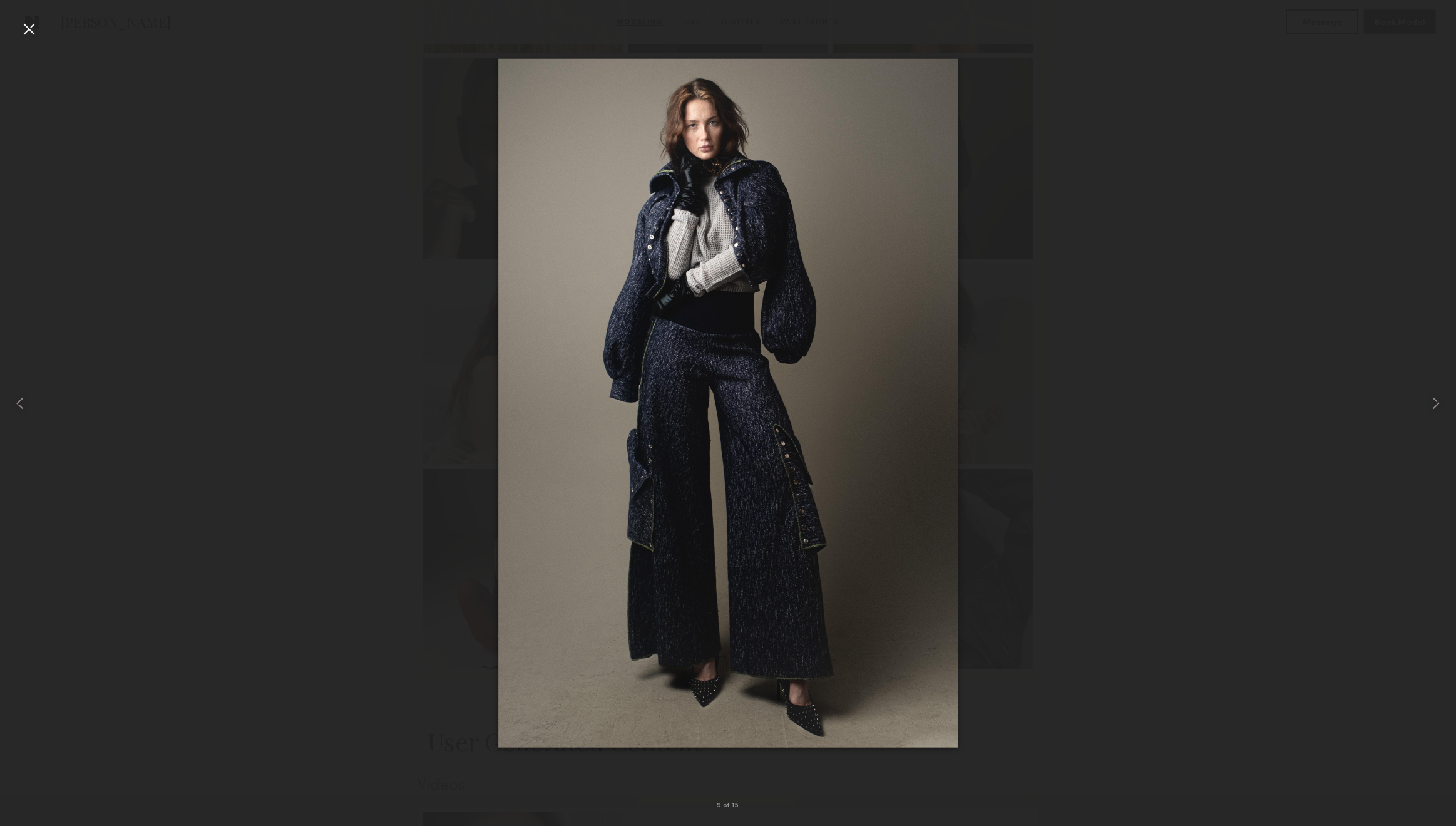
click at [37, 29] on div at bounding box center [29, 29] width 20 height 20
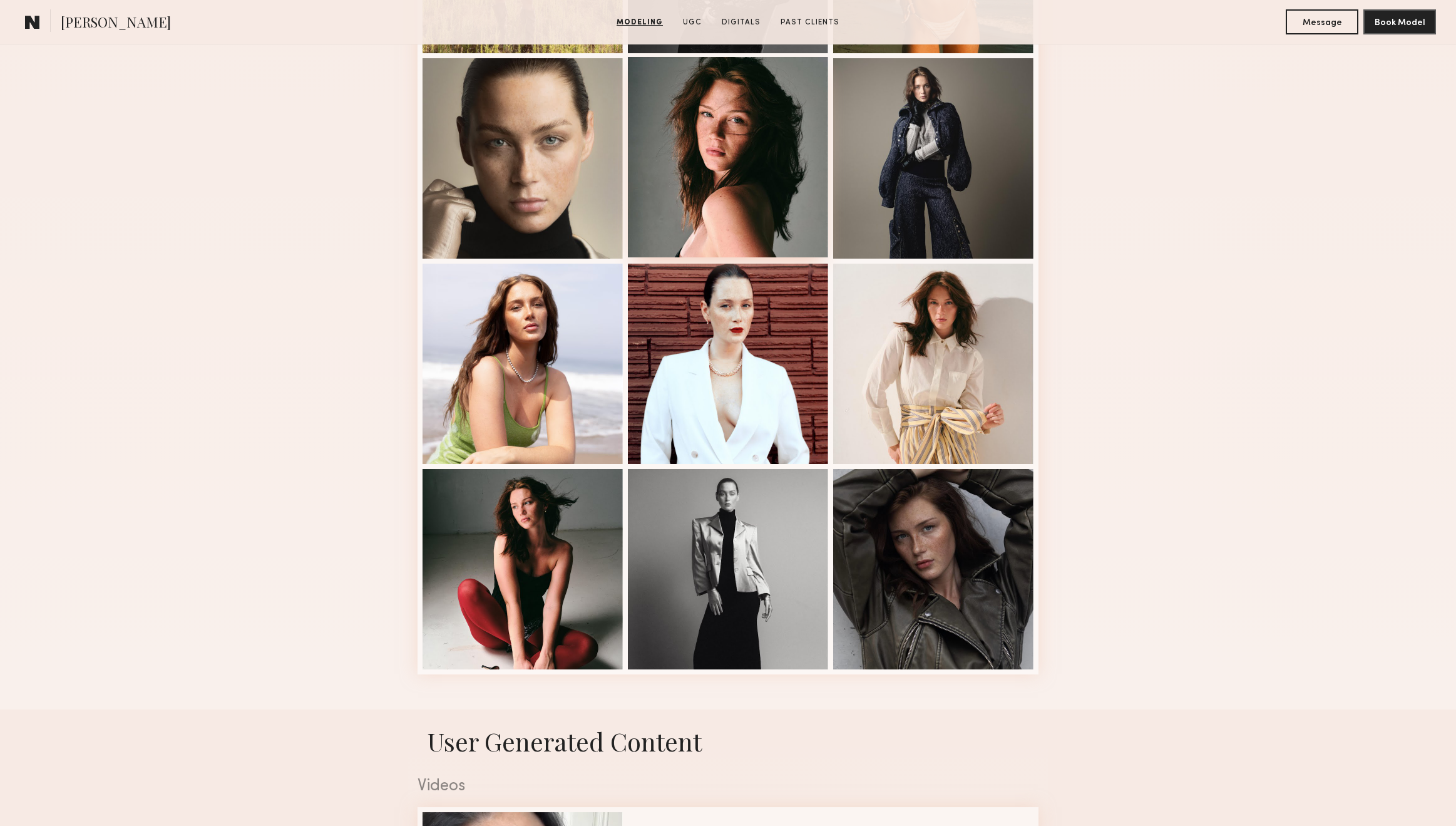
scroll to position [0, 0]
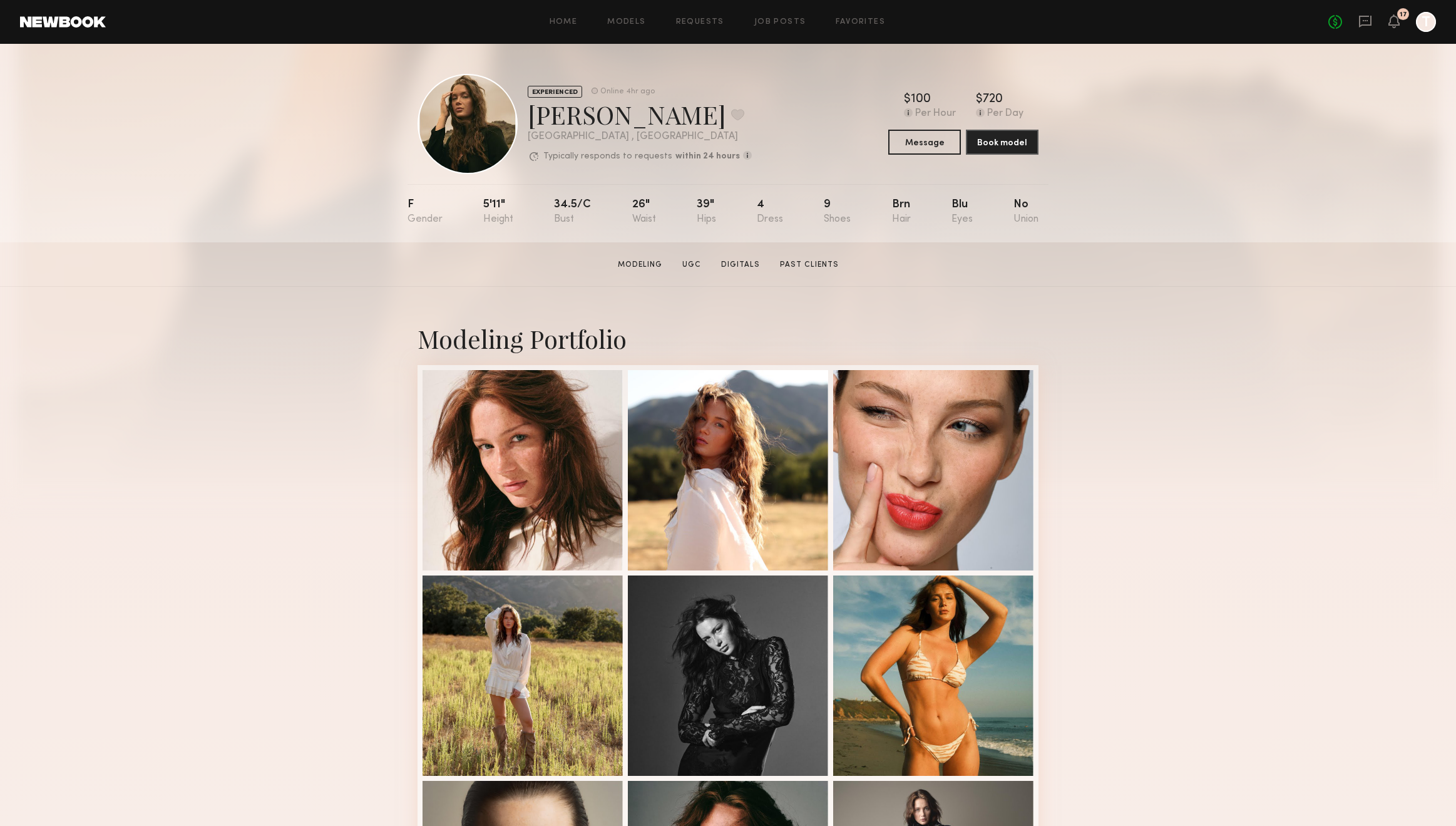
click at [629, 34] on header "Home Models Requests Job Posts Favorites Sign Out No fees up to $5,000 17 T" at bounding box center [728, 21] width 1456 height 43
click at [634, 26] on link "Models" at bounding box center [626, 22] width 38 height 8
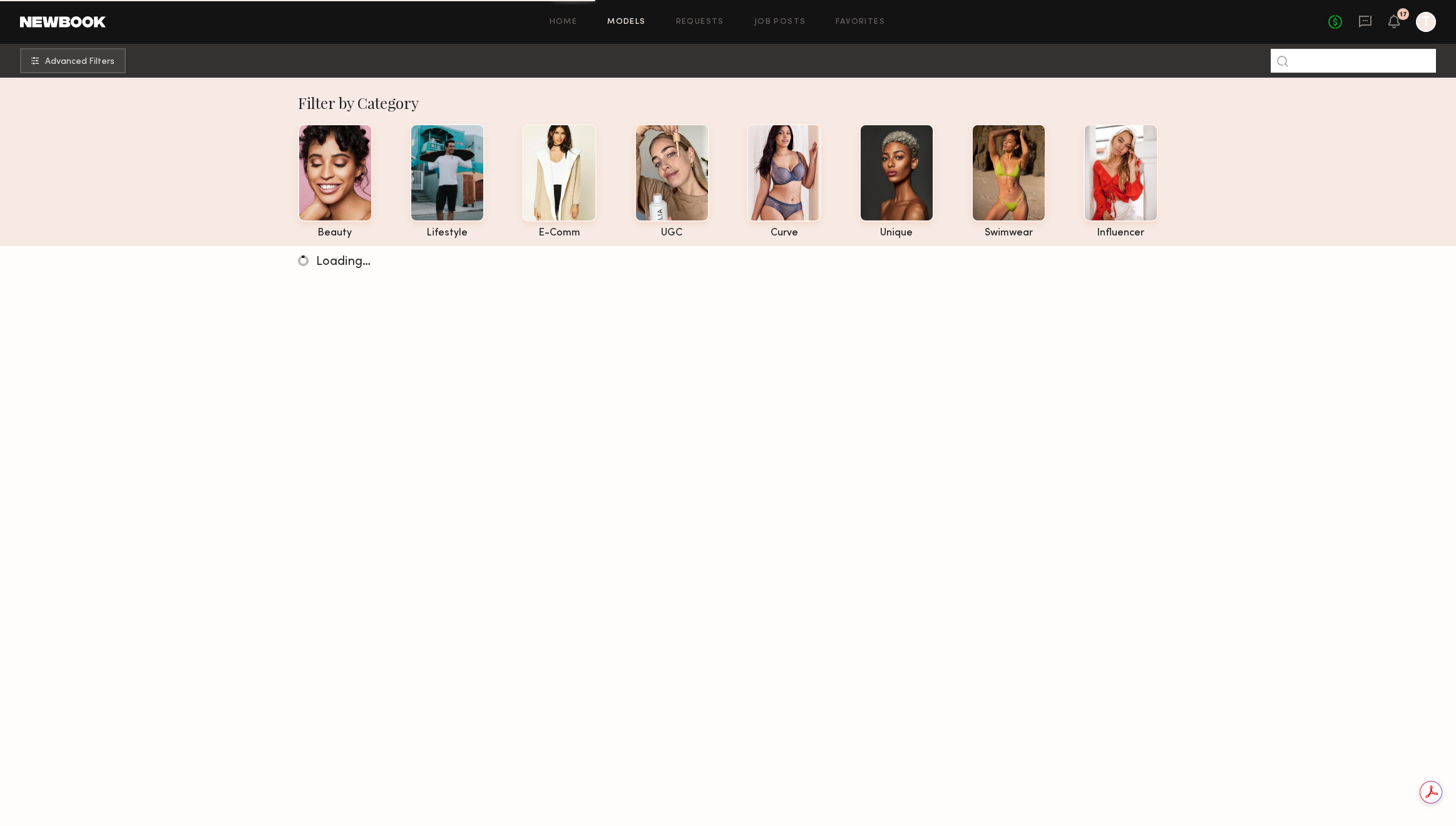
click at [1329, 70] on input at bounding box center [1353, 60] width 166 height 24
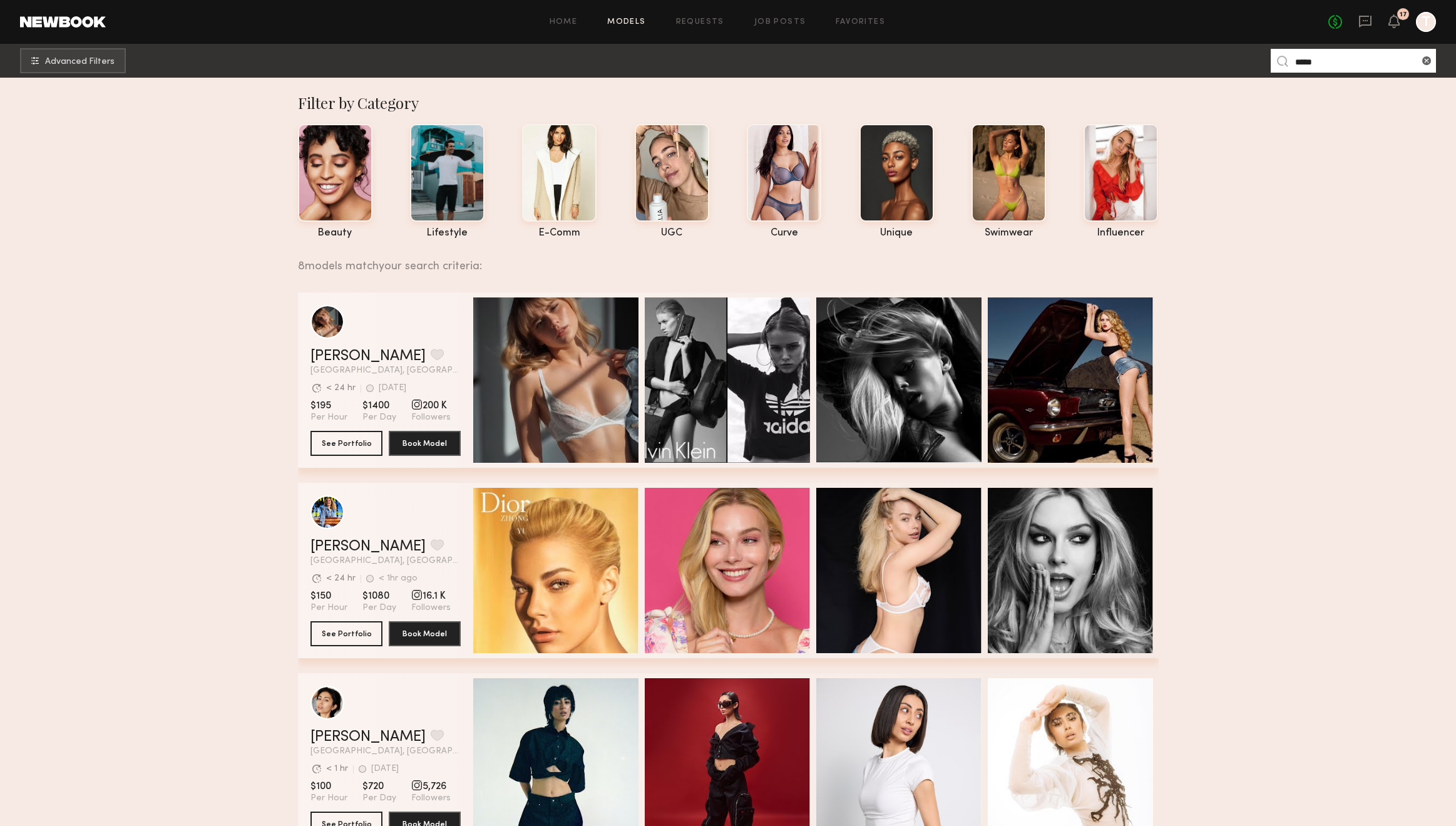
drag, startPoint x: 1327, startPoint y: 63, endPoint x: 1242, endPoint y: 66, distance: 85.1
click at [1242, 66] on nb-browse-subheader "Advanced Filters *****" at bounding box center [728, 60] width 1456 height 34
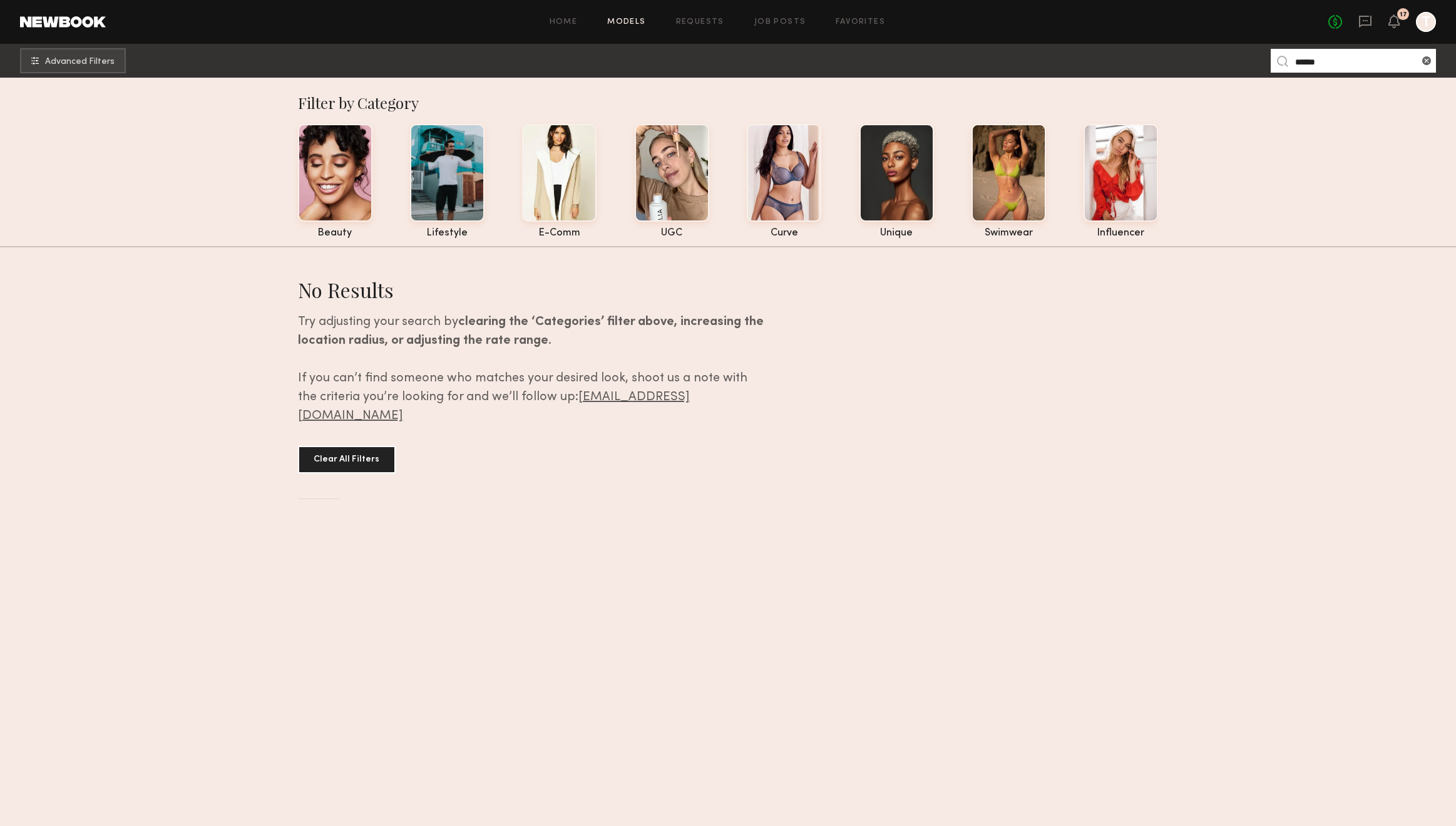
drag, startPoint x: 1328, startPoint y: 55, endPoint x: 1229, endPoint y: 63, distance: 99.3
click at [1232, 63] on nb-browse-subheader "Advanced Filters ******" at bounding box center [728, 60] width 1456 height 34
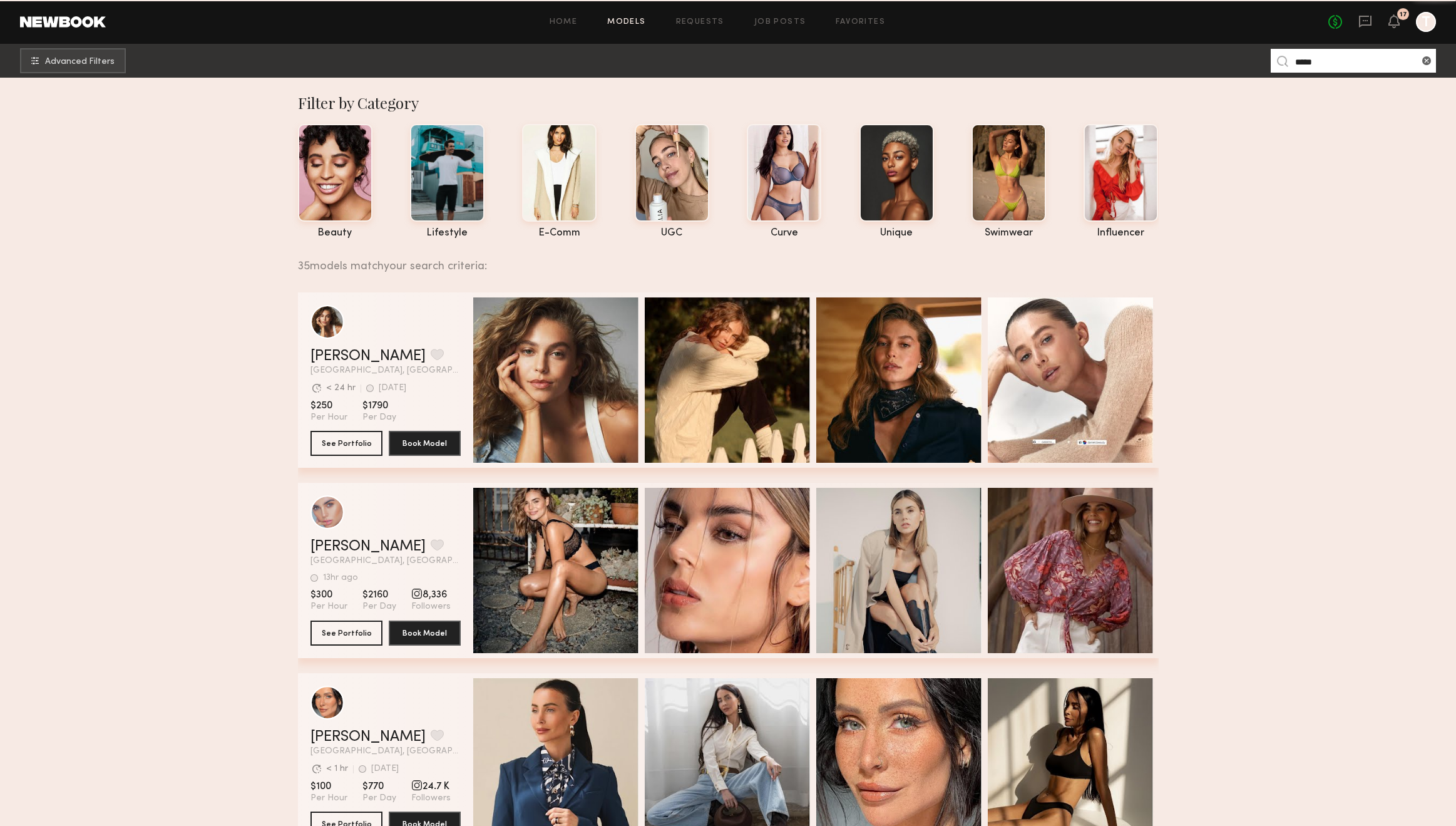
click at [1315, 62] on input "*****" at bounding box center [1353, 60] width 166 height 24
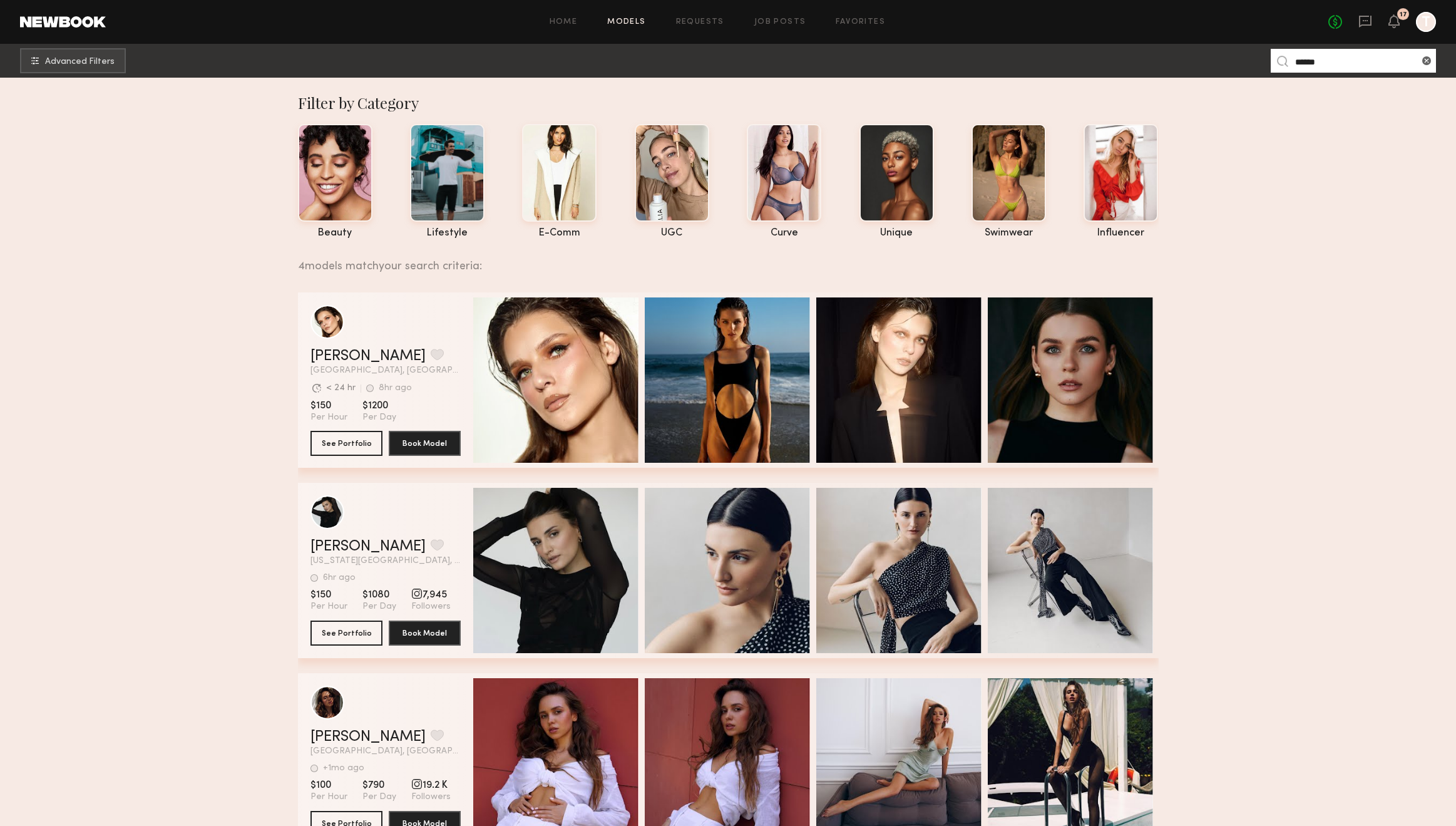
drag, startPoint x: 1290, startPoint y: 67, endPoint x: 1236, endPoint y: 65, distance: 54.0
click at [1236, 65] on nb-browse-subheader "Advanced Filters ******" at bounding box center [728, 60] width 1456 height 34
paste input "*"
type input "*******"
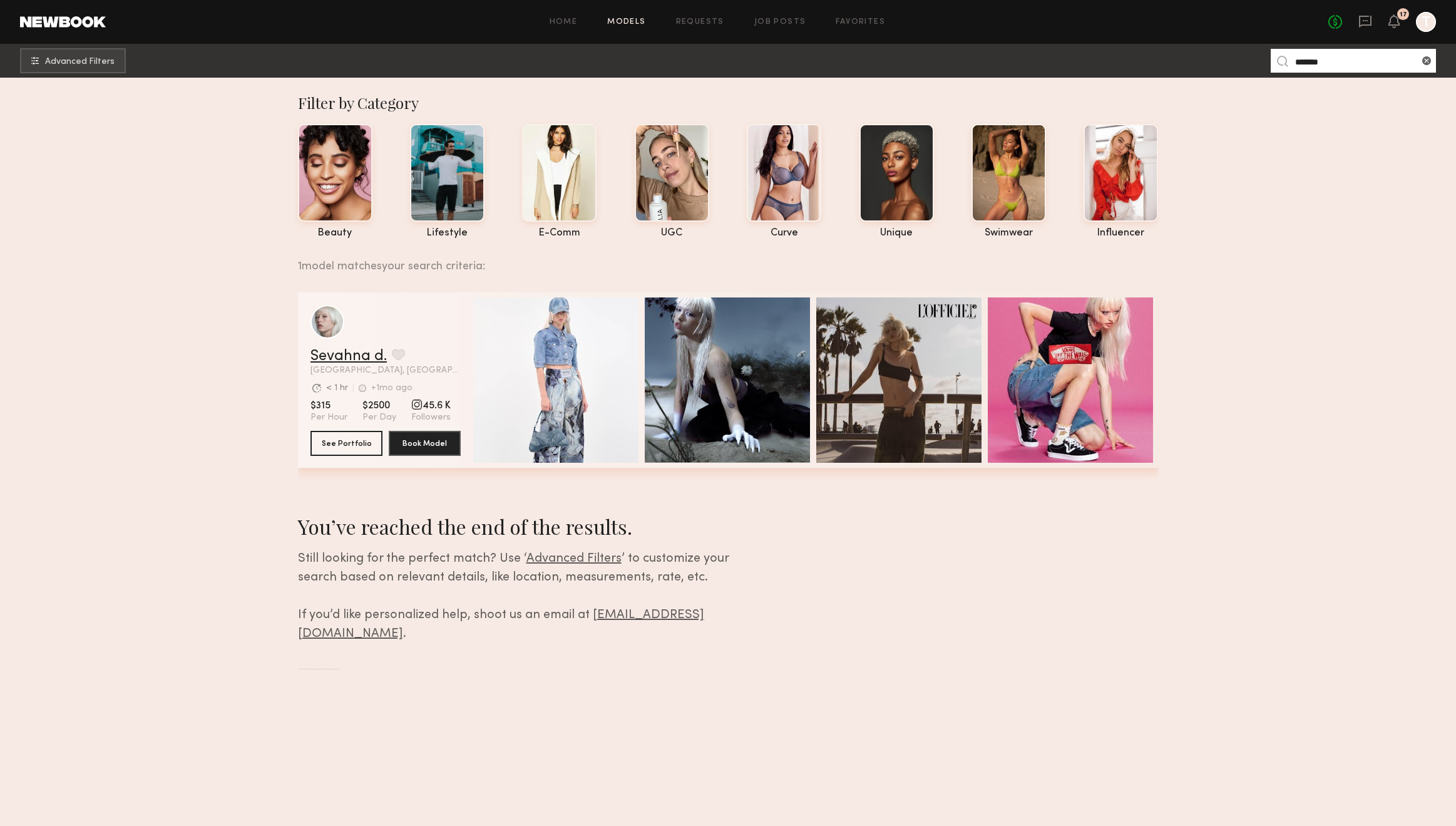
click at [368, 362] on link "Sevahna d." at bounding box center [349, 356] width 76 height 15
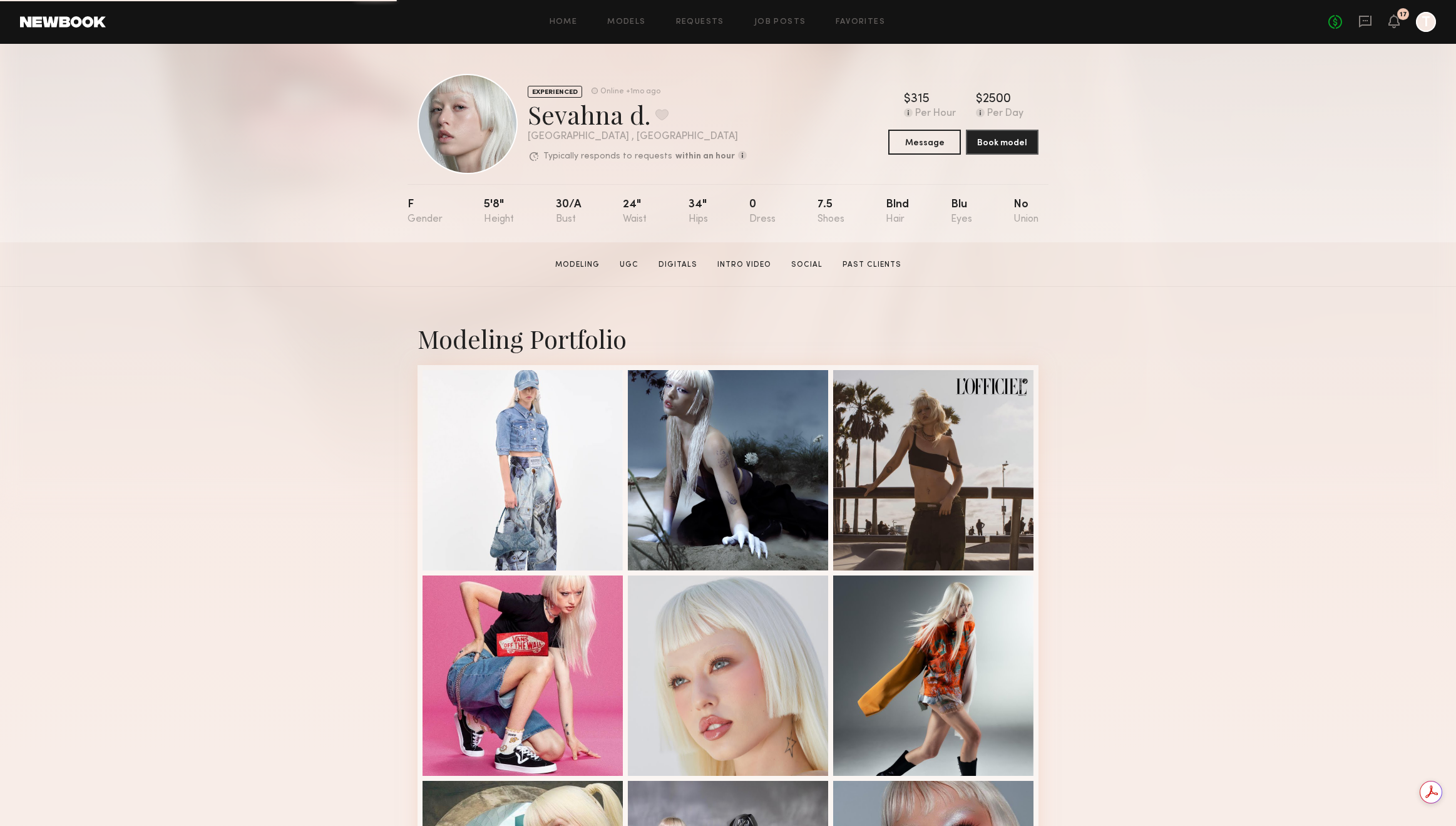
scroll to position [722, 0]
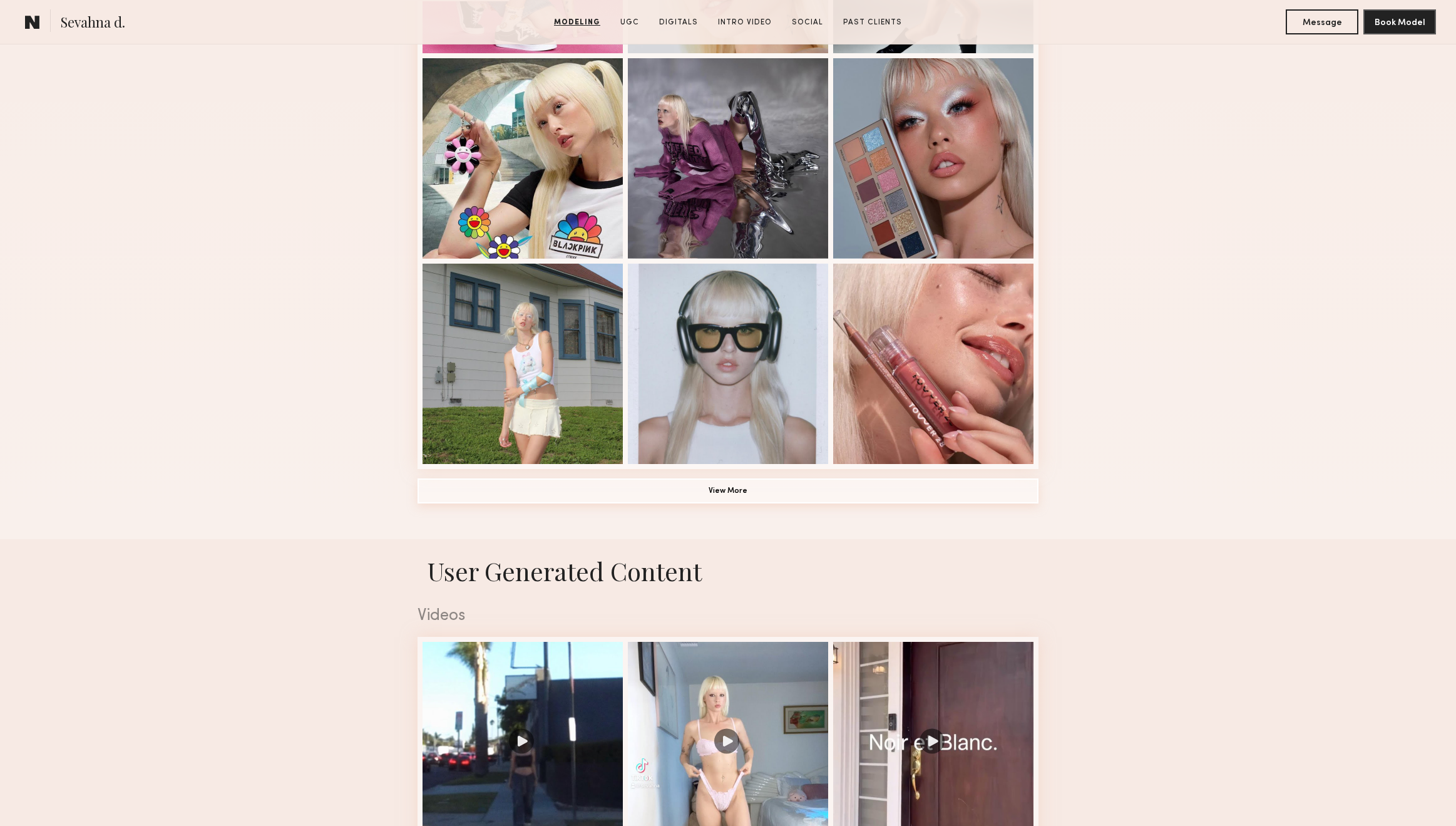
click at [708, 493] on button "View More" at bounding box center [728, 490] width 621 height 25
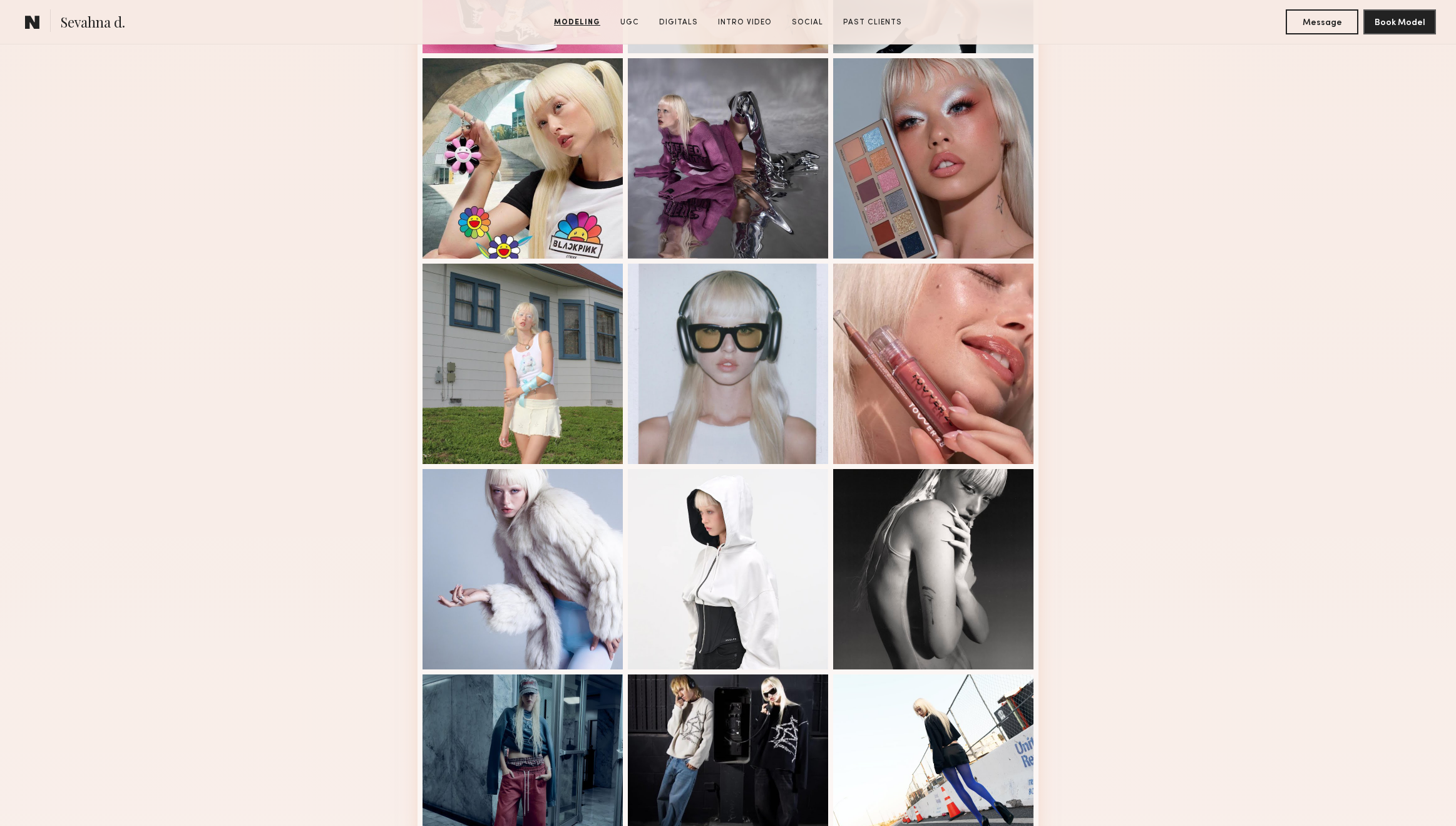
scroll to position [1445, 0]
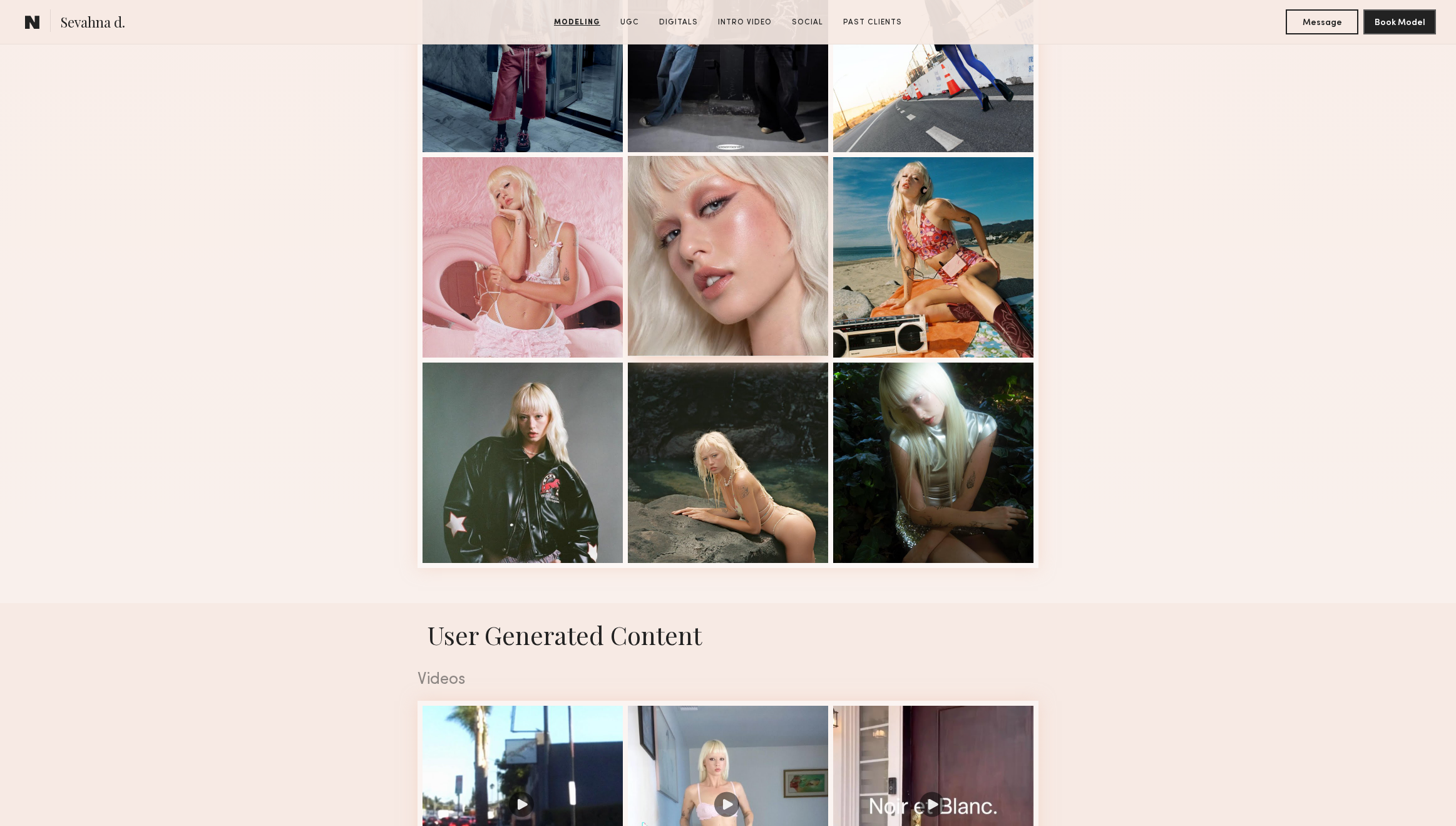
click at [758, 270] on div at bounding box center [728, 256] width 201 height 201
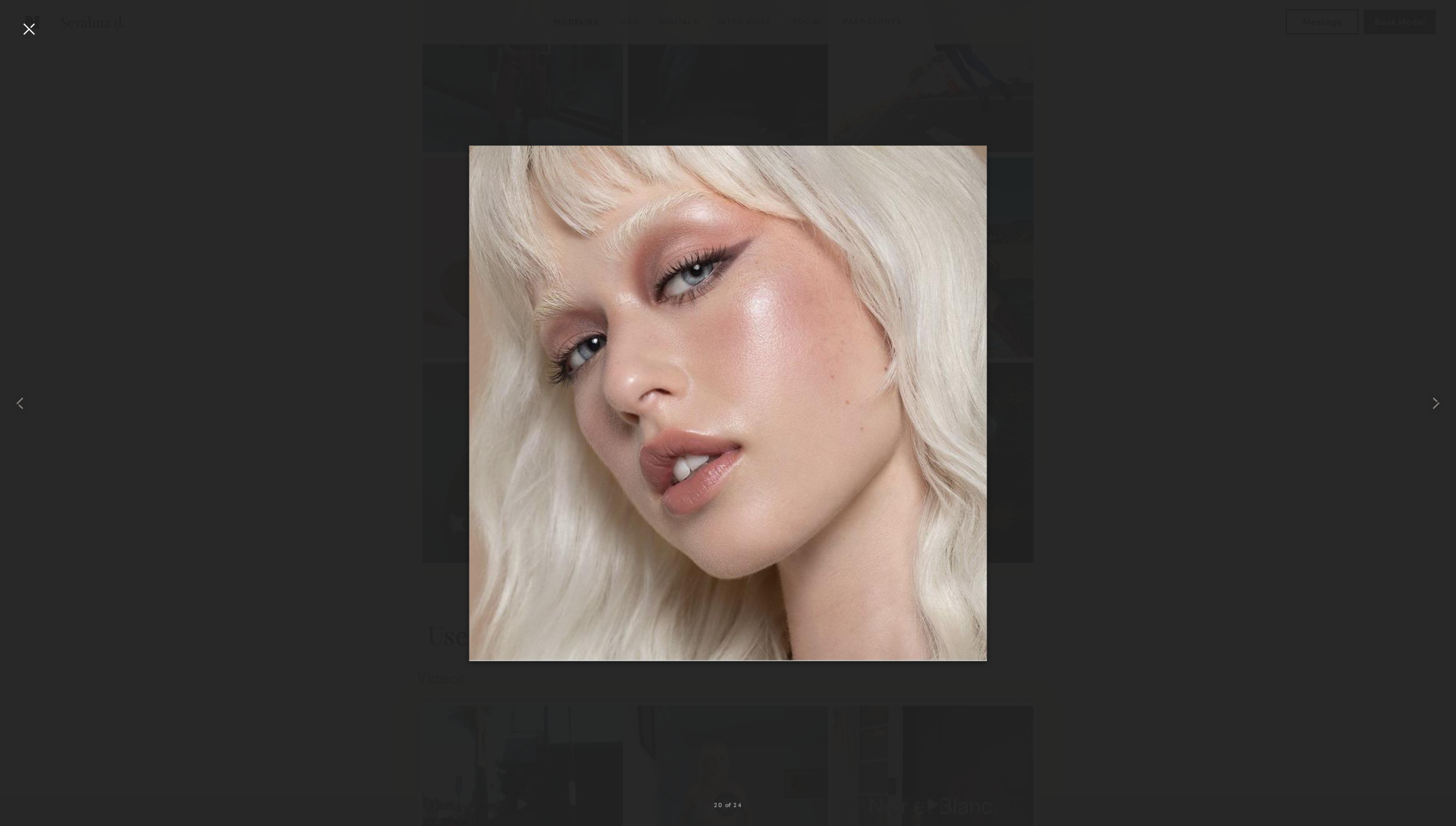
click at [27, 27] on div at bounding box center [29, 29] width 20 height 20
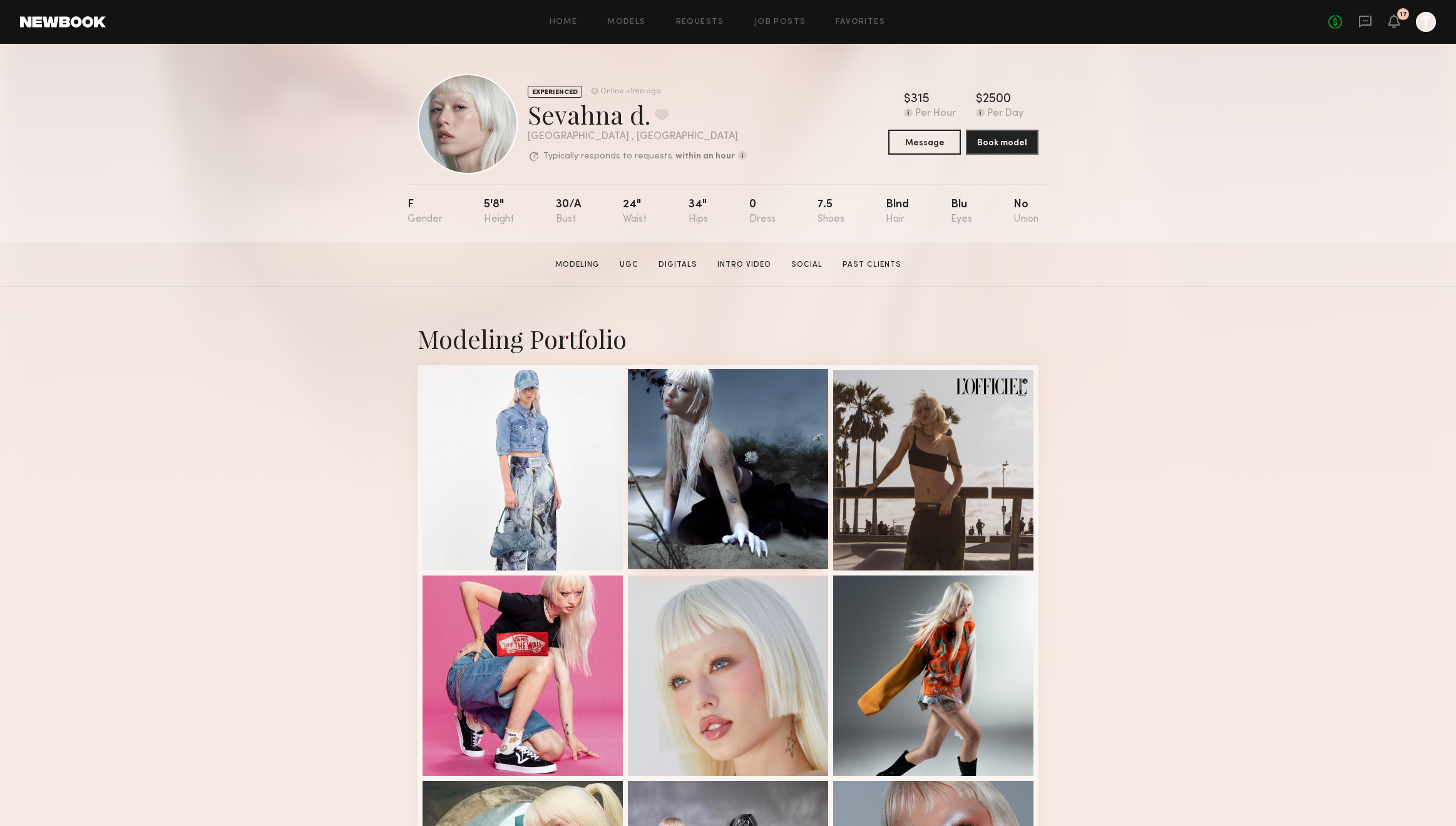
scroll to position [722, 0]
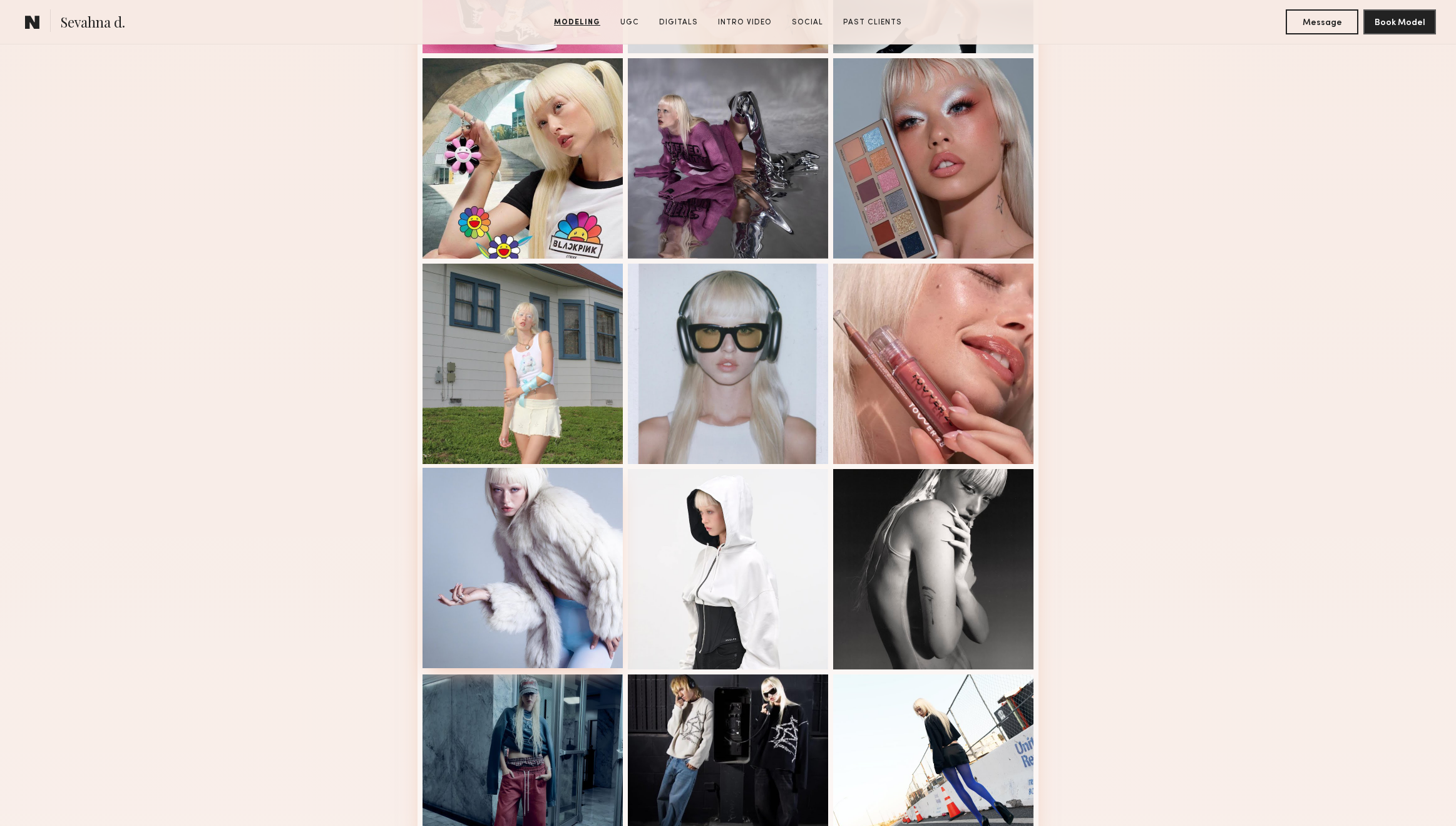
click at [571, 499] on div at bounding box center [522, 567] width 201 height 201
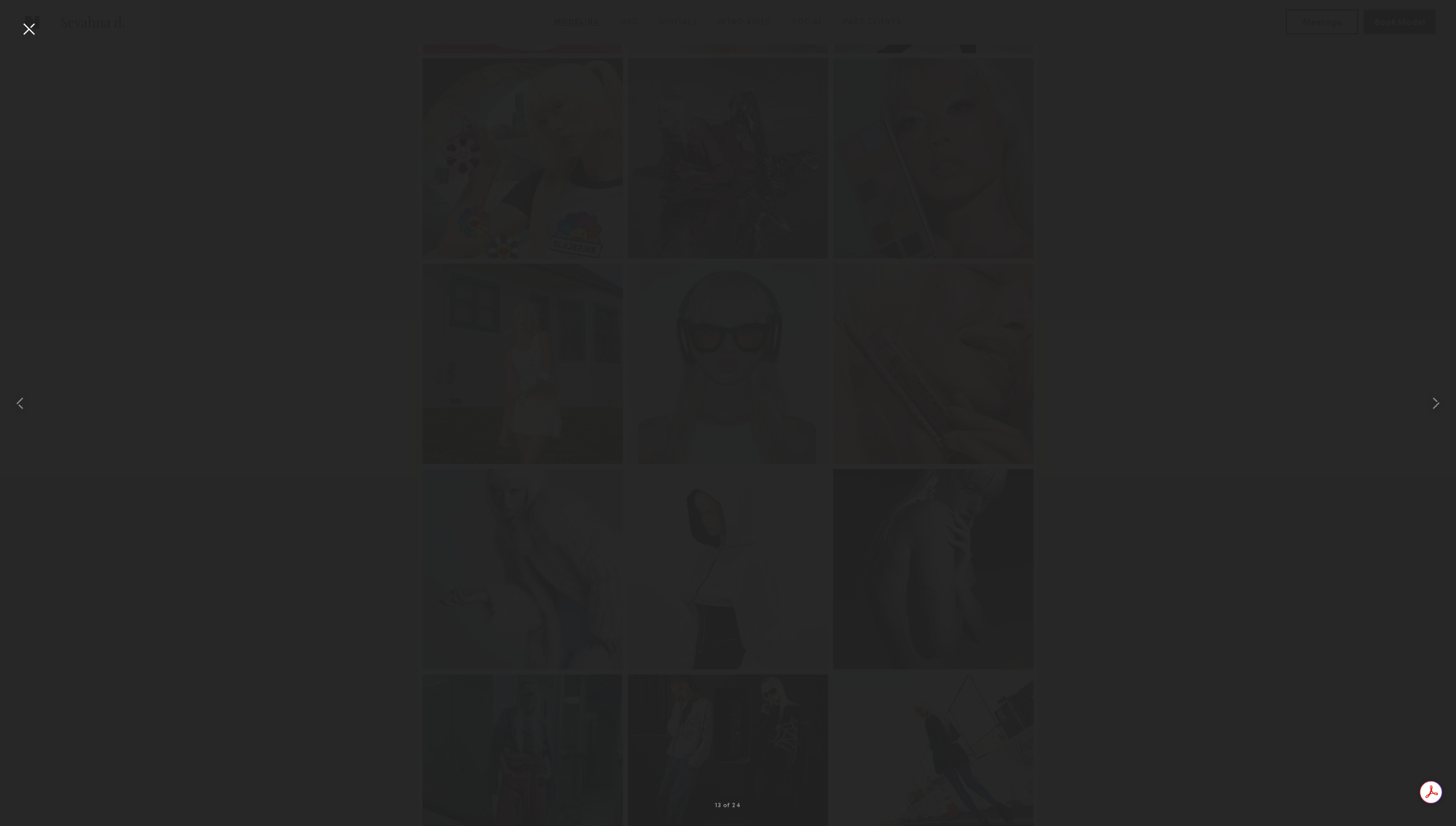
scroll to position [0, 0]
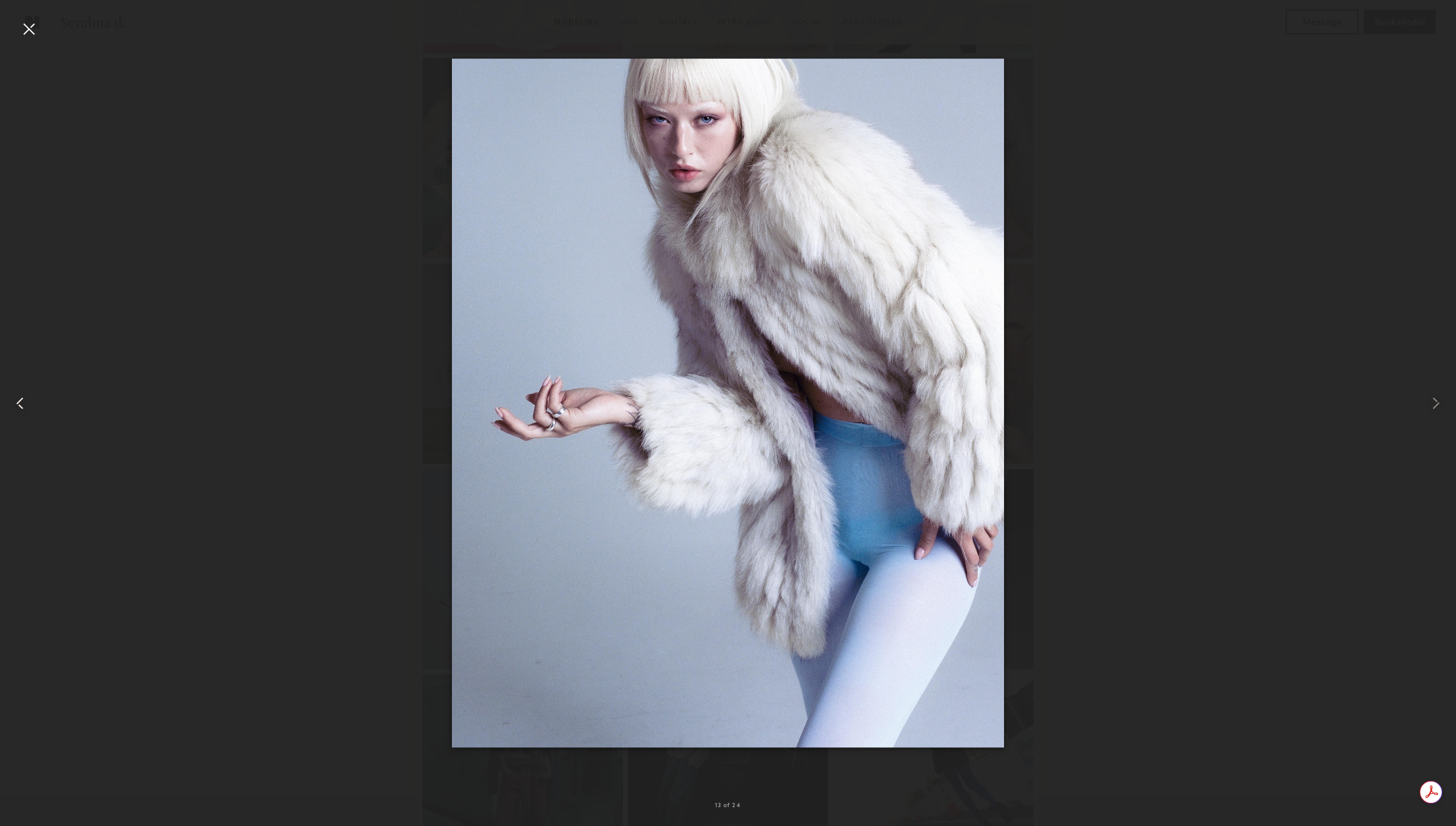
click at [11, 35] on div at bounding box center [29, 403] width 58 height 766
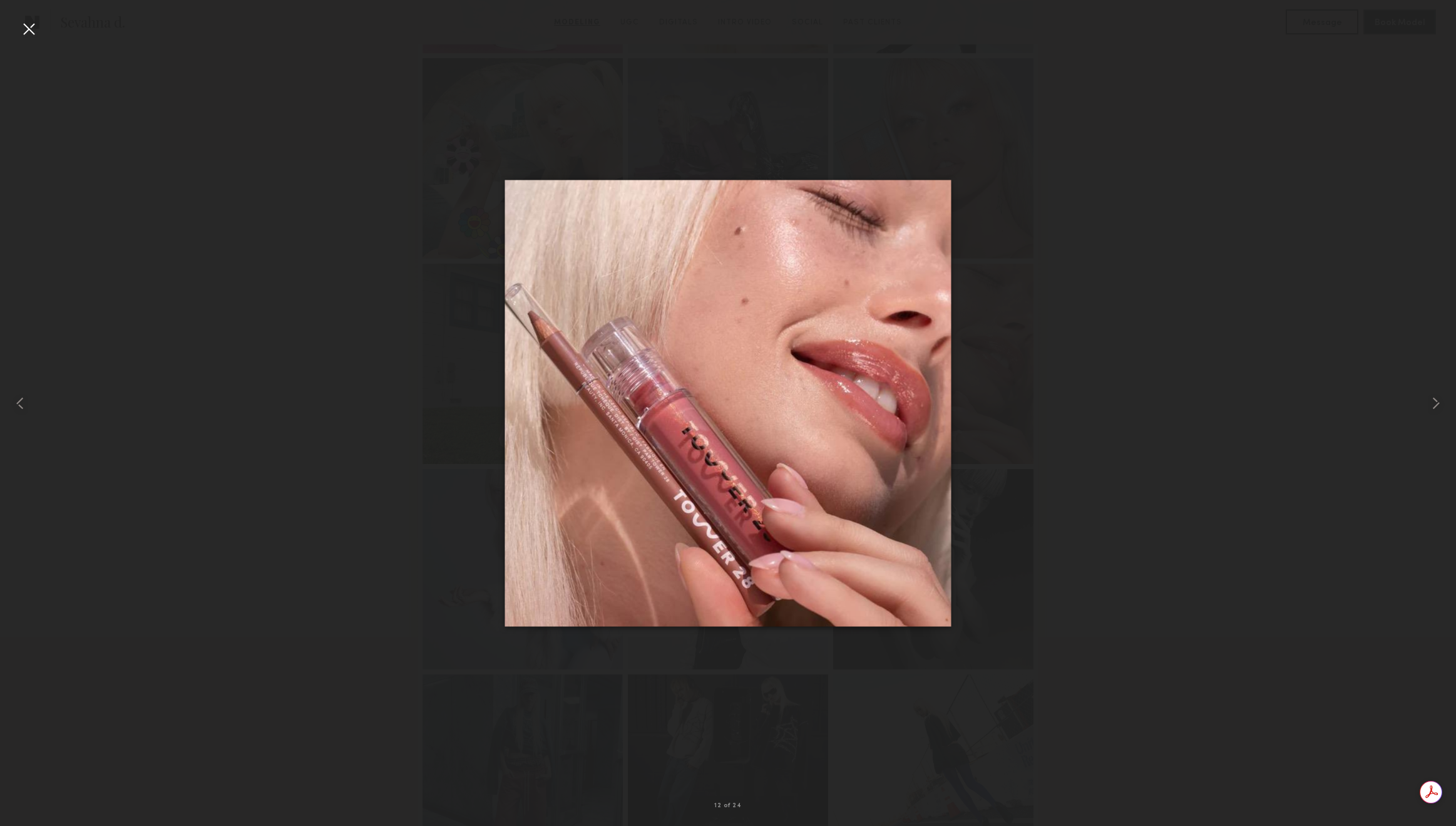
click at [26, 31] on div at bounding box center [29, 29] width 20 height 20
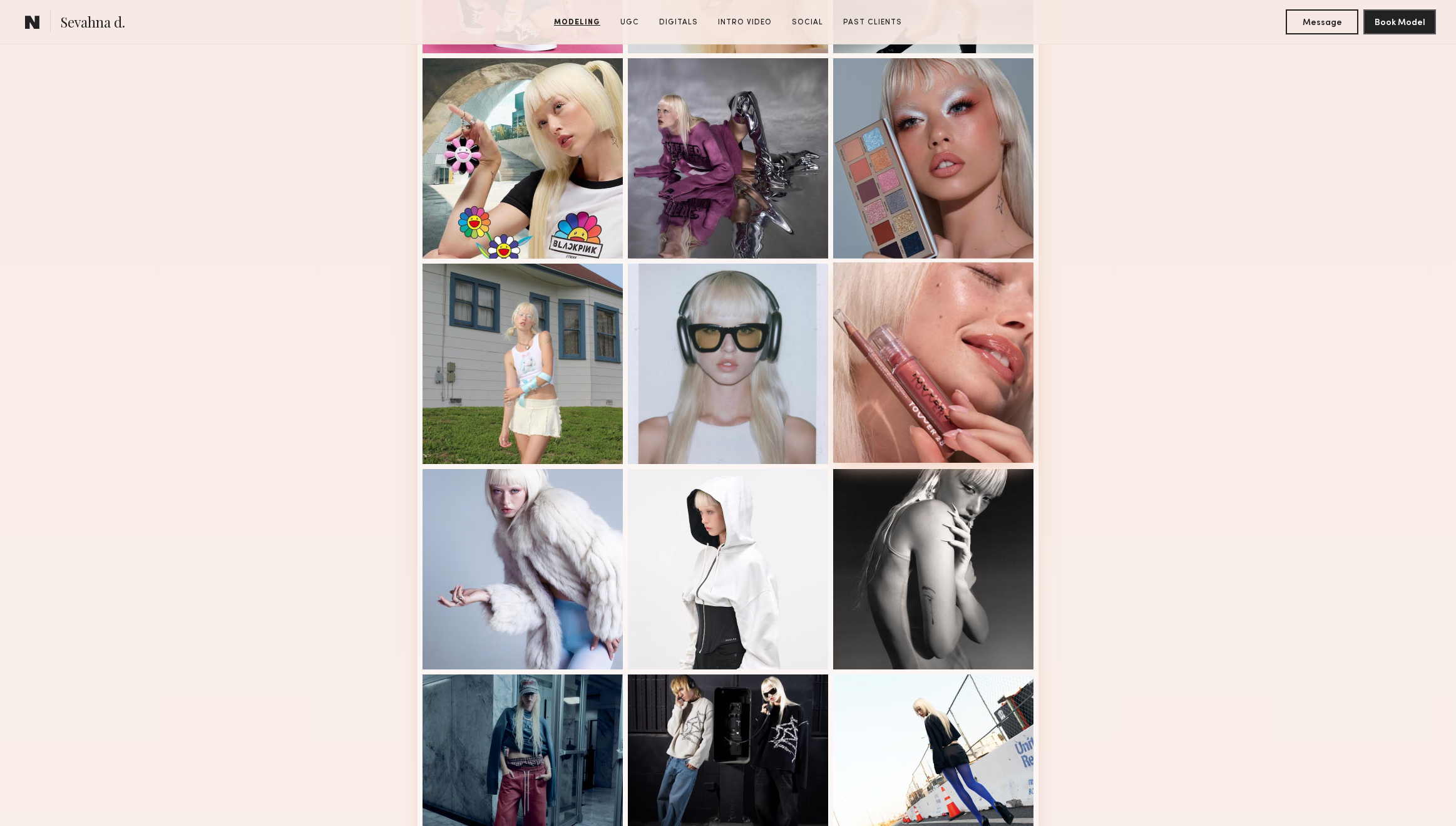
scroll to position [1445, 0]
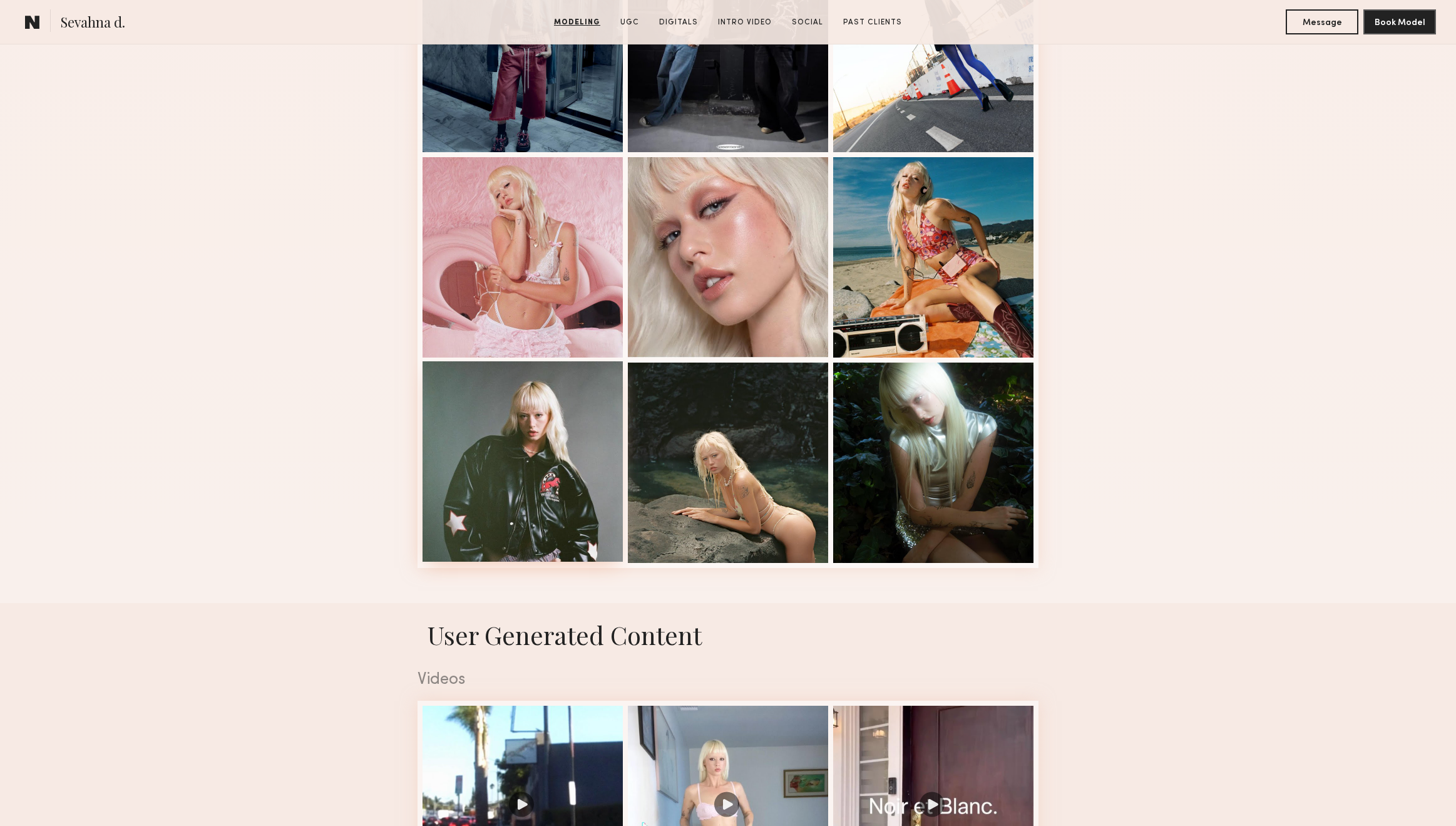
click at [561, 431] on div at bounding box center [522, 461] width 201 height 201
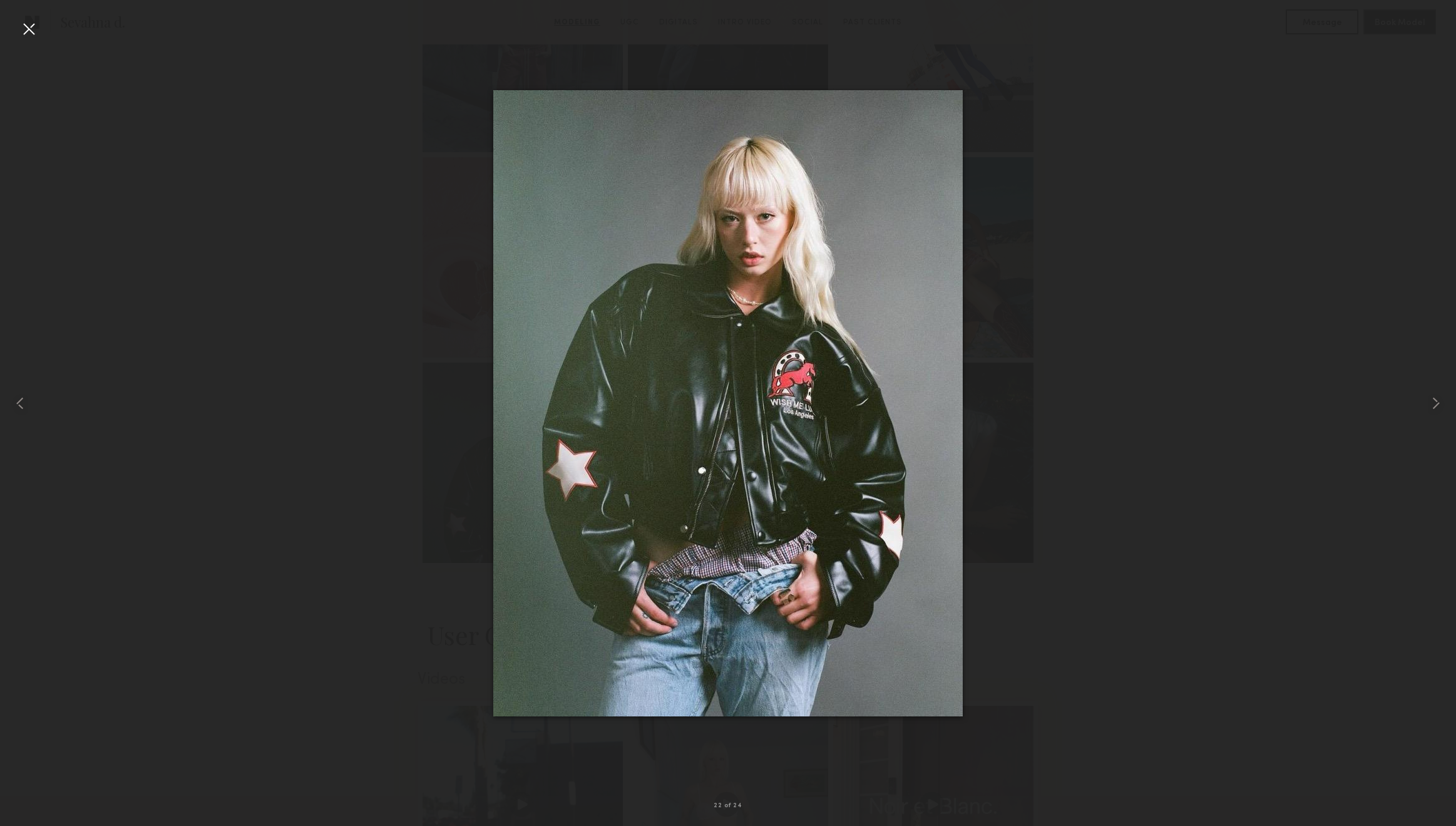
click at [27, 34] on div at bounding box center [29, 29] width 20 height 20
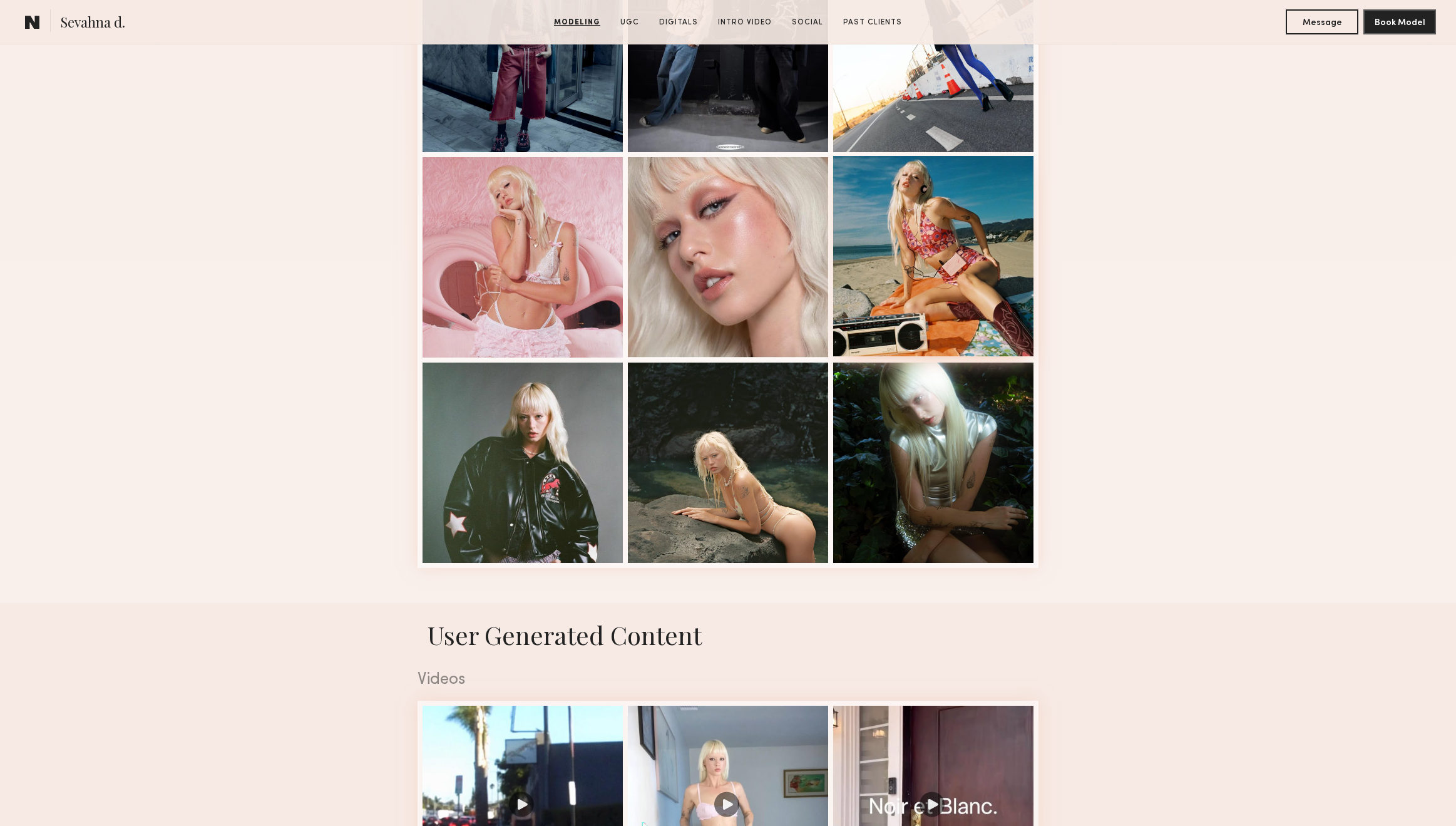
click at [948, 261] on div at bounding box center [934, 256] width 201 height 201
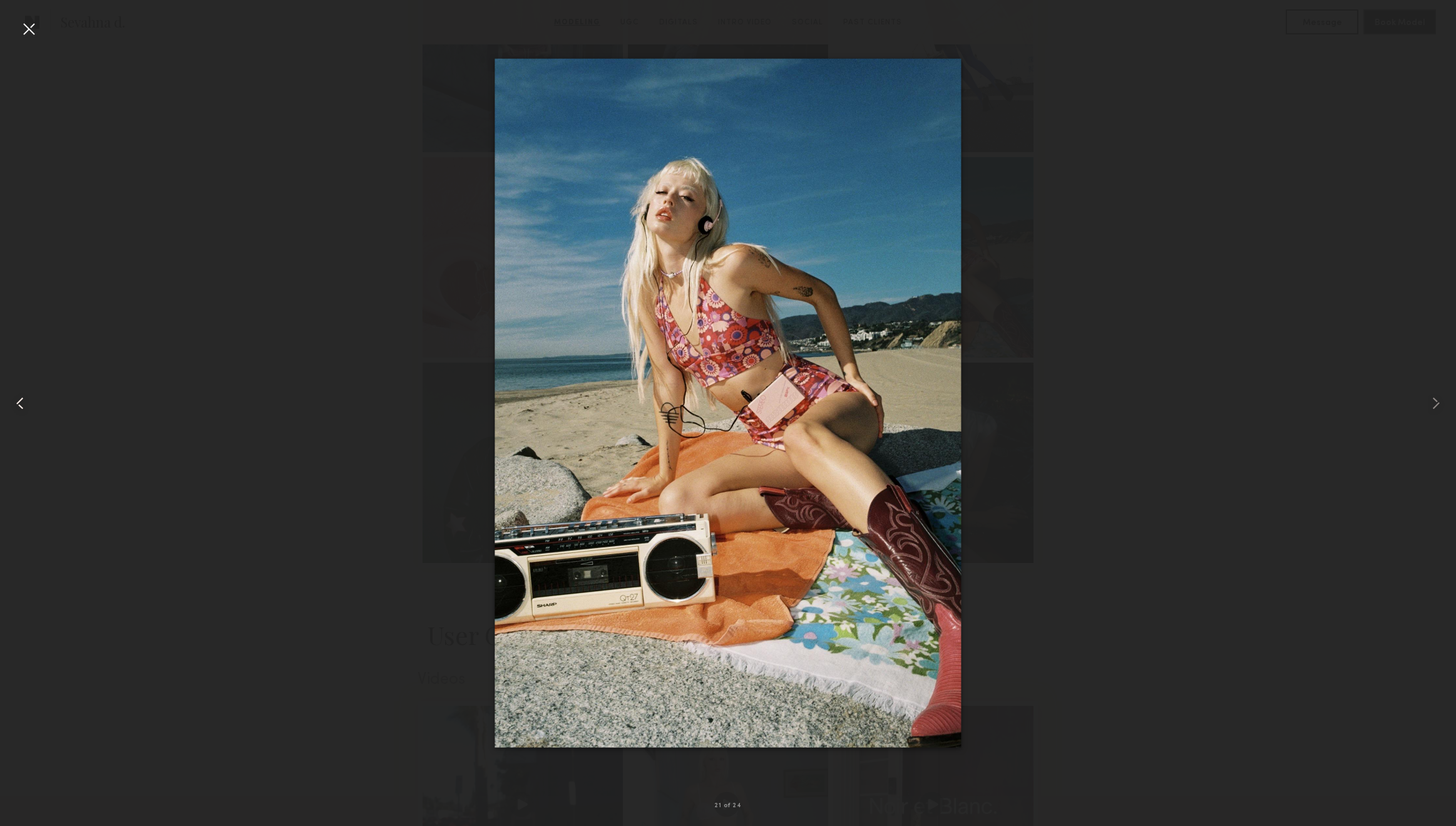
click at [47, 32] on div at bounding box center [29, 403] width 58 height 766
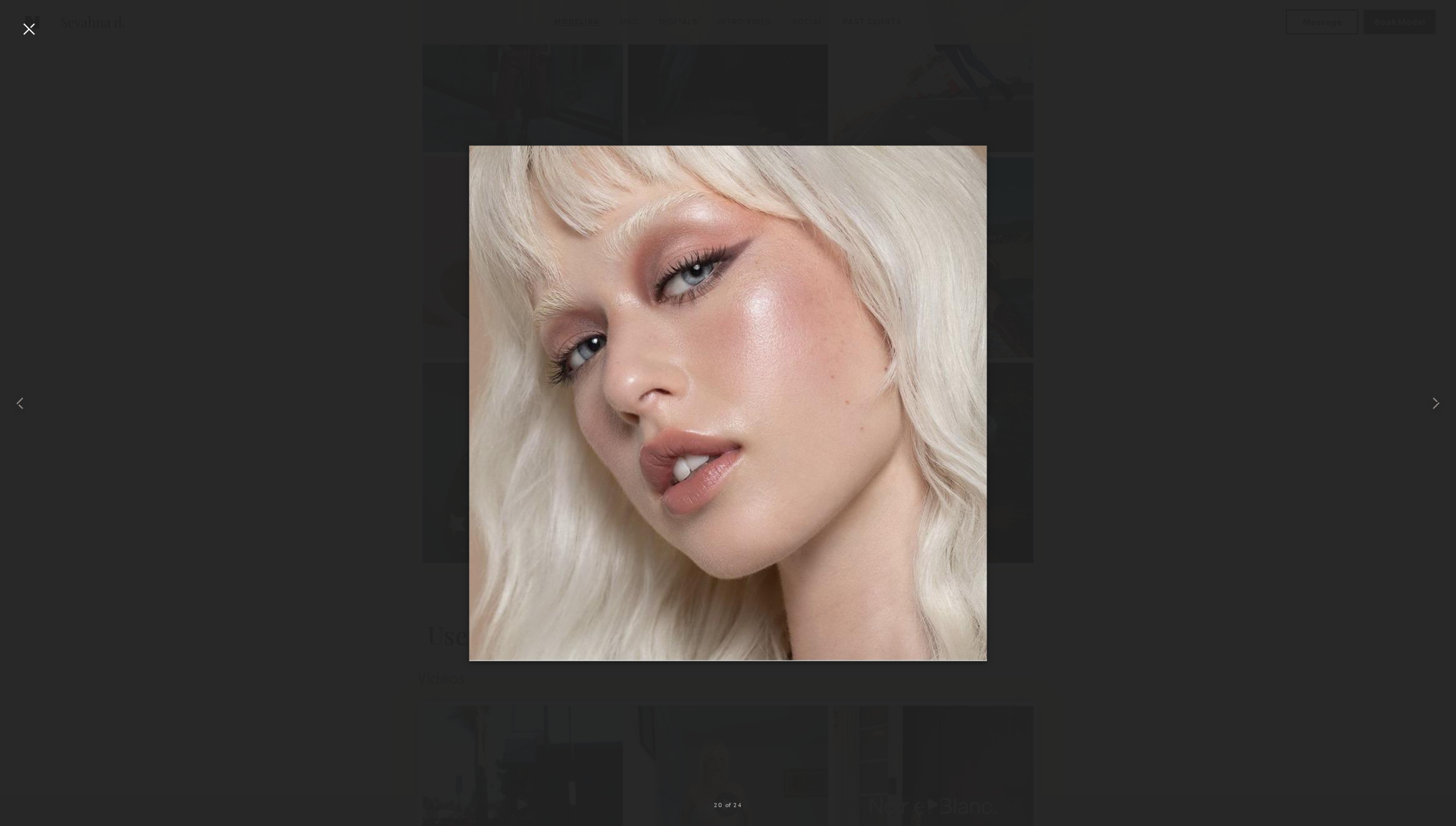
click at [29, 26] on div at bounding box center [29, 29] width 20 height 20
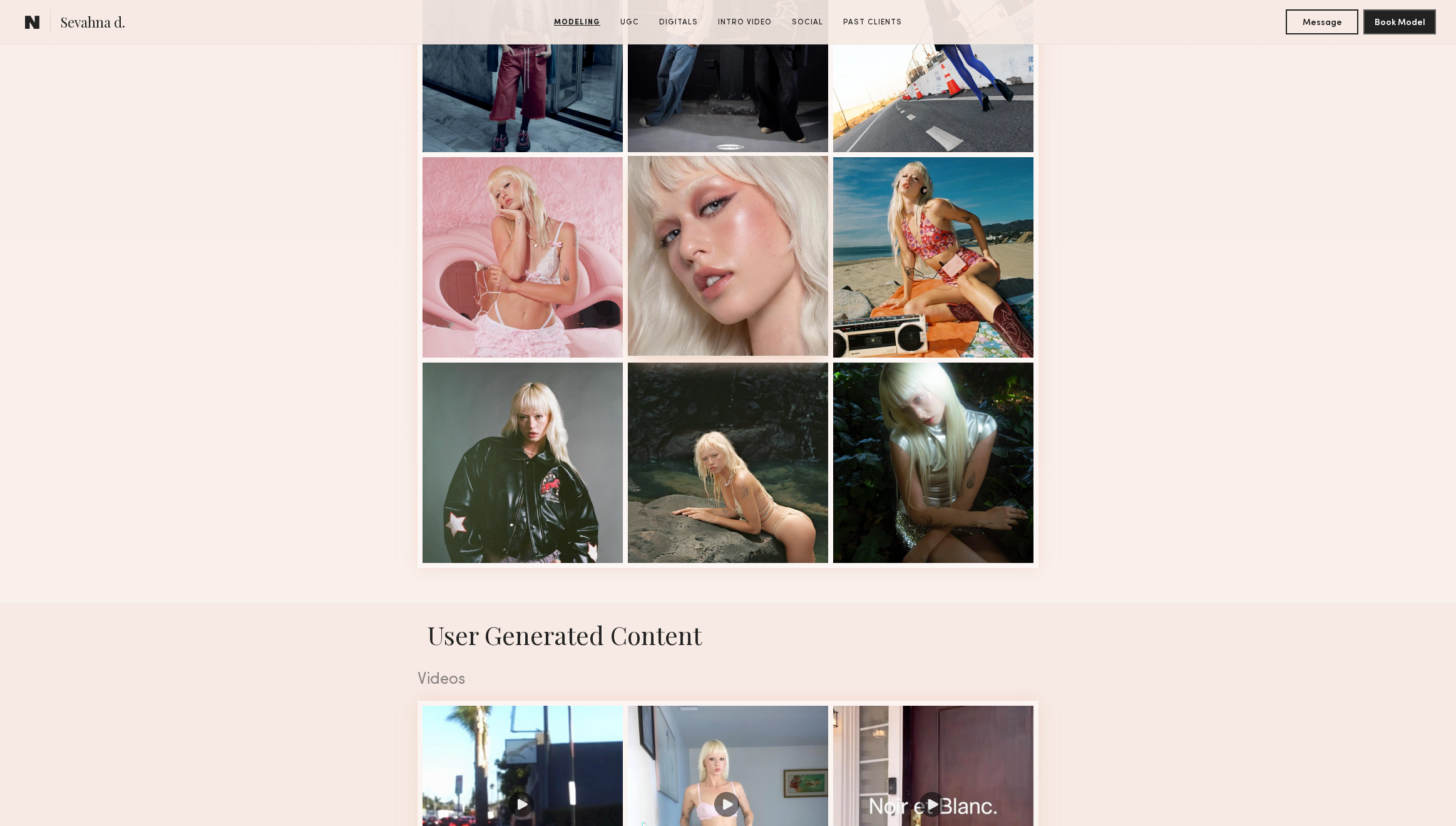
scroll to position [722, 0]
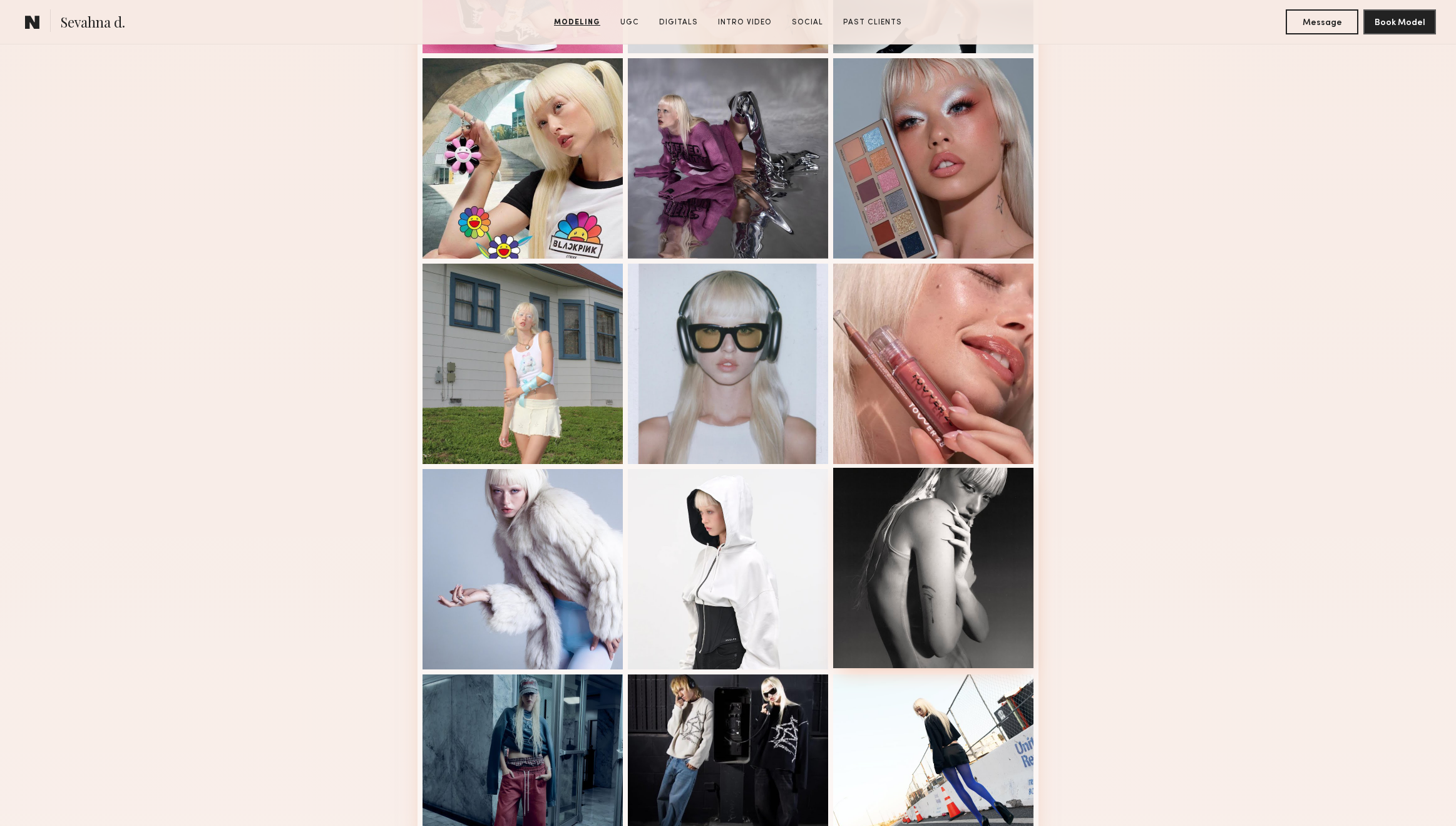
click at [914, 540] on div at bounding box center [934, 567] width 201 height 201
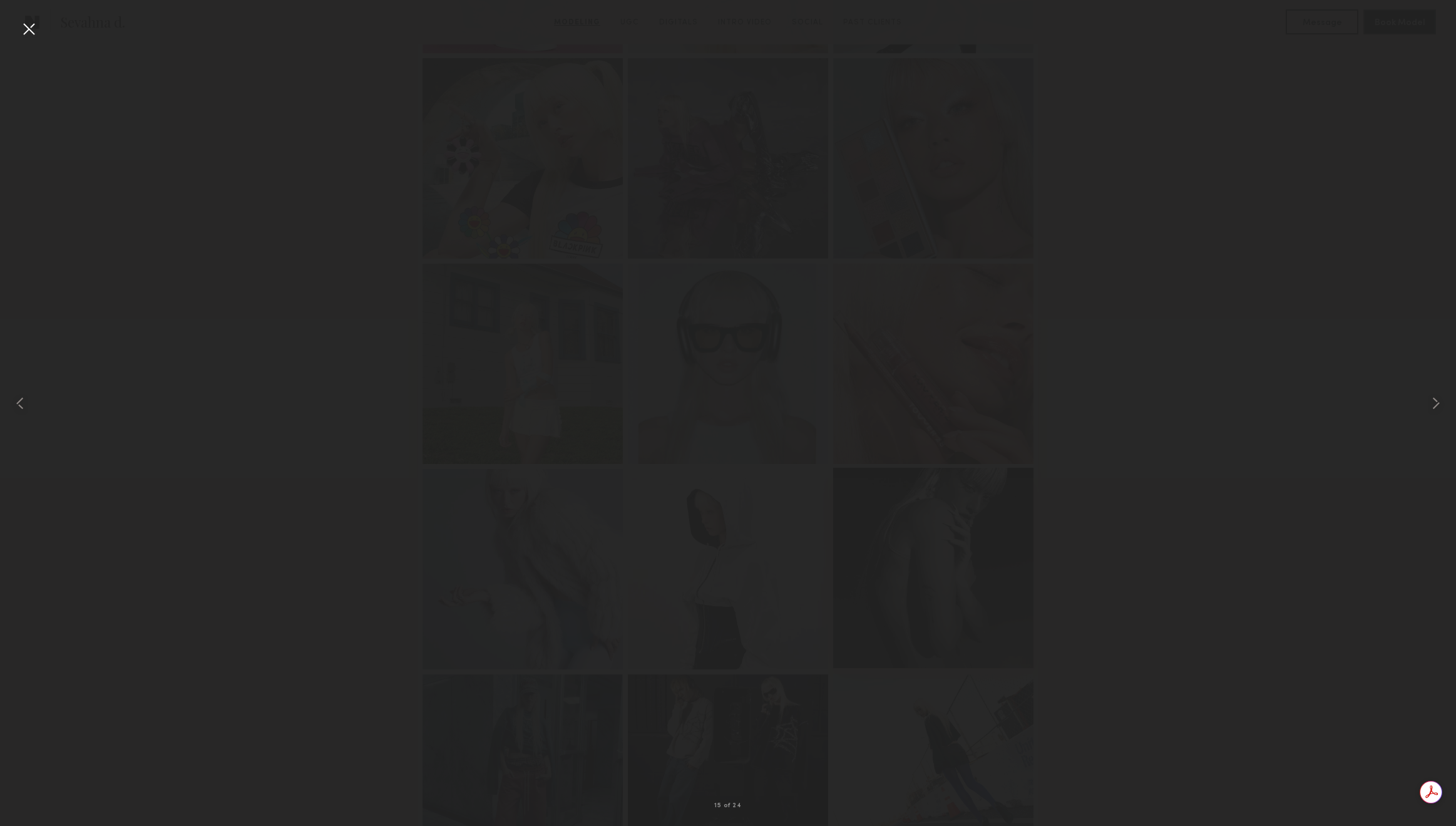
scroll to position [0, 0]
